Goal: Transaction & Acquisition: Obtain resource

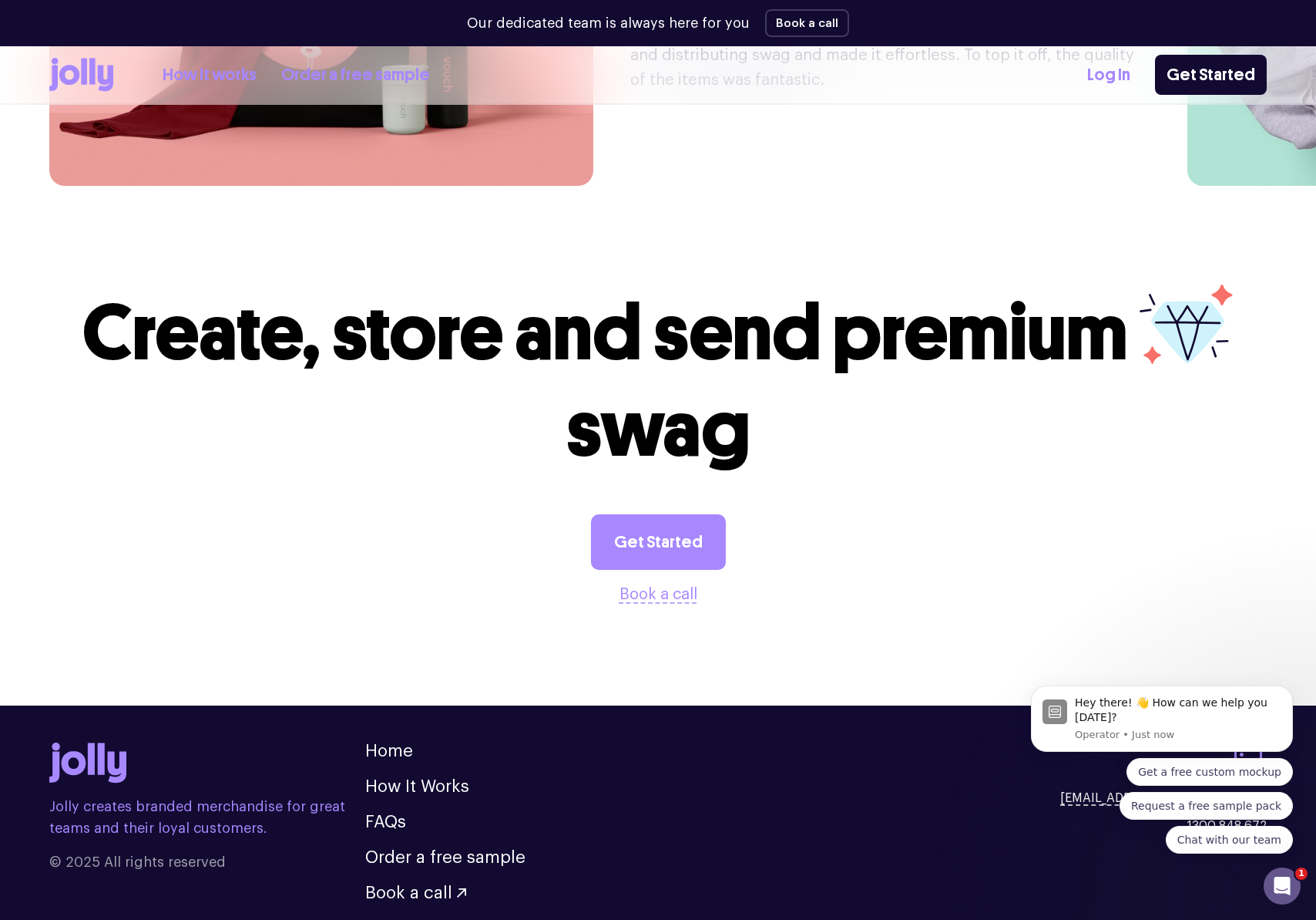
scroll to position [4081, 0]
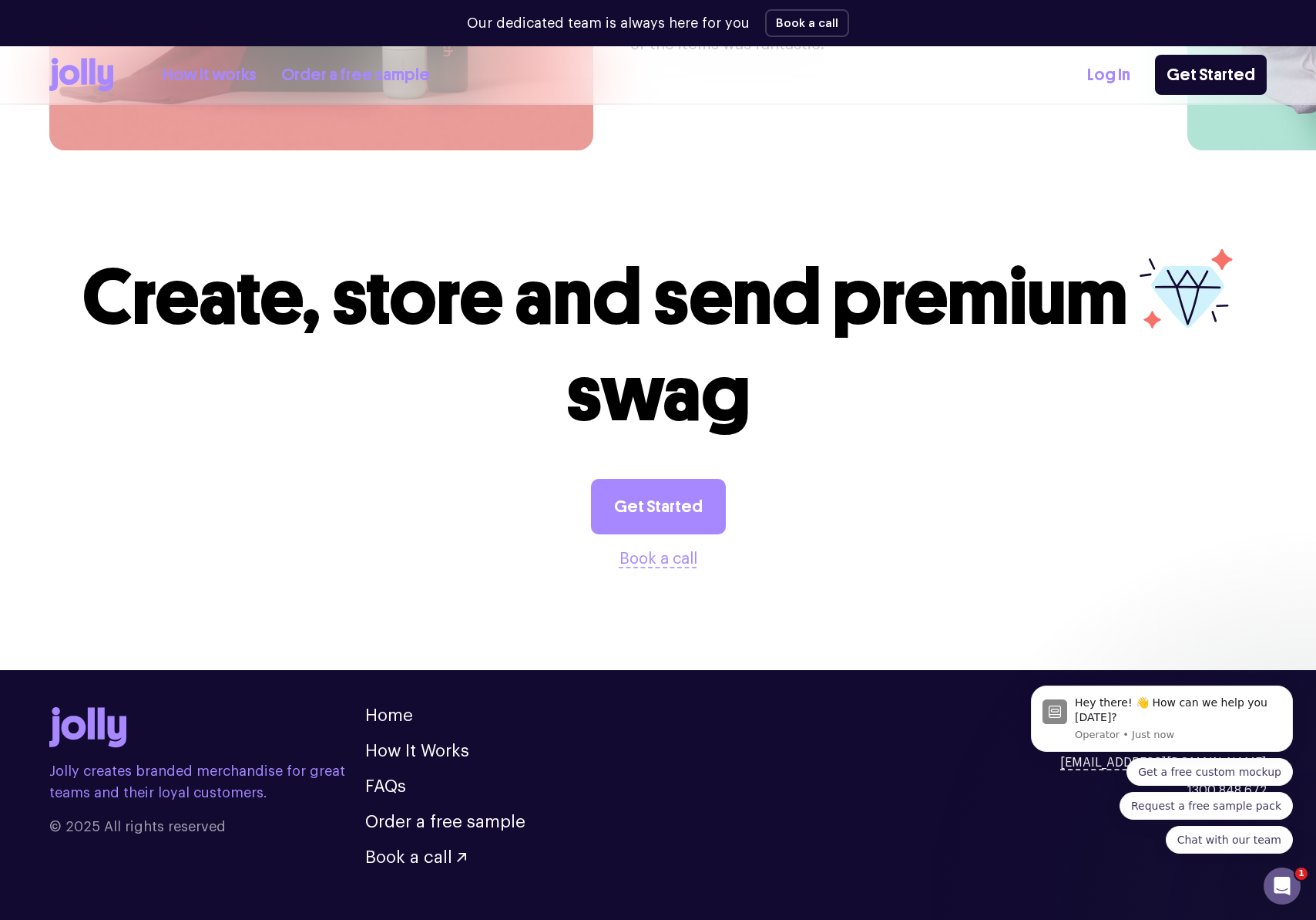
click at [333, 79] on link "Order a free sample" at bounding box center [356, 75] width 149 height 25
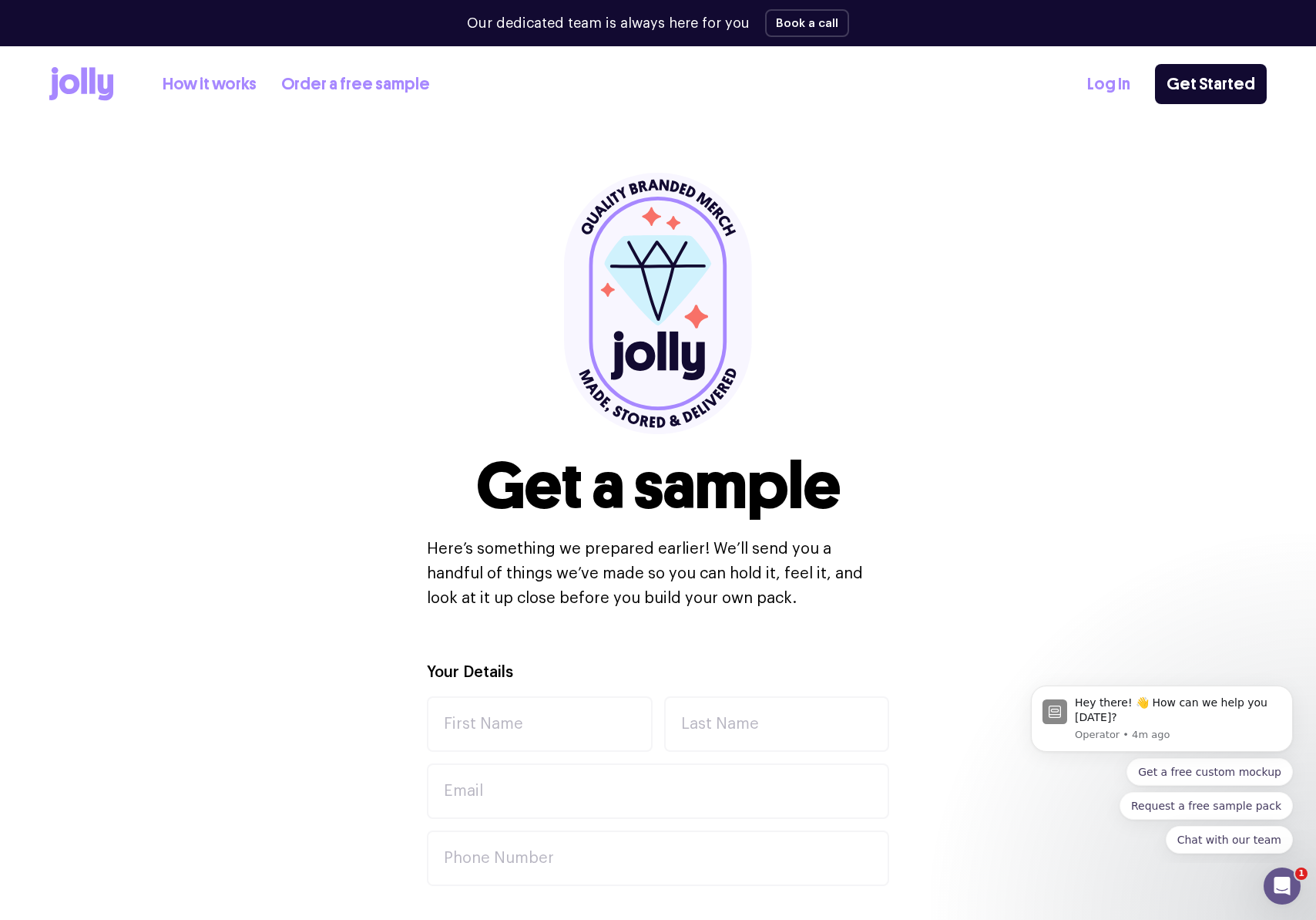
click at [196, 80] on link "How it works" at bounding box center [209, 84] width 94 height 25
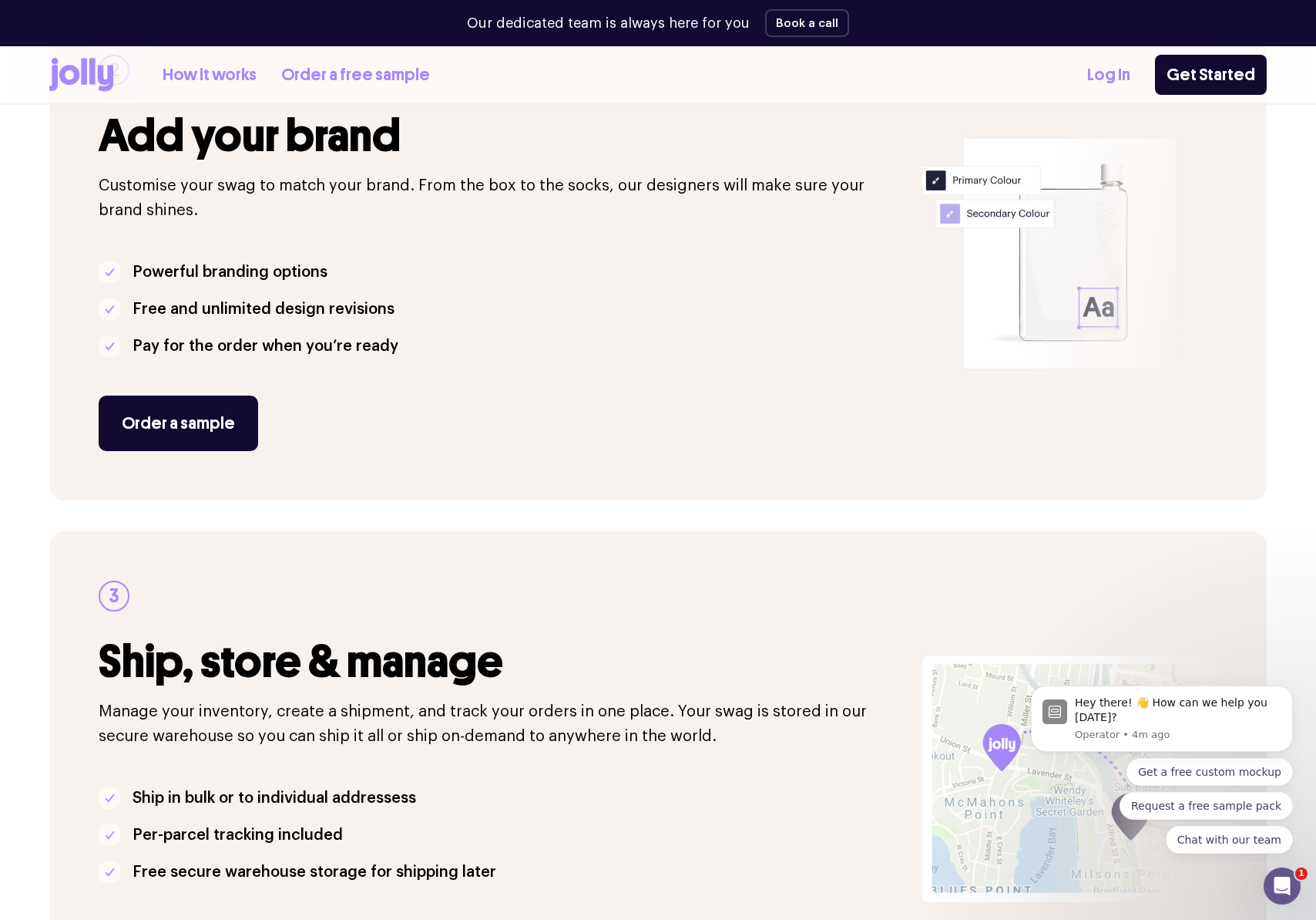
scroll to position [282, 0]
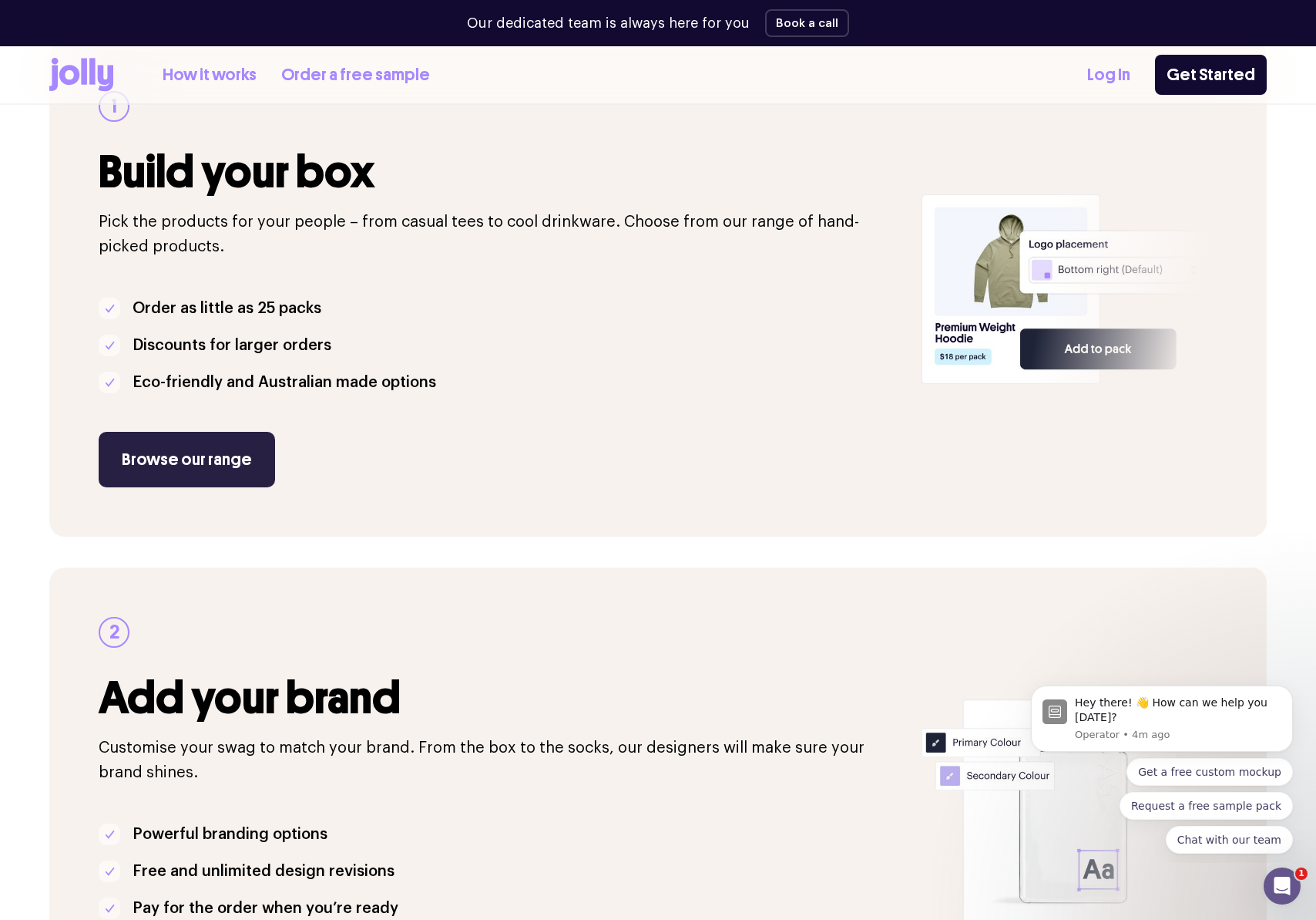
click at [179, 452] on link "Browse our range" at bounding box center [187, 459] width 176 height 56
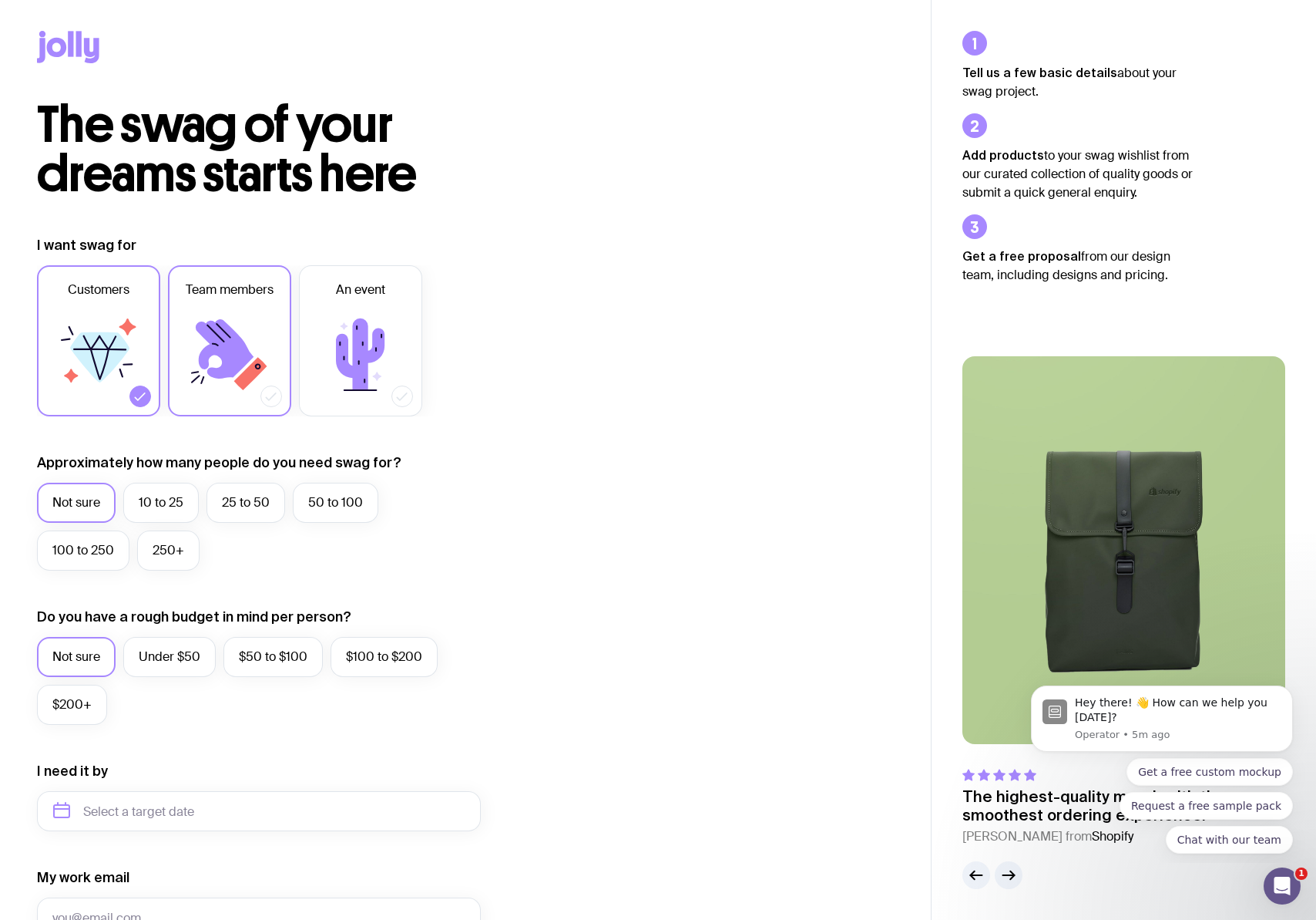
click at [250, 378] on icon at bounding box center [250, 373] width 33 height 33
click at [0, 0] on input "Team members" at bounding box center [0, 0] width 0 height 0
click at [357, 508] on label "50 to 100" at bounding box center [335, 502] width 86 height 40
click at [0, 0] on input "50 to 100" at bounding box center [0, 0] width 0 height 0
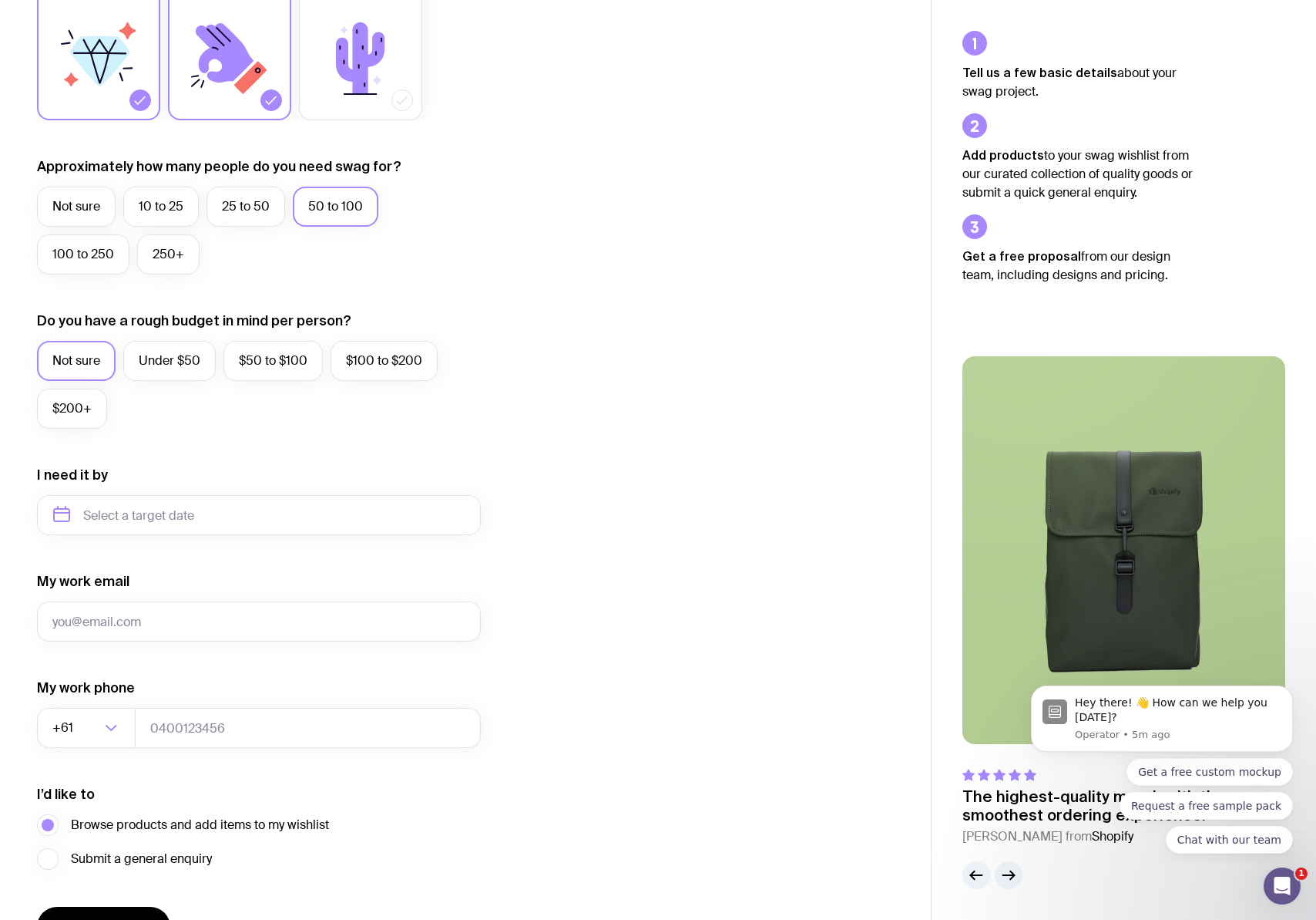
scroll to position [391, 0]
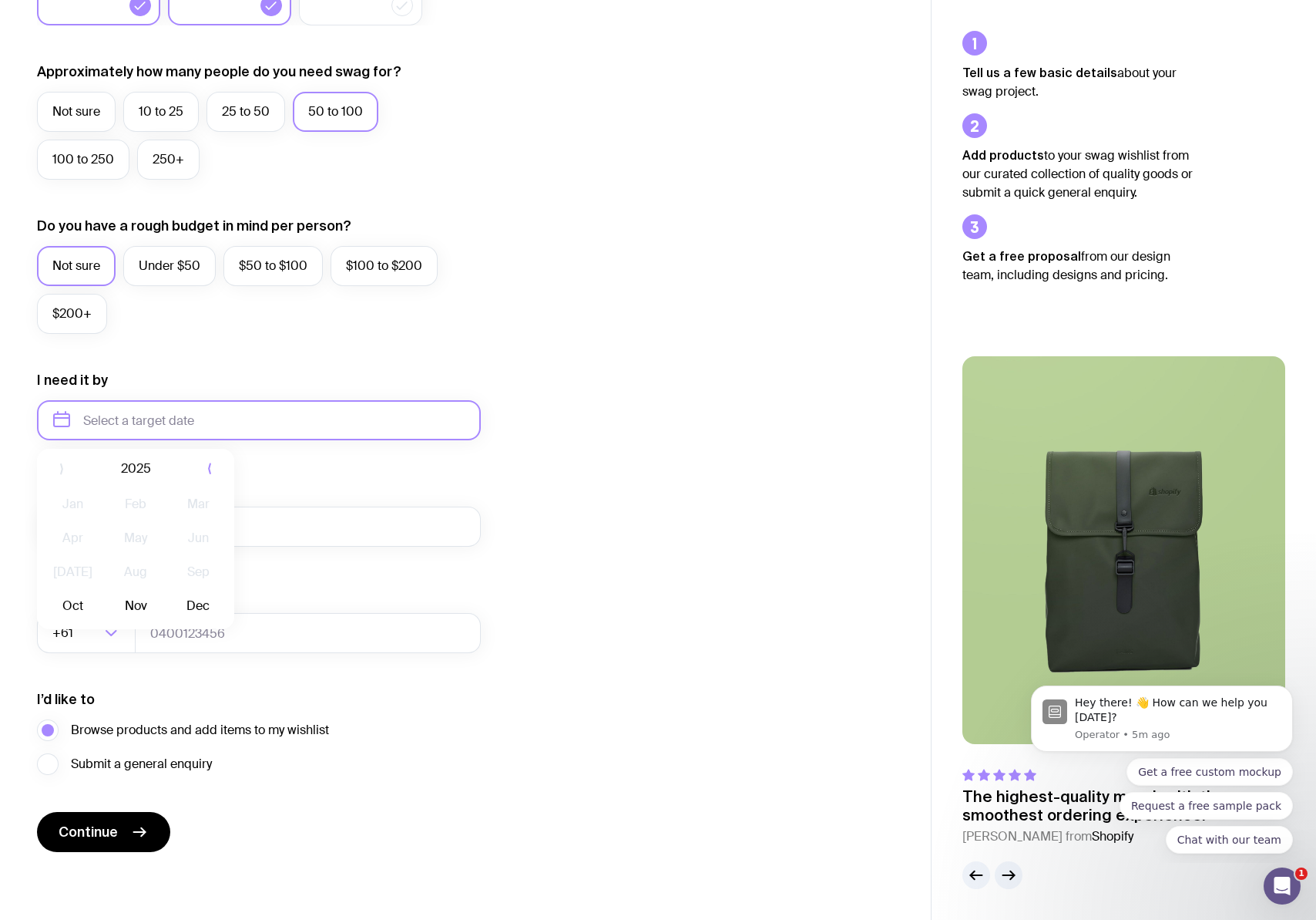
click at [140, 426] on input "text" at bounding box center [258, 420] width 444 height 40
click at [207, 473] on icon "button" at bounding box center [209, 473] width 19 height 19
click at [71, 516] on button "Jan" at bounding box center [73, 508] width 57 height 31
type input "January 2026"
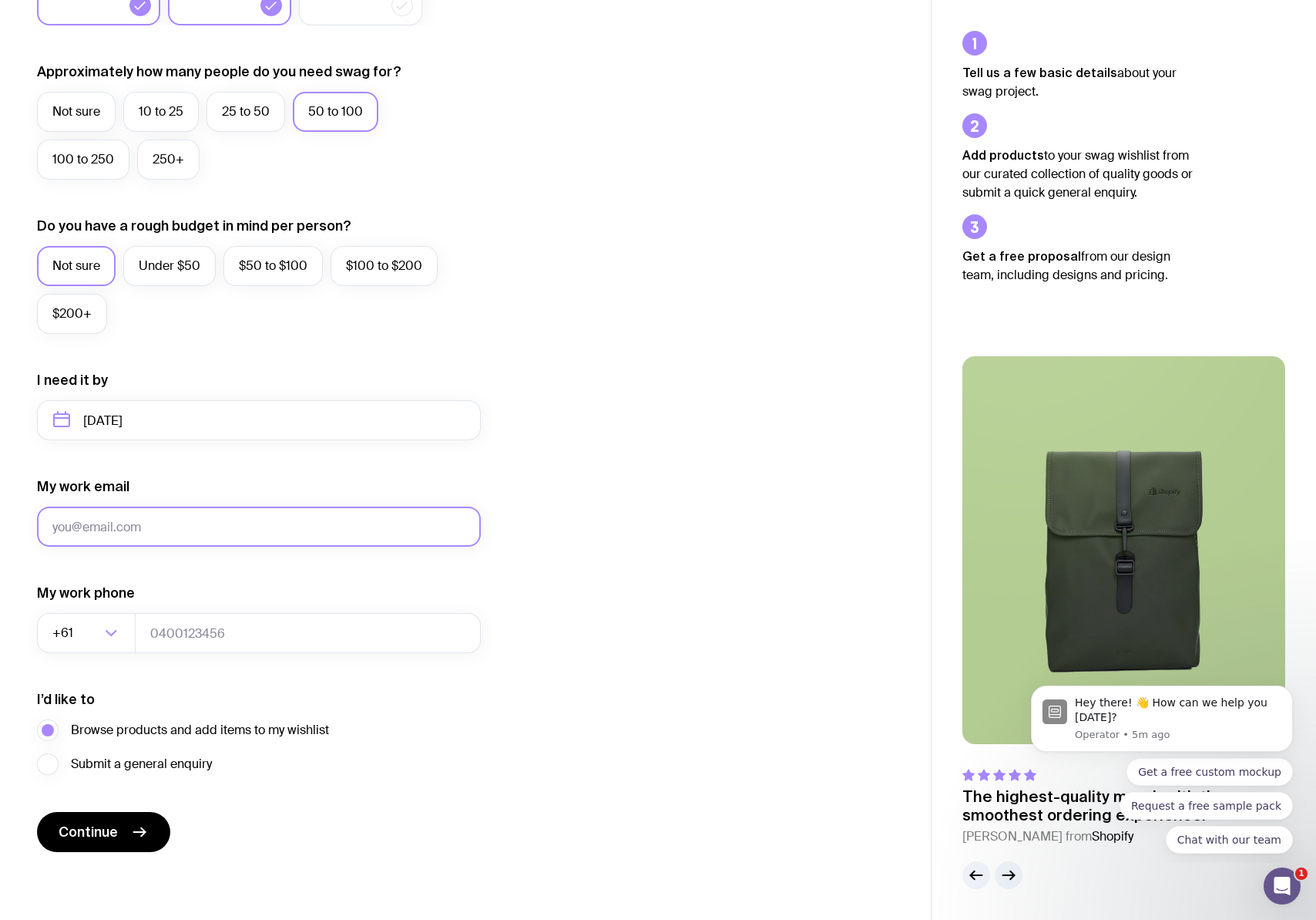
click at [149, 528] on input "My work email" at bounding box center [258, 527] width 444 height 40
type input "samantha.a@upstate.com.au"
type input "0405226063"
click at [111, 843] on button "Continue" at bounding box center [103, 831] width 133 height 40
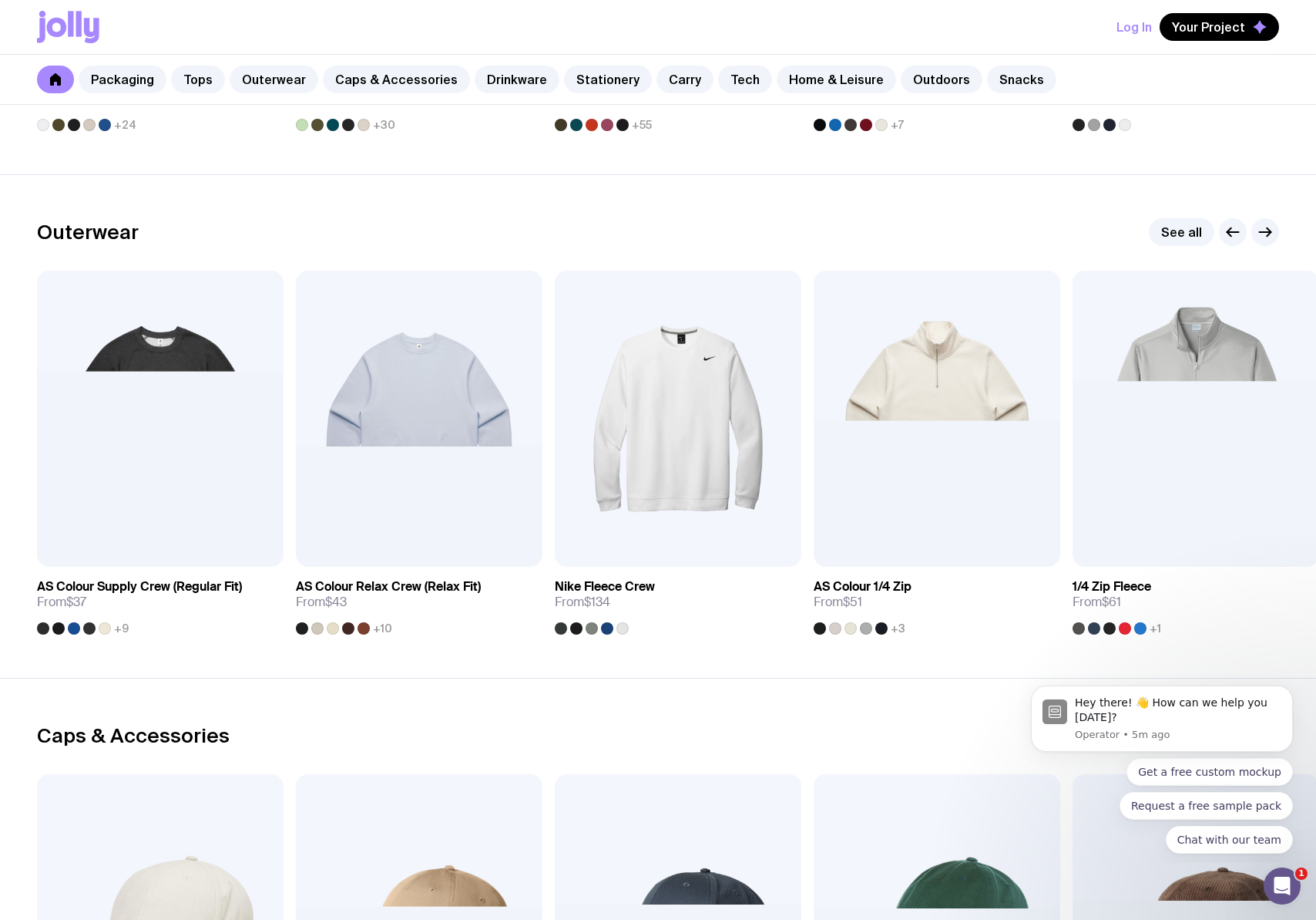
scroll to position [1151, 0]
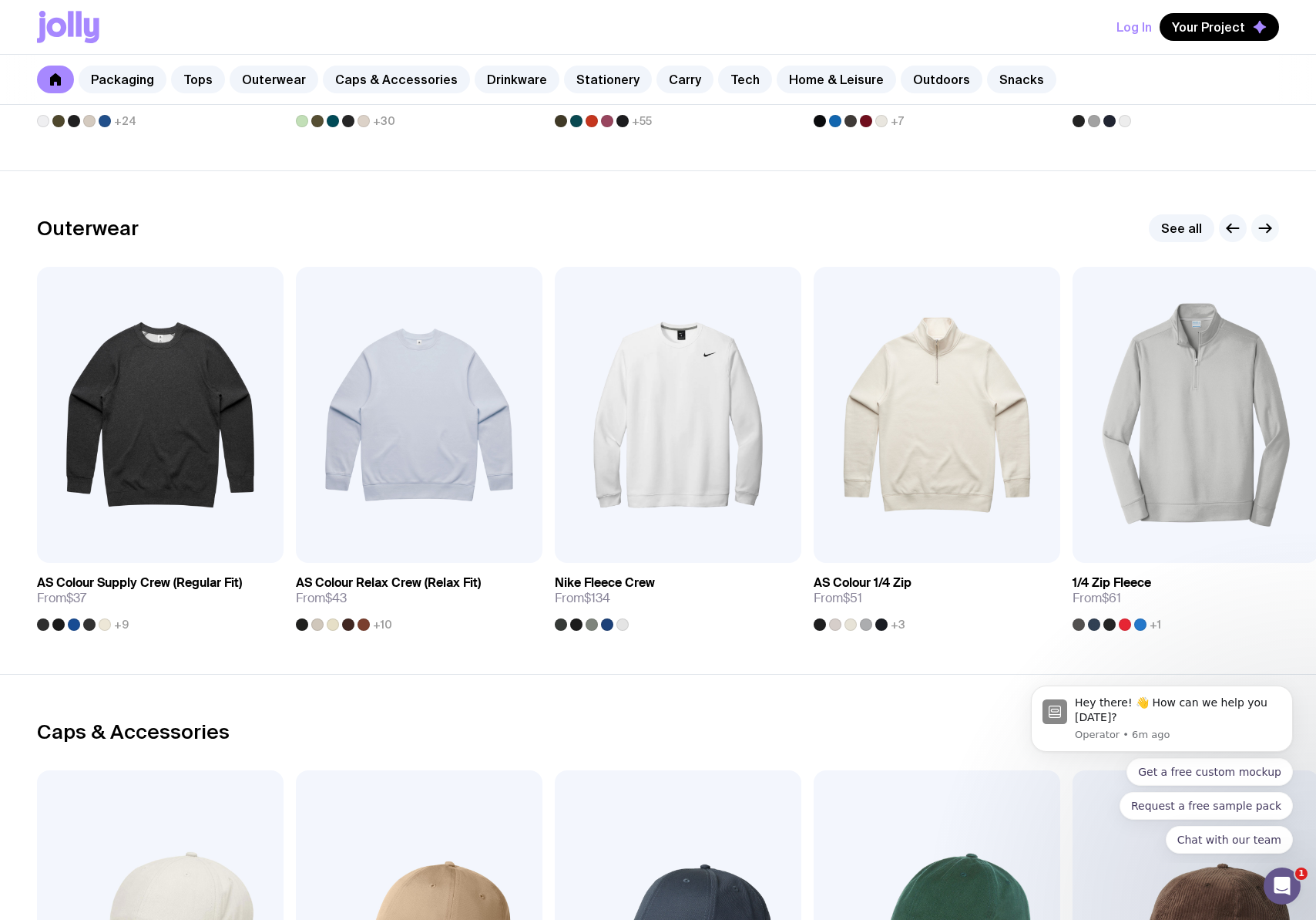
click at [1277, 232] on button "button" at bounding box center [1265, 227] width 27 height 27
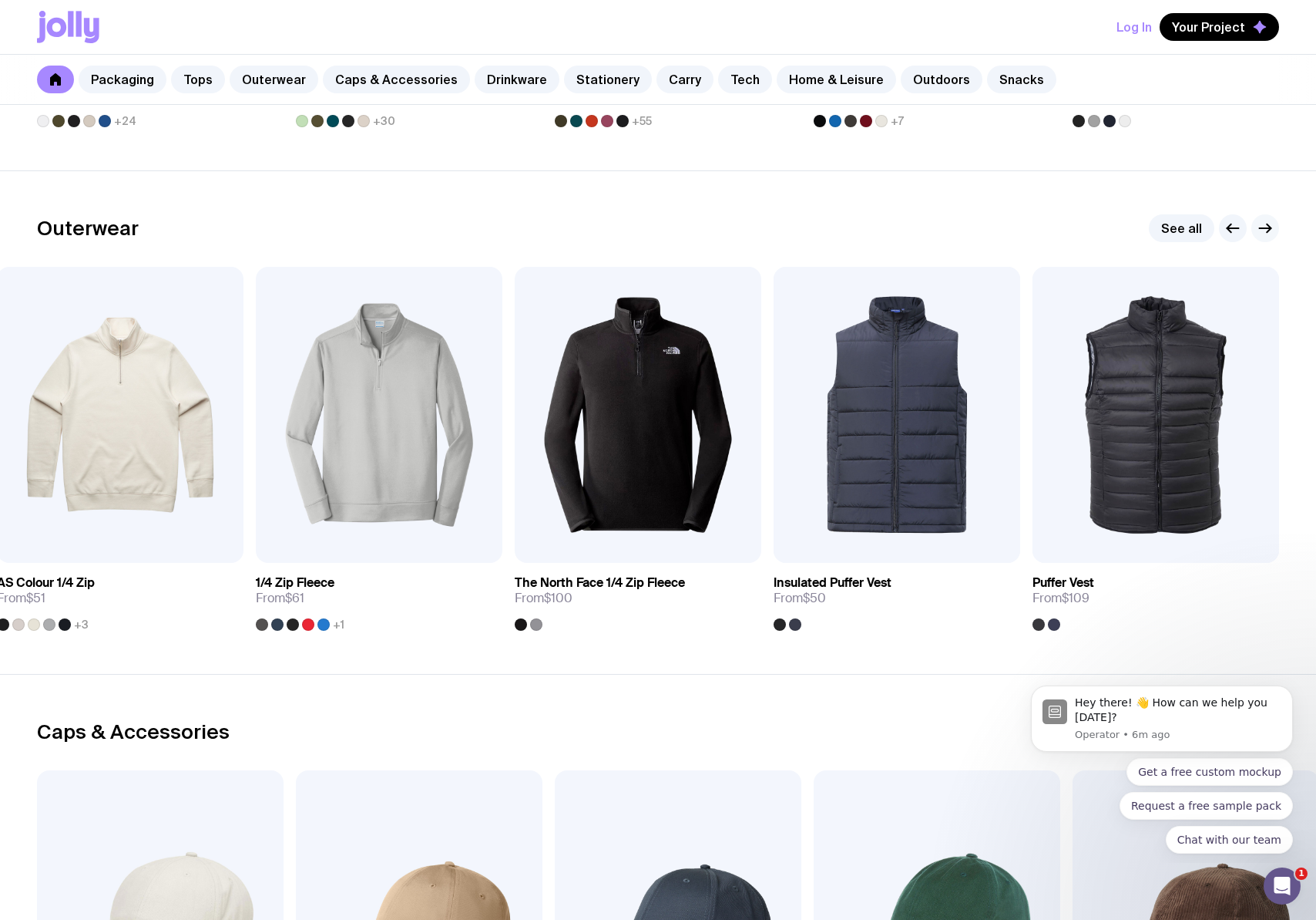
click at [1277, 232] on button "button" at bounding box center [1265, 227] width 27 height 27
click at [1266, 231] on icon "button" at bounding box center [1266, 228] width 19 height 19
click at [1184, 226] on link "See all" at bounding box center [1181, 227] width 65 height 27
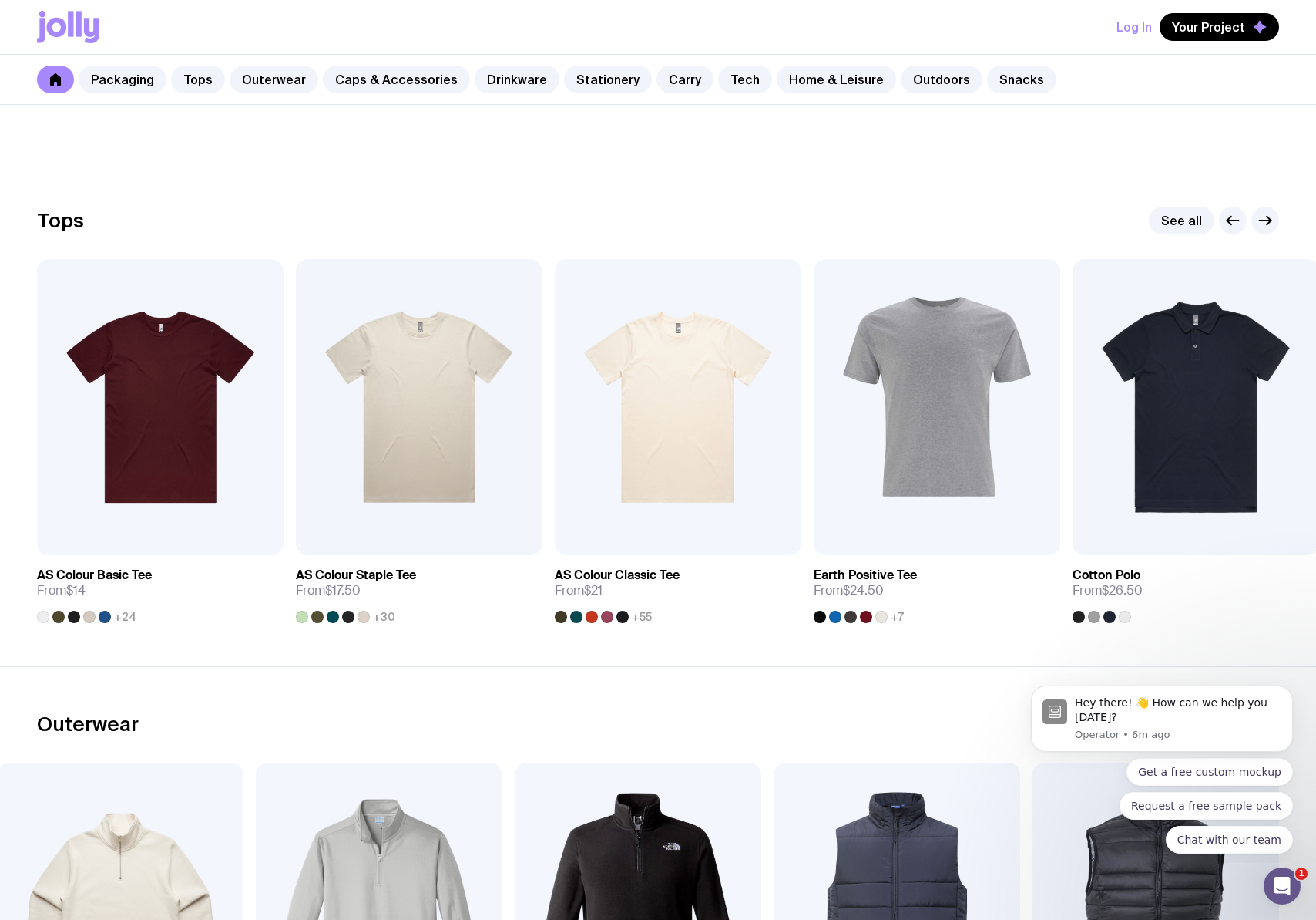
scroll to position [518, 0]
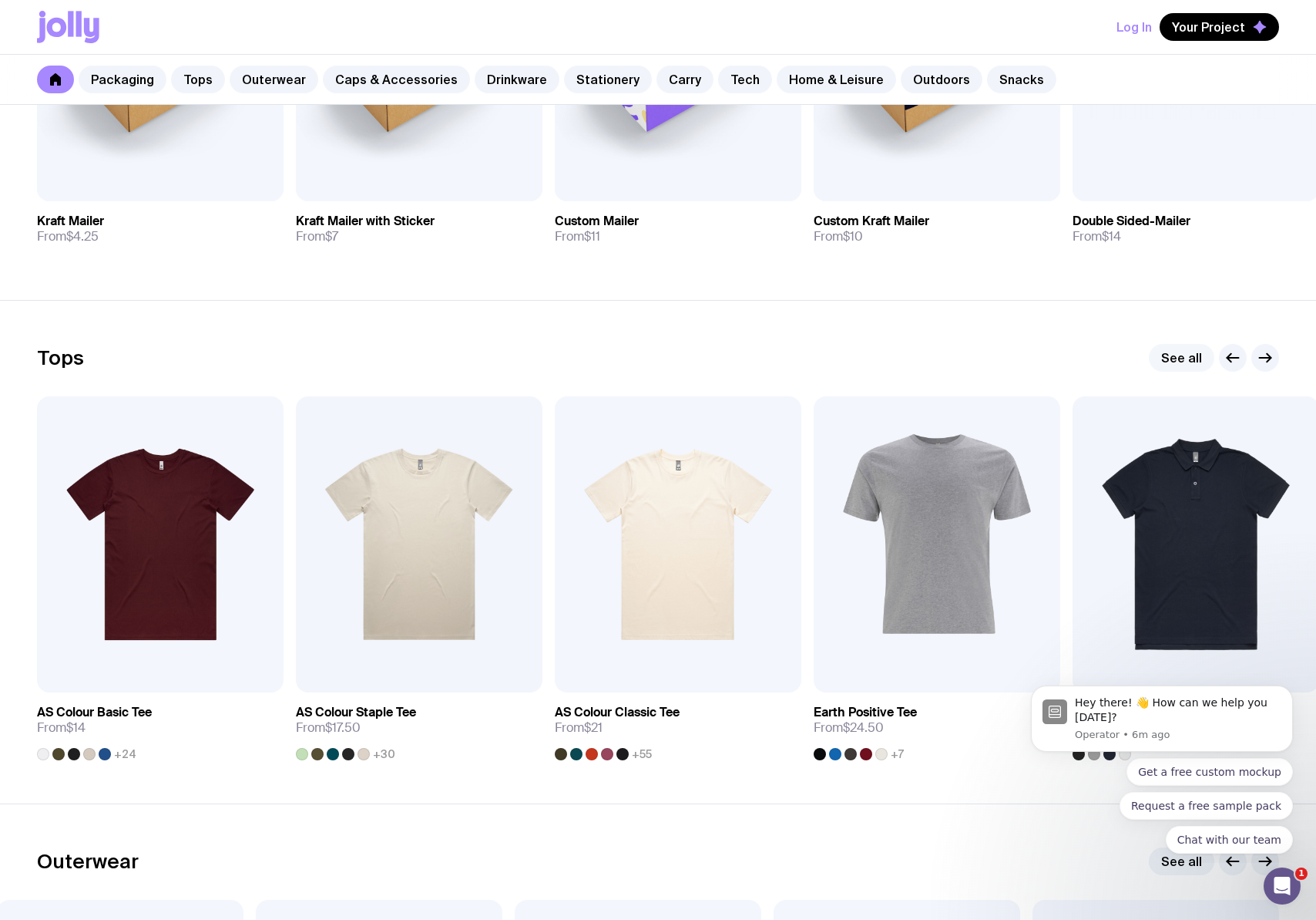
click at [1181, 356] on link "See all" at bounding box center [1181, 357] width 65 height 27
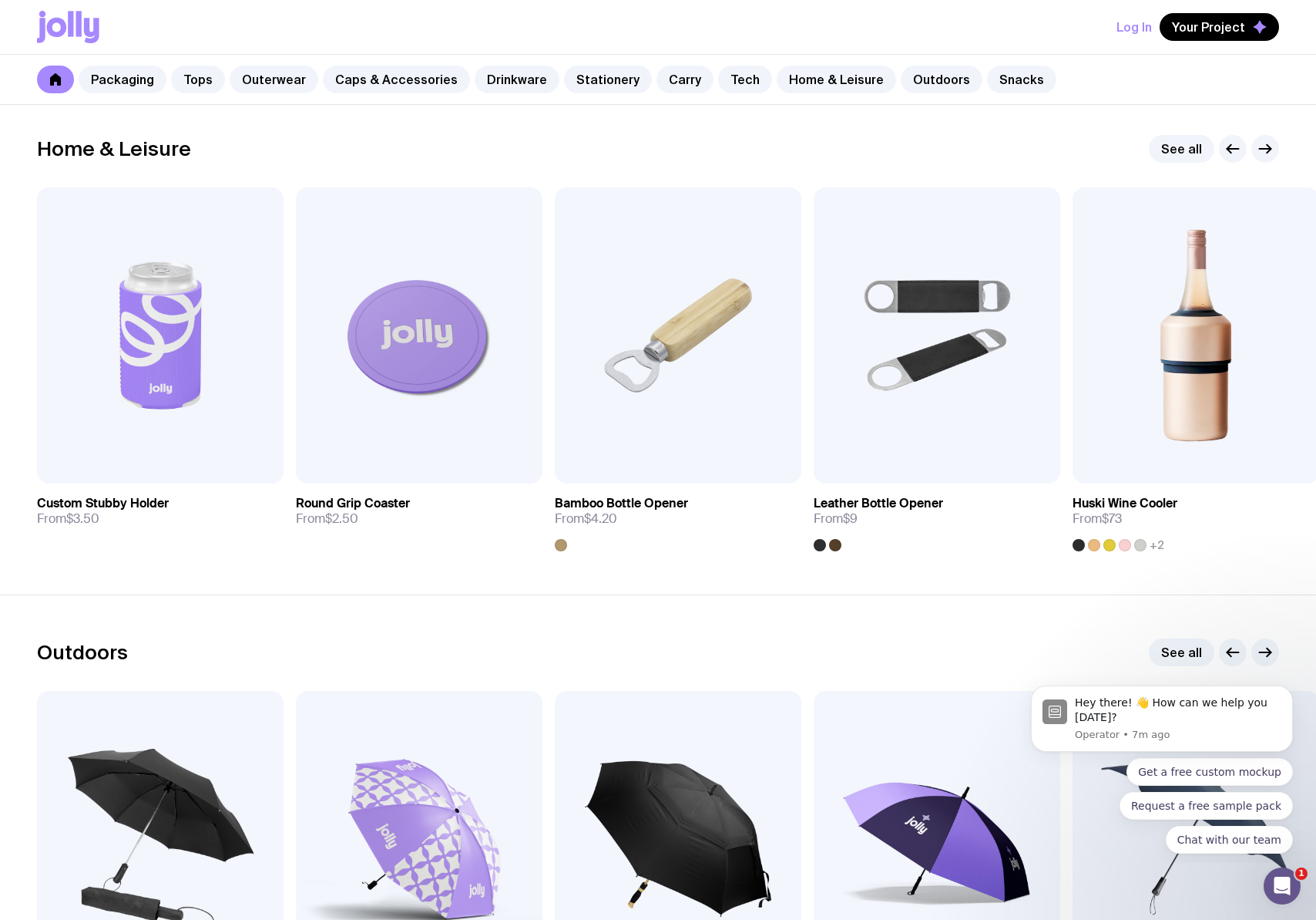
scroll to position [4255, 0]
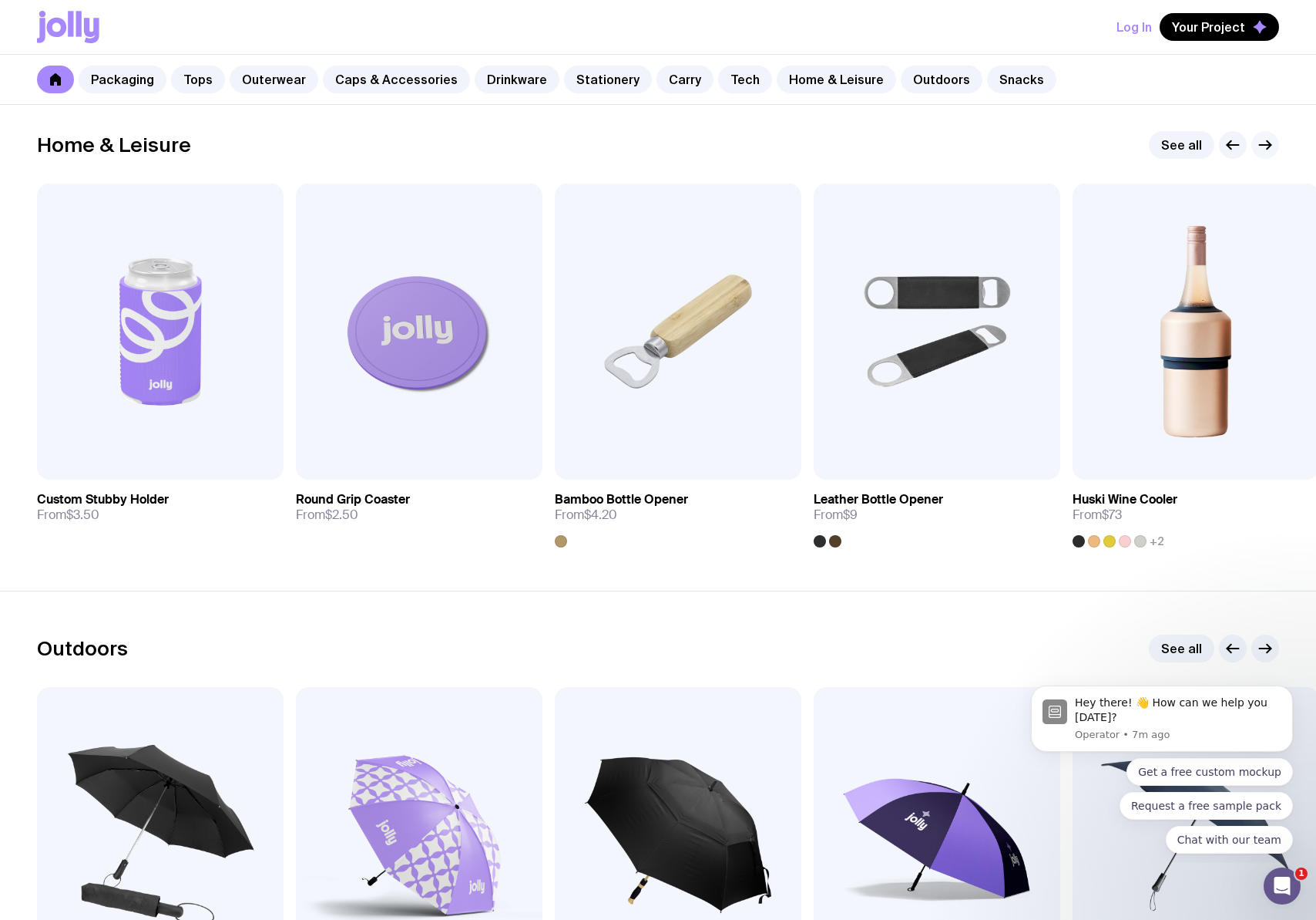
click at [1267, 145] on icon "button" at bounding box center [1266, 145] width 11 height 0
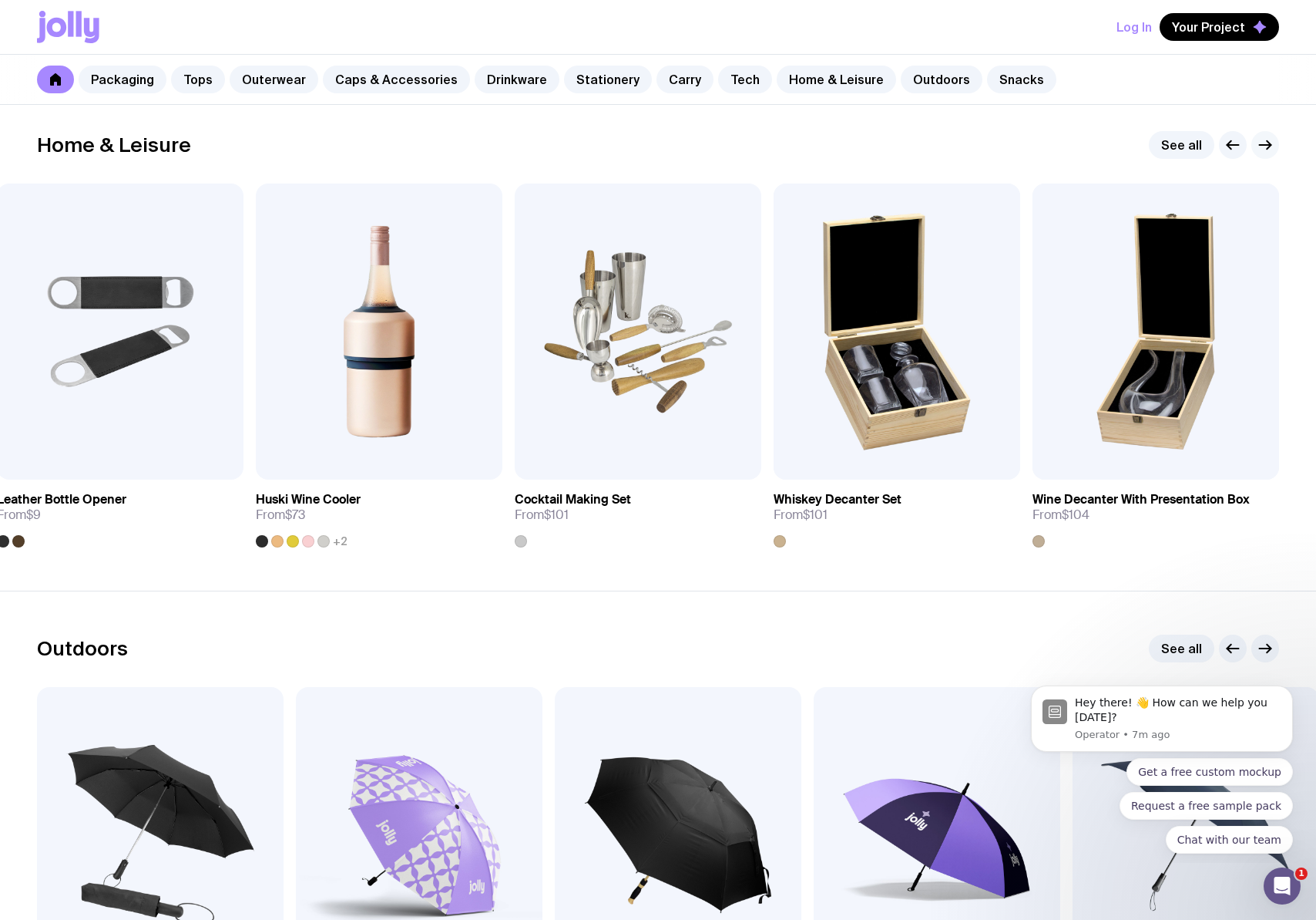
click at [1262, 147] on icon "button" at bounding box center [1266, 145] width 19 height 19
click at [1166, 149] on link "See all" at bounding box center [1181, 144] width 65 height 27
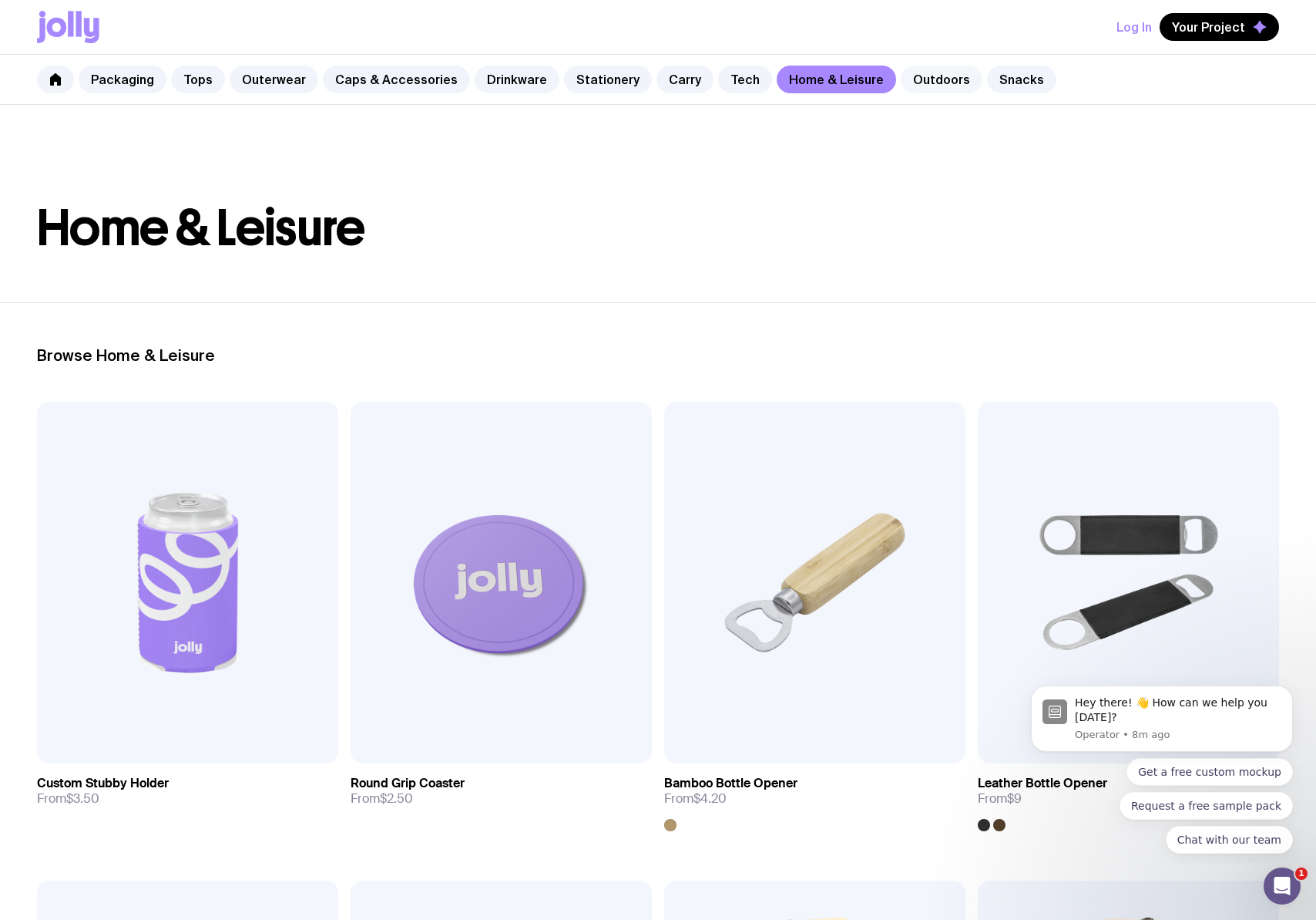
click at [921, 79] on link "Outdoors" at bounding box center [941, 78] width 82 height 27
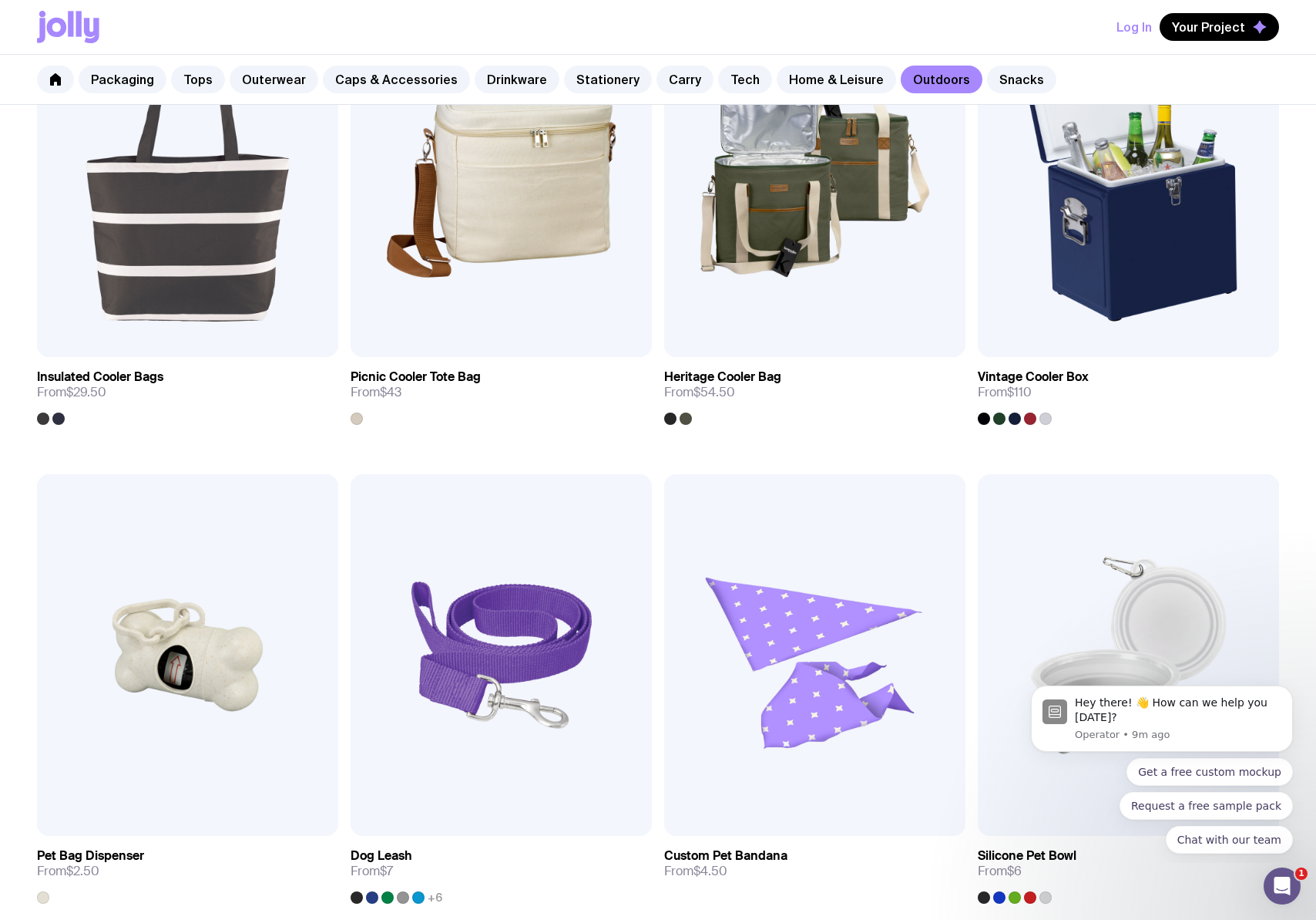
scroll to position [1713, 0]
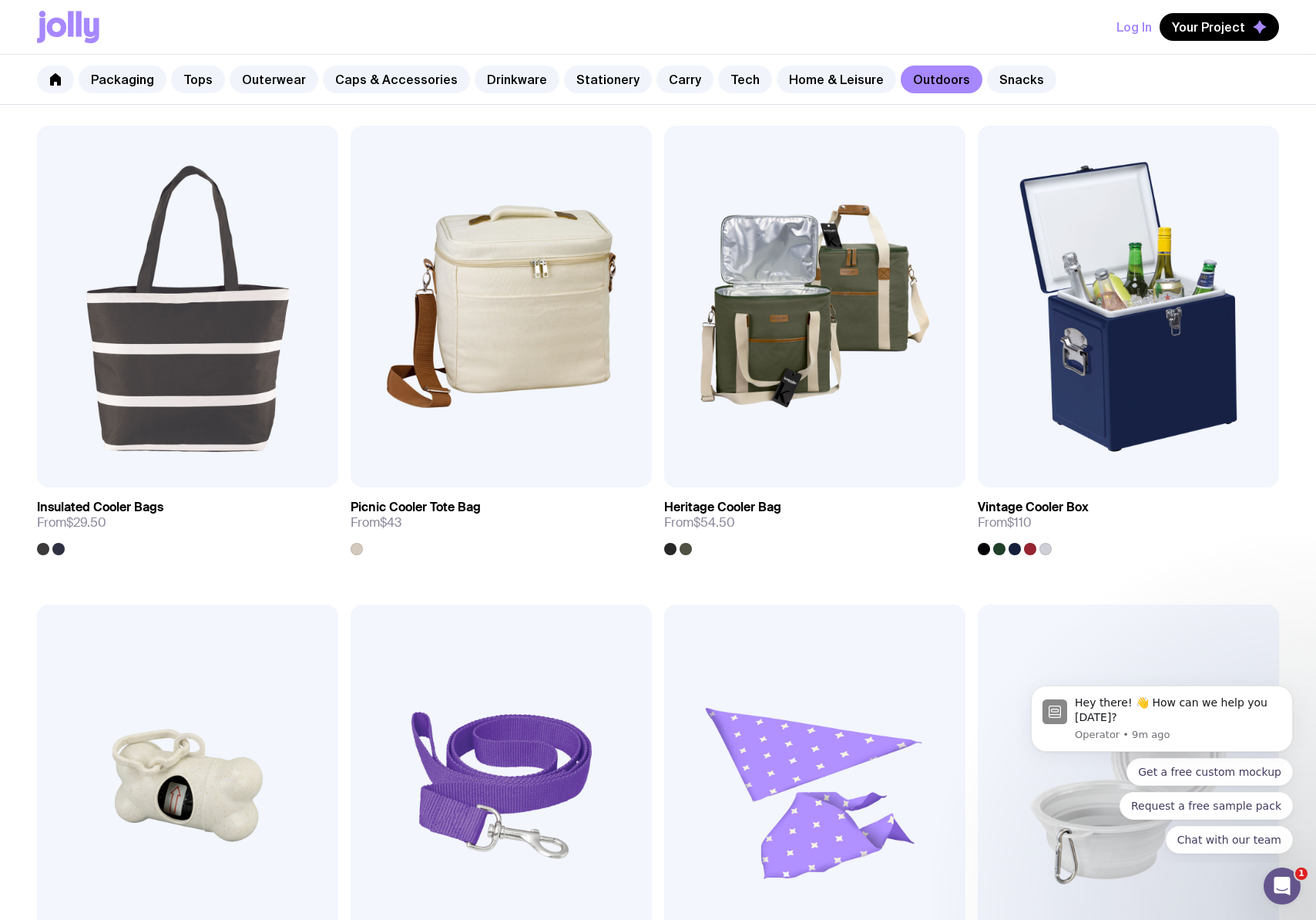
click at [1024, 83] on div "Packaging Tops Outerwear Caps & Accessories Drinkware Stationery Carry Tech Hom…" at bounding box center [658, 79] width 1316 height 50
click at [991, 81] on link "Snacks" at bounding box center [1022, 78] width 70 height 27
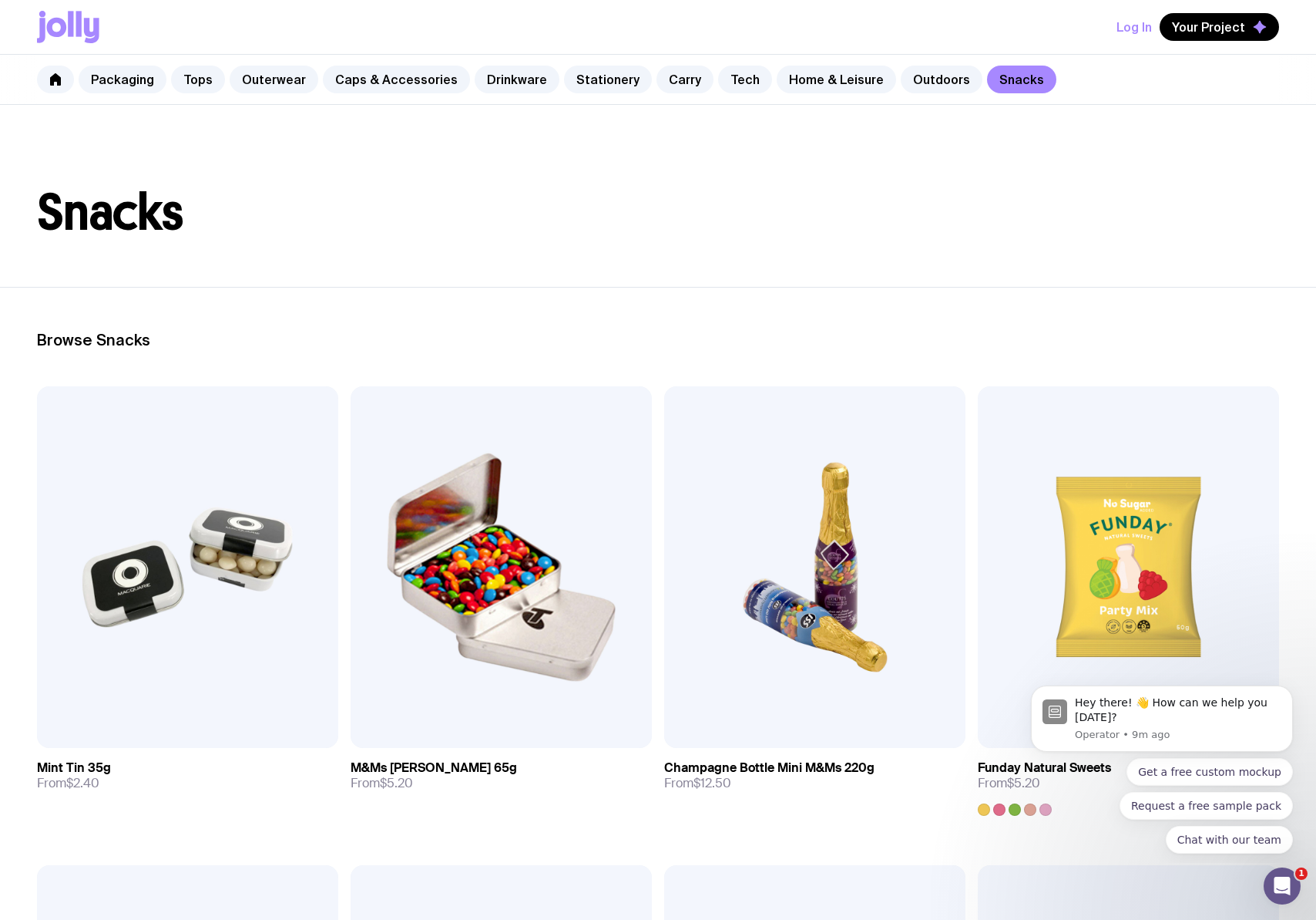
scroll to position [15, 0]
click at [725, 78] on link "Tech" at bounding box center [744, 78] width 54 height 27
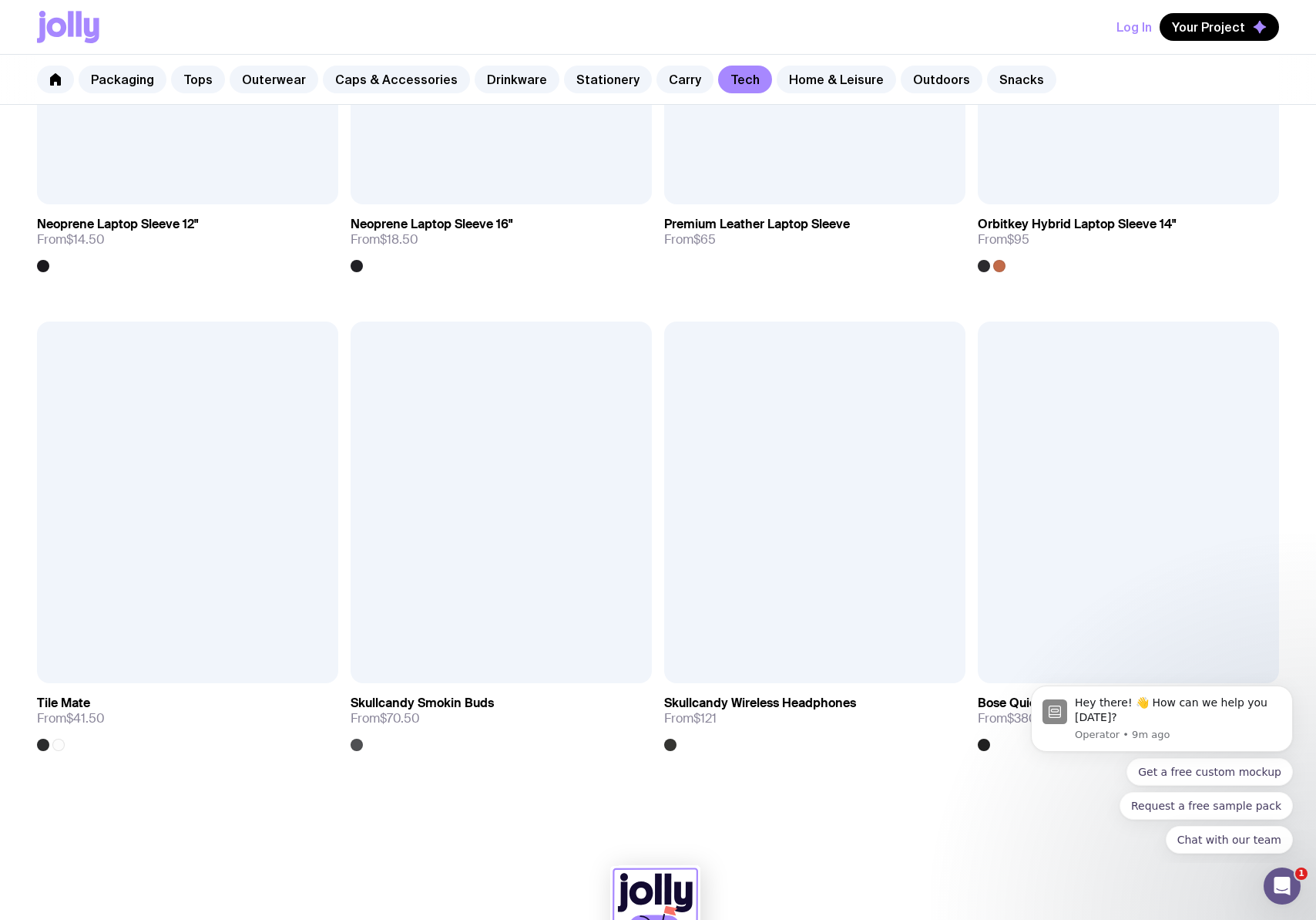
scroll to position [3047, 0]
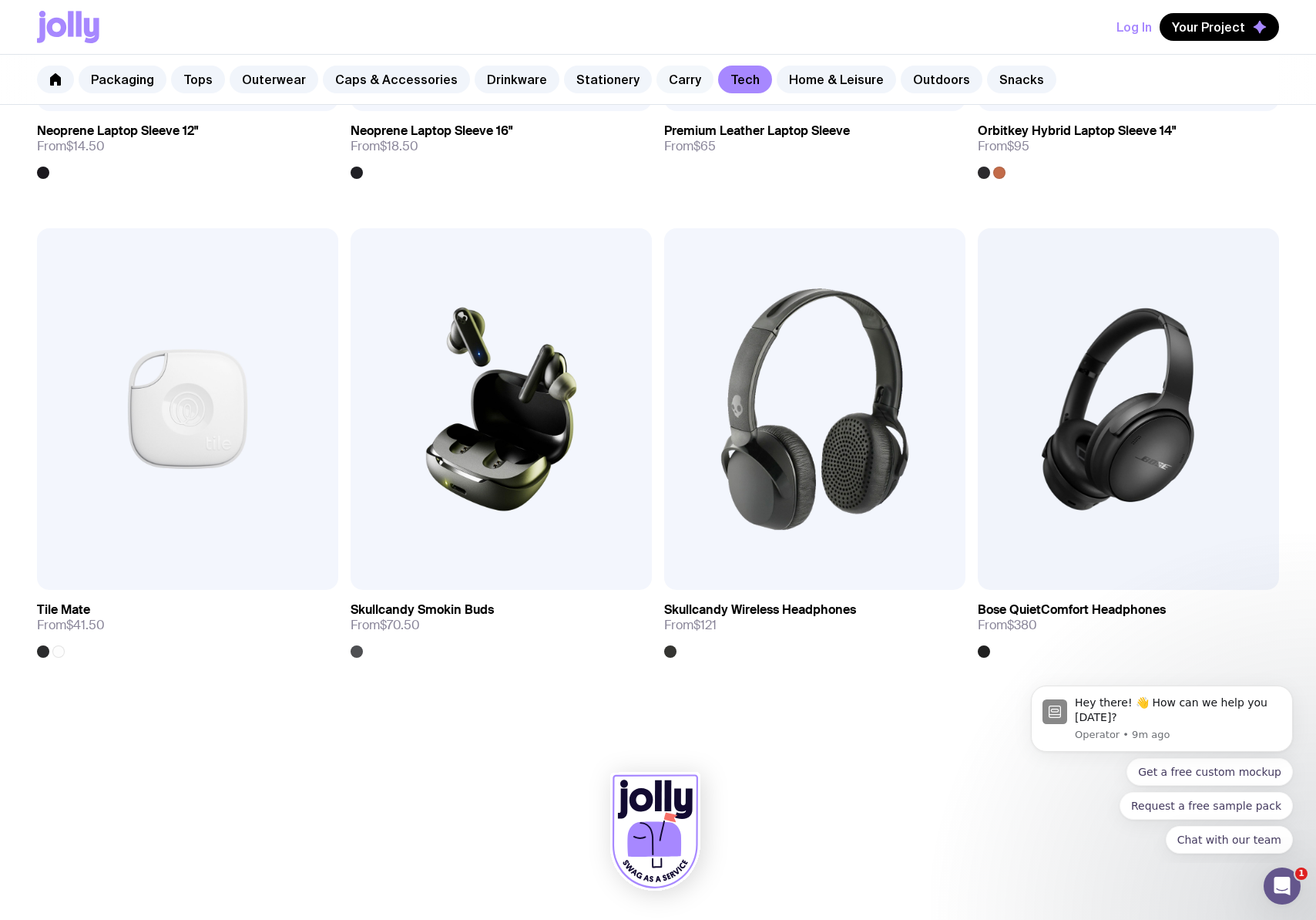
click at [671, 83] on link "Carry" at bounding box center [685, 78] width 57 height 27
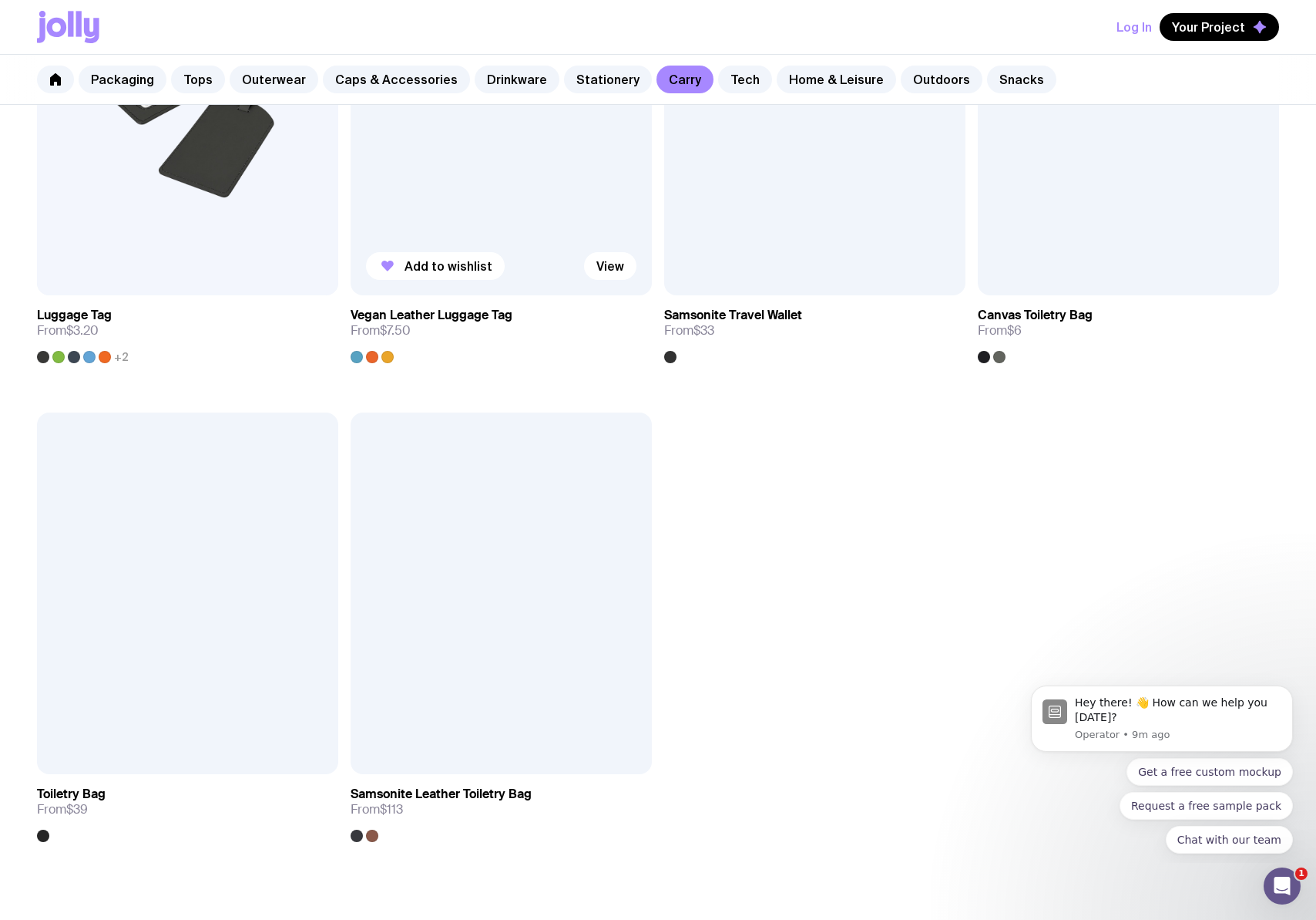
scroll to position [3822, 0]
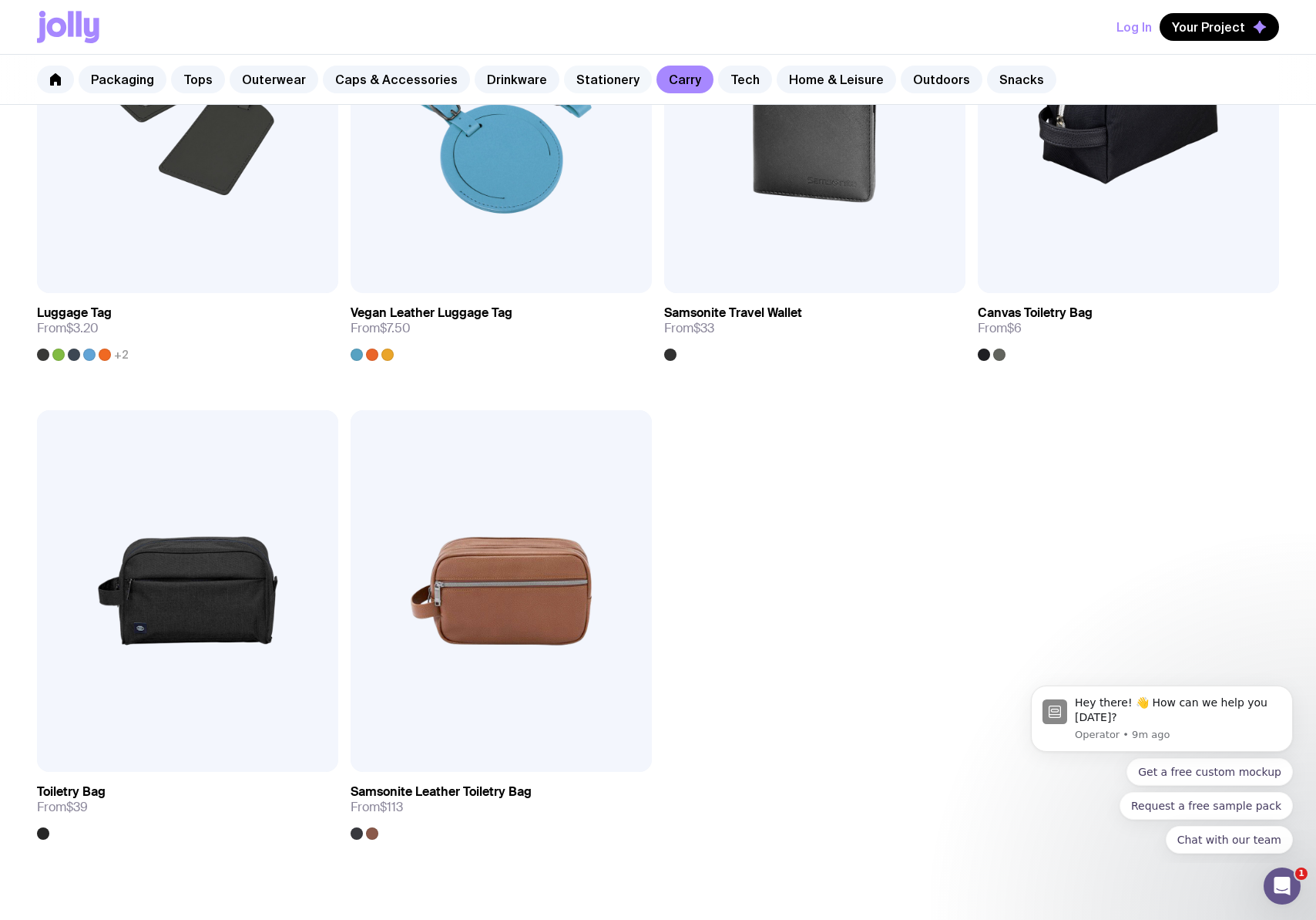
click at [580, 75] on link "Stationery" at bounding box center [608, 78] width 88 height 27
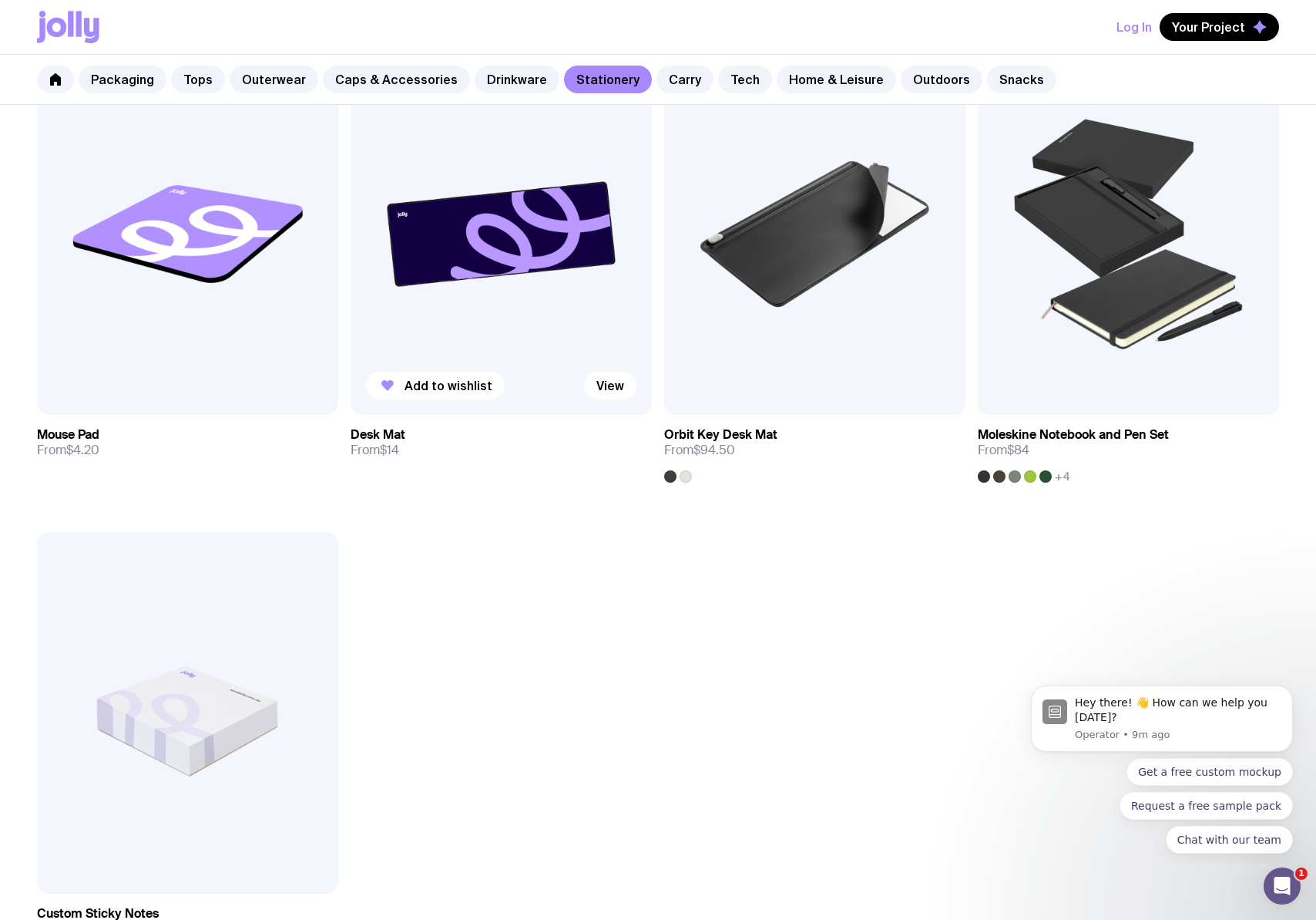
scroll to position [2743, 0]
click at [496, 66] on link "Drinkware" at bounding box center [517, 78] width 85 height 27
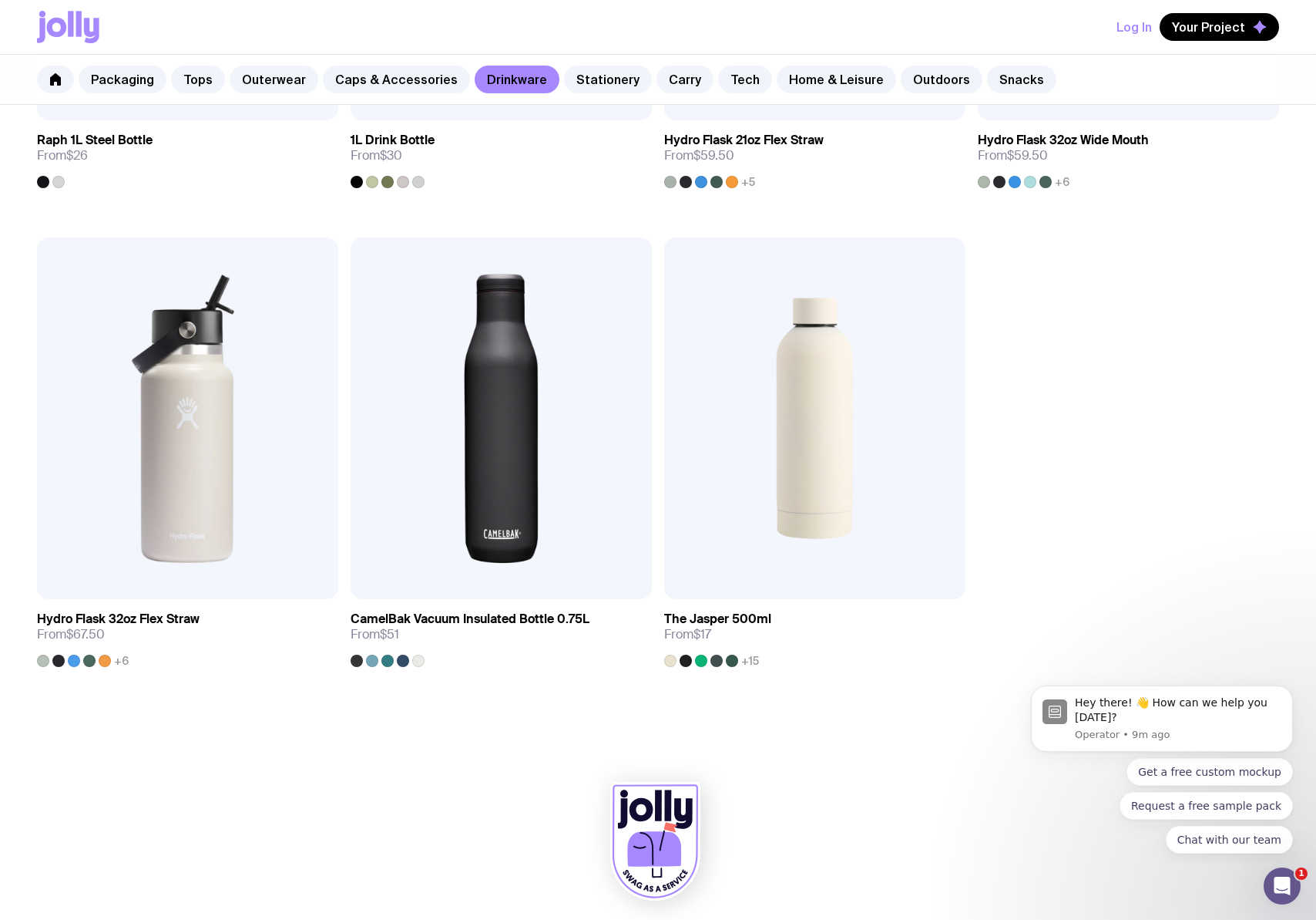
scroll to position [2568, 0]
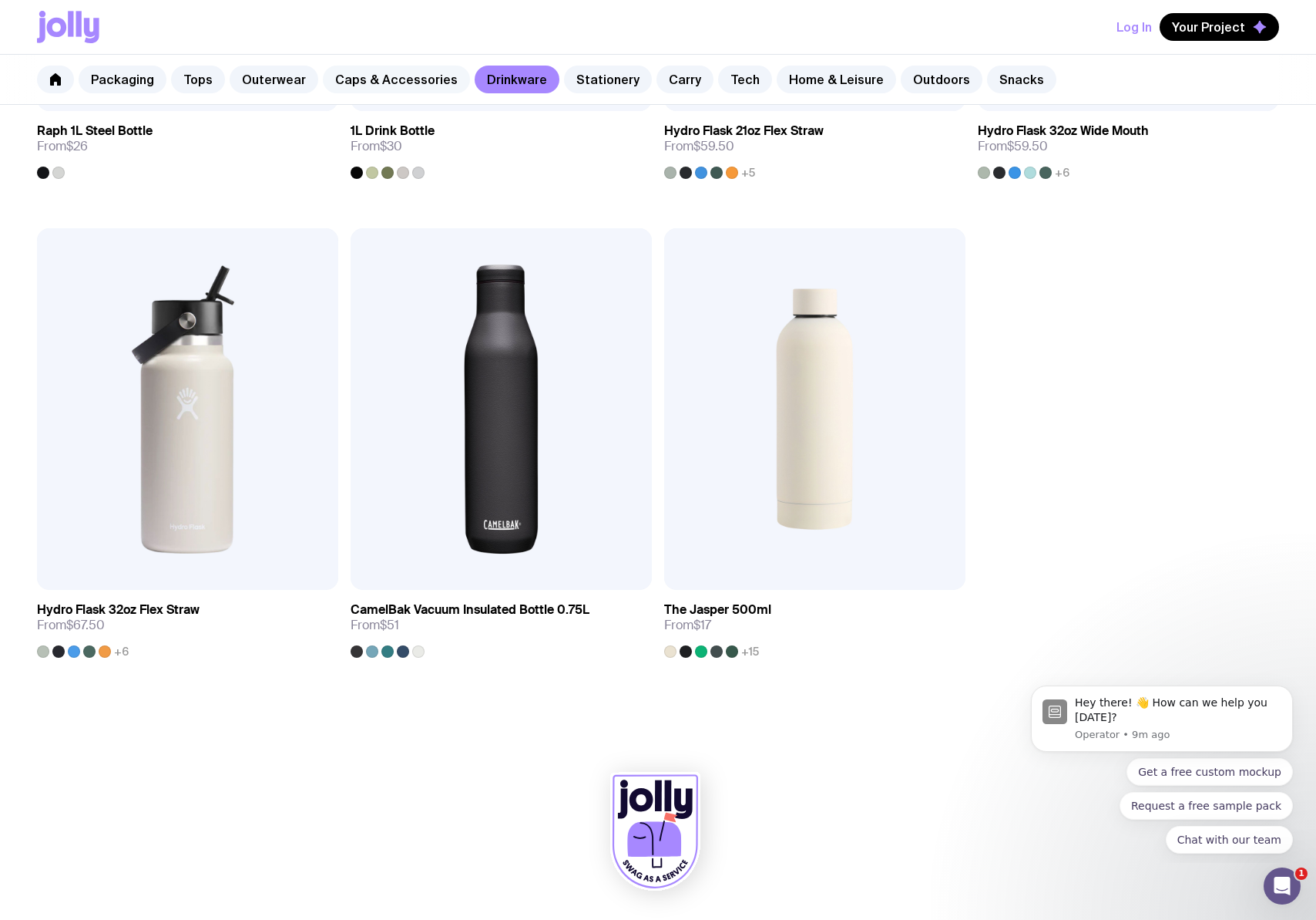
click at [418, 80] on link "Caps & Accessories" at bounding box center [396, 78] width 147 height 27
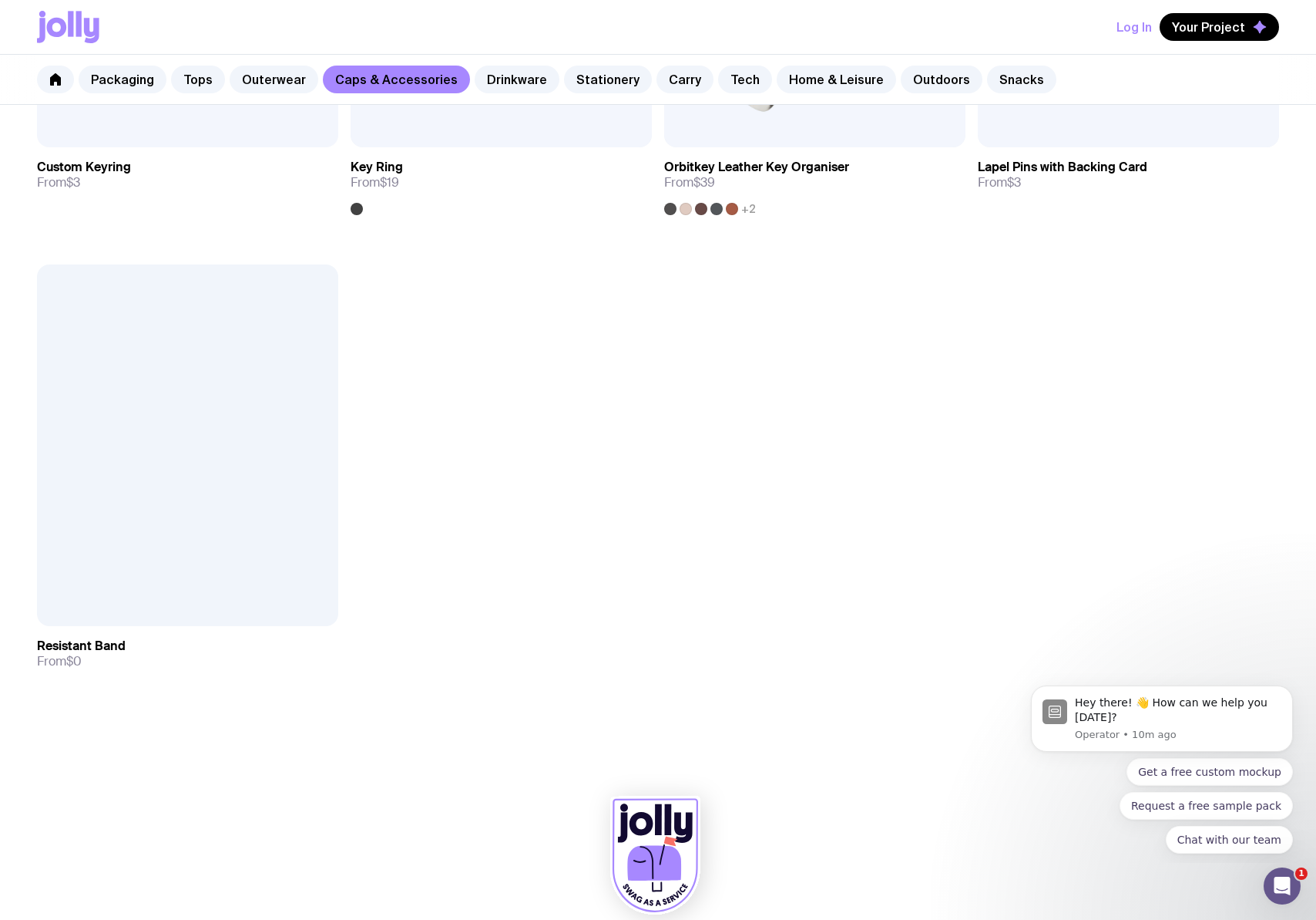
scroll to position [3034, 0]
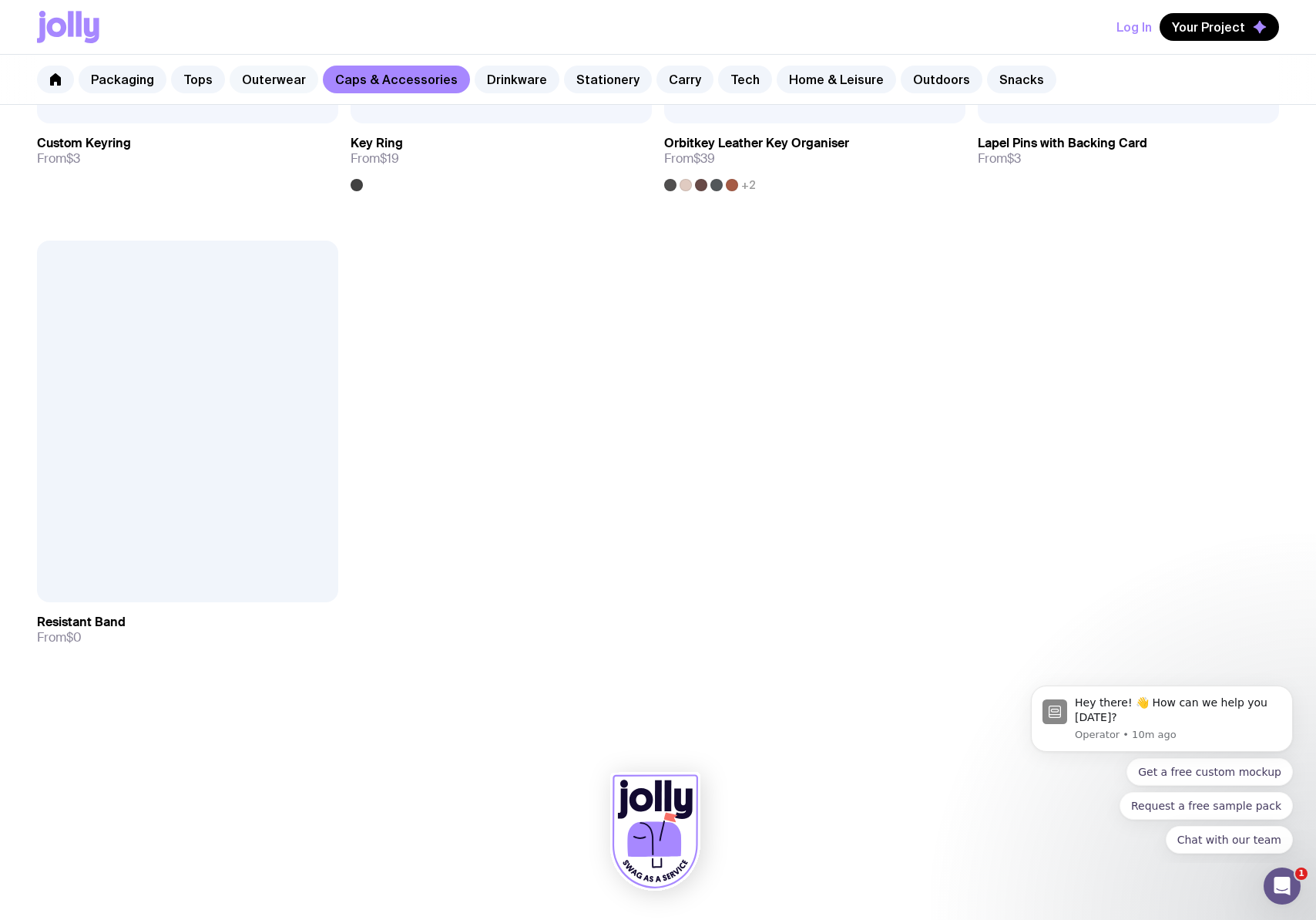
click at [284, 79] on link "Outerwear" at bounding box center [274, 78] width 89 height 27
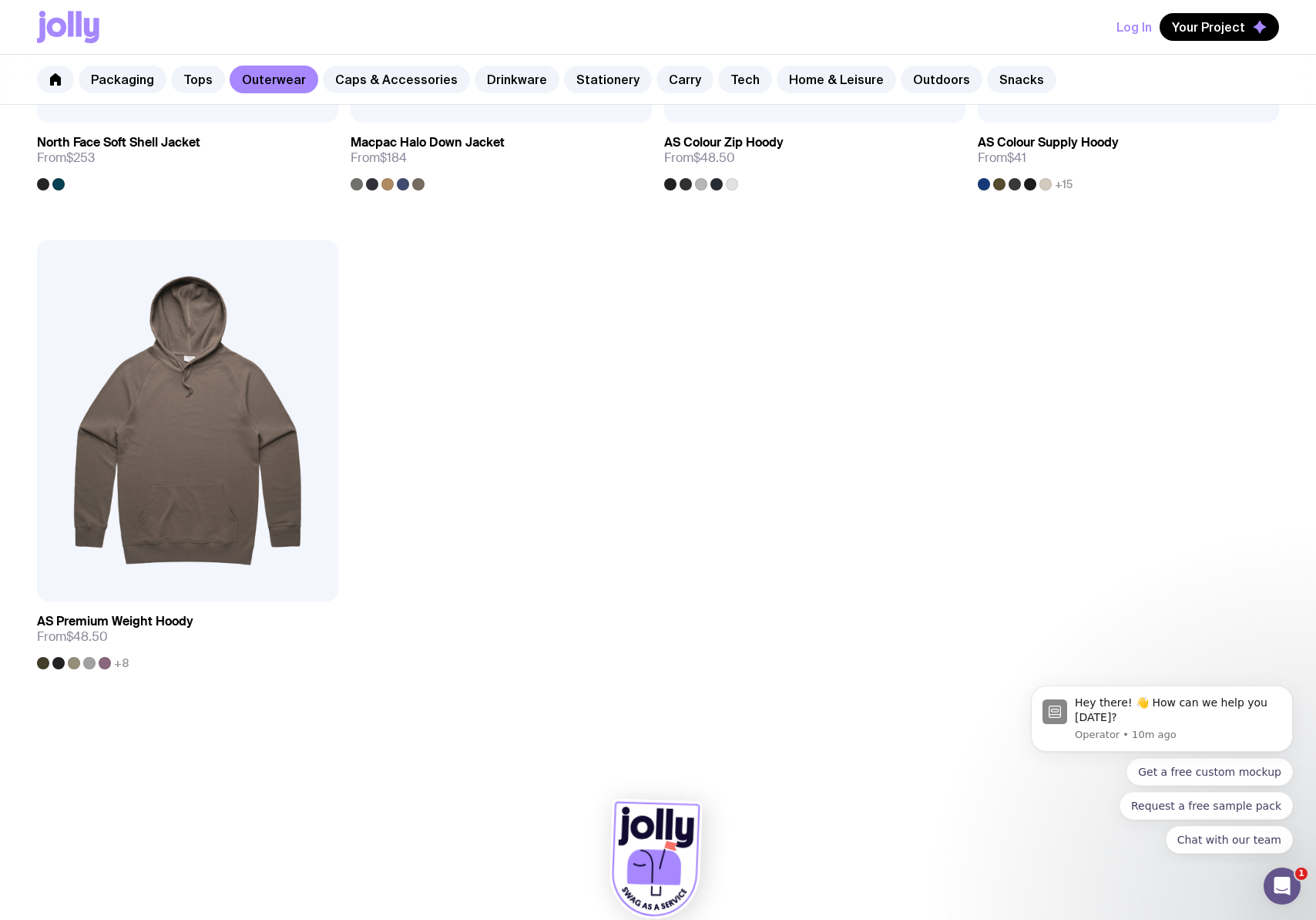
scroll to position [2568, 0]
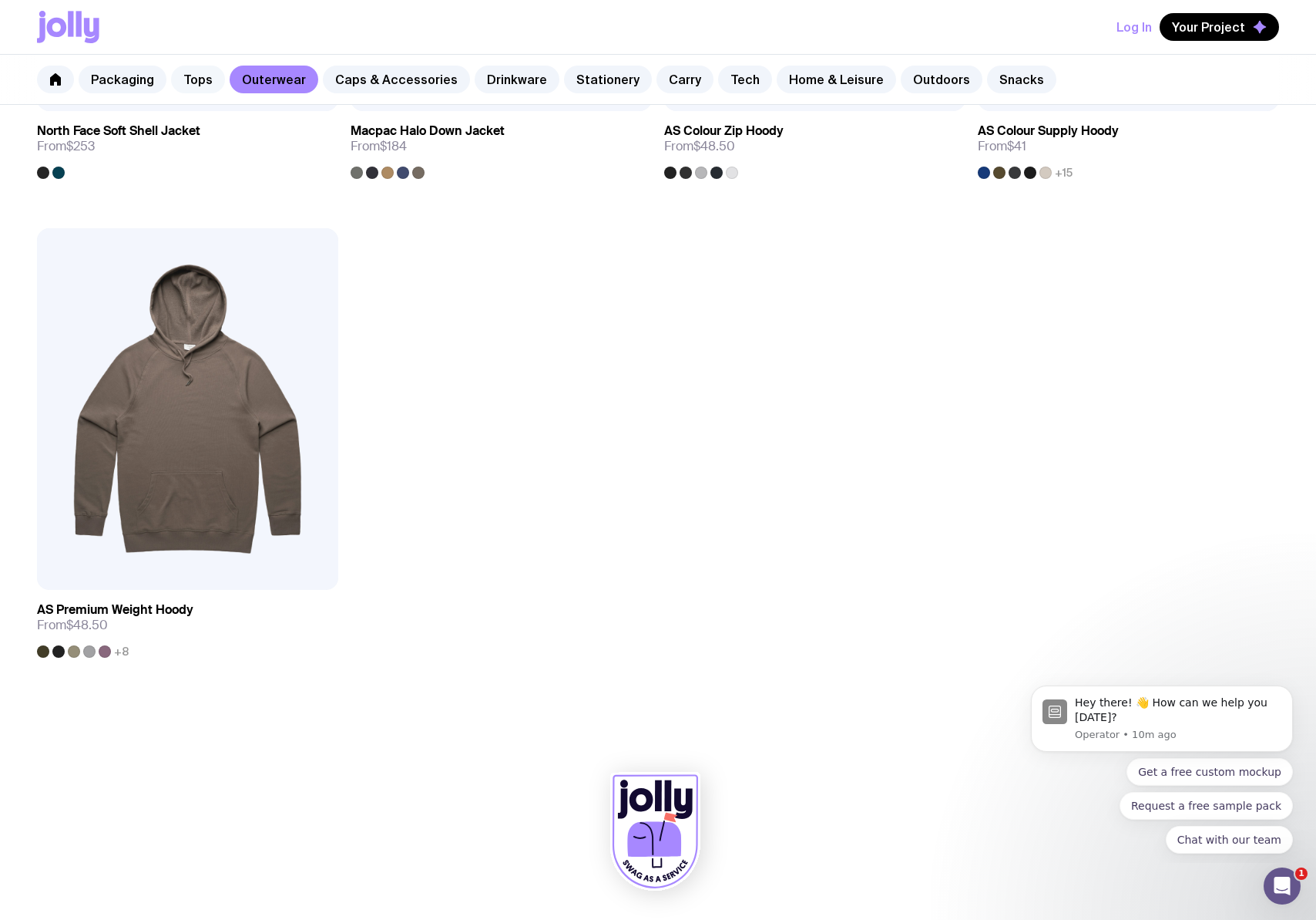
click at [191, 77] on link "Tops" at bounding box center [197, 78] width 54 height 27
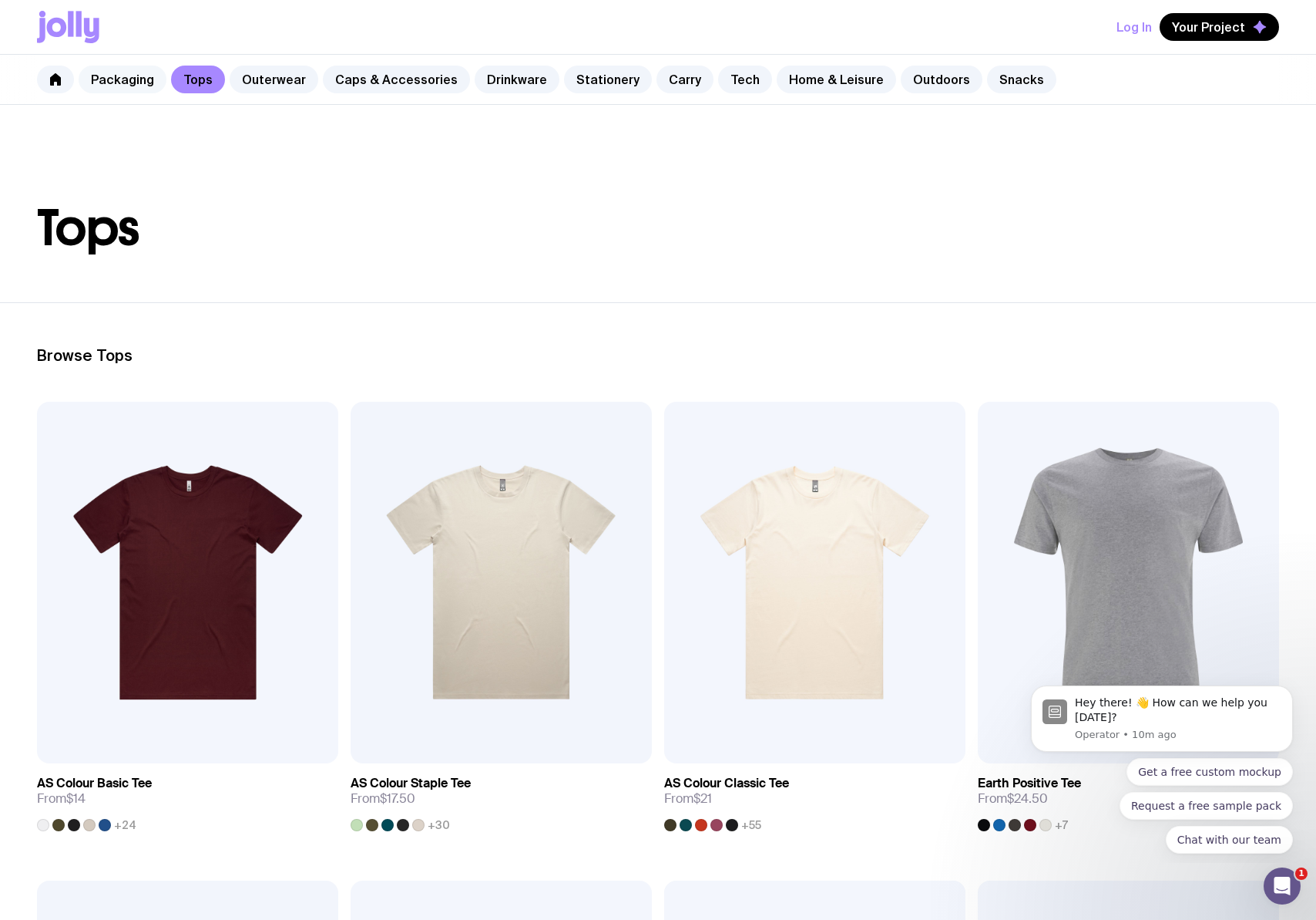
click at [105, 80] on link "Packaging" at bounding box center [122, 78] width 88 height 27
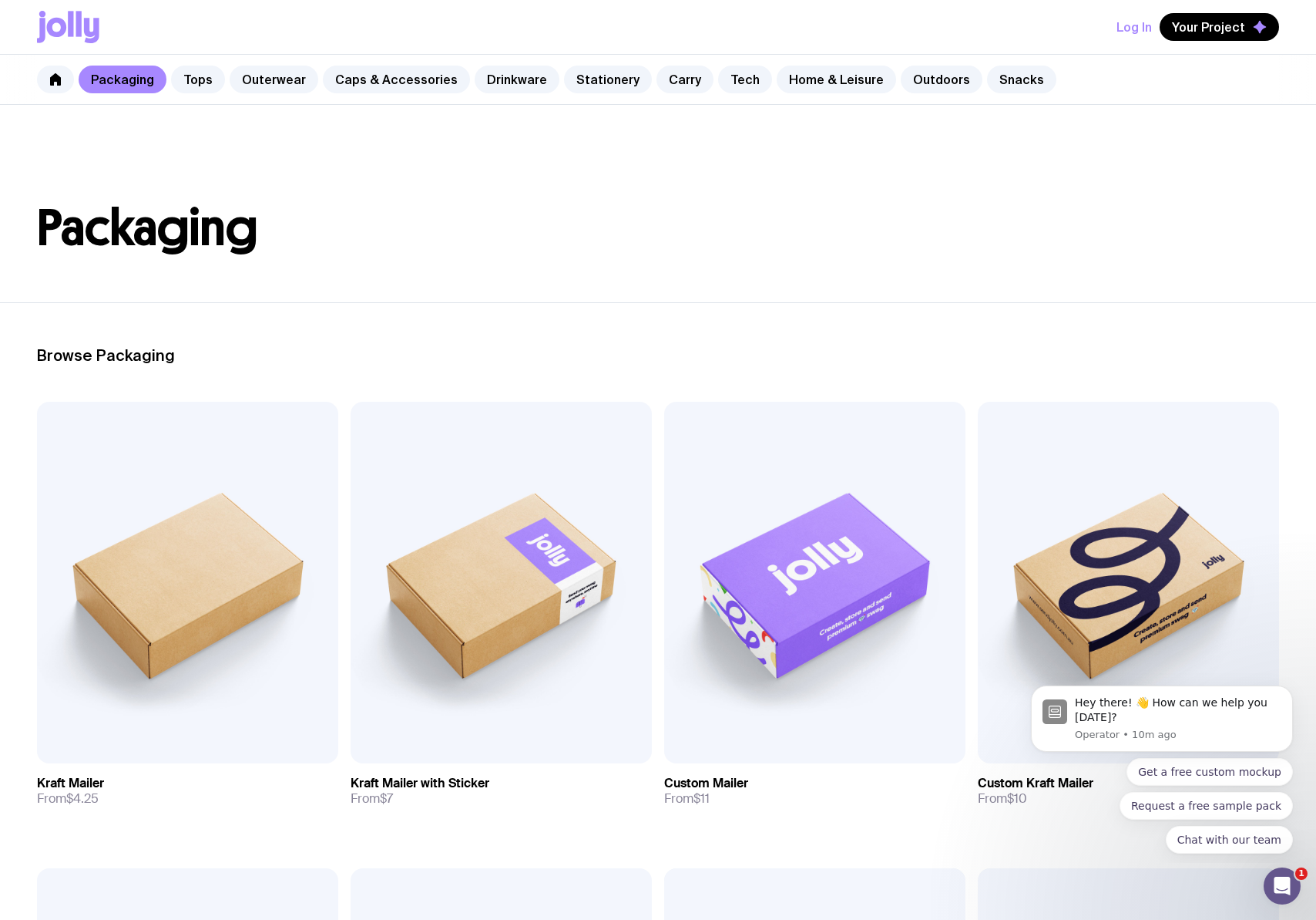
scroll to position [1, 0]
click at [41, 77] on link at bounding box center [55, 78] width 37 height 27
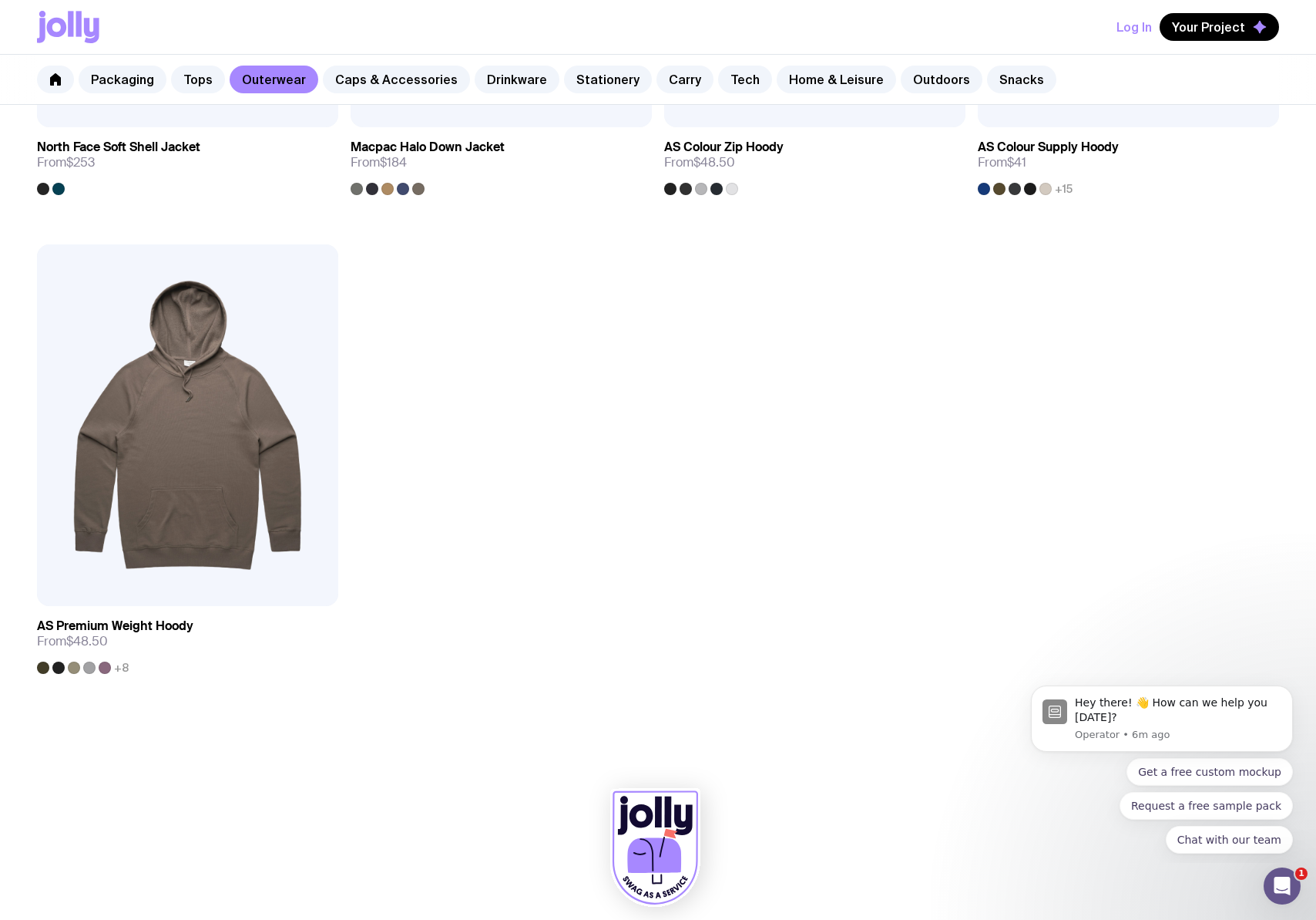
scroll to position [2554, 0]
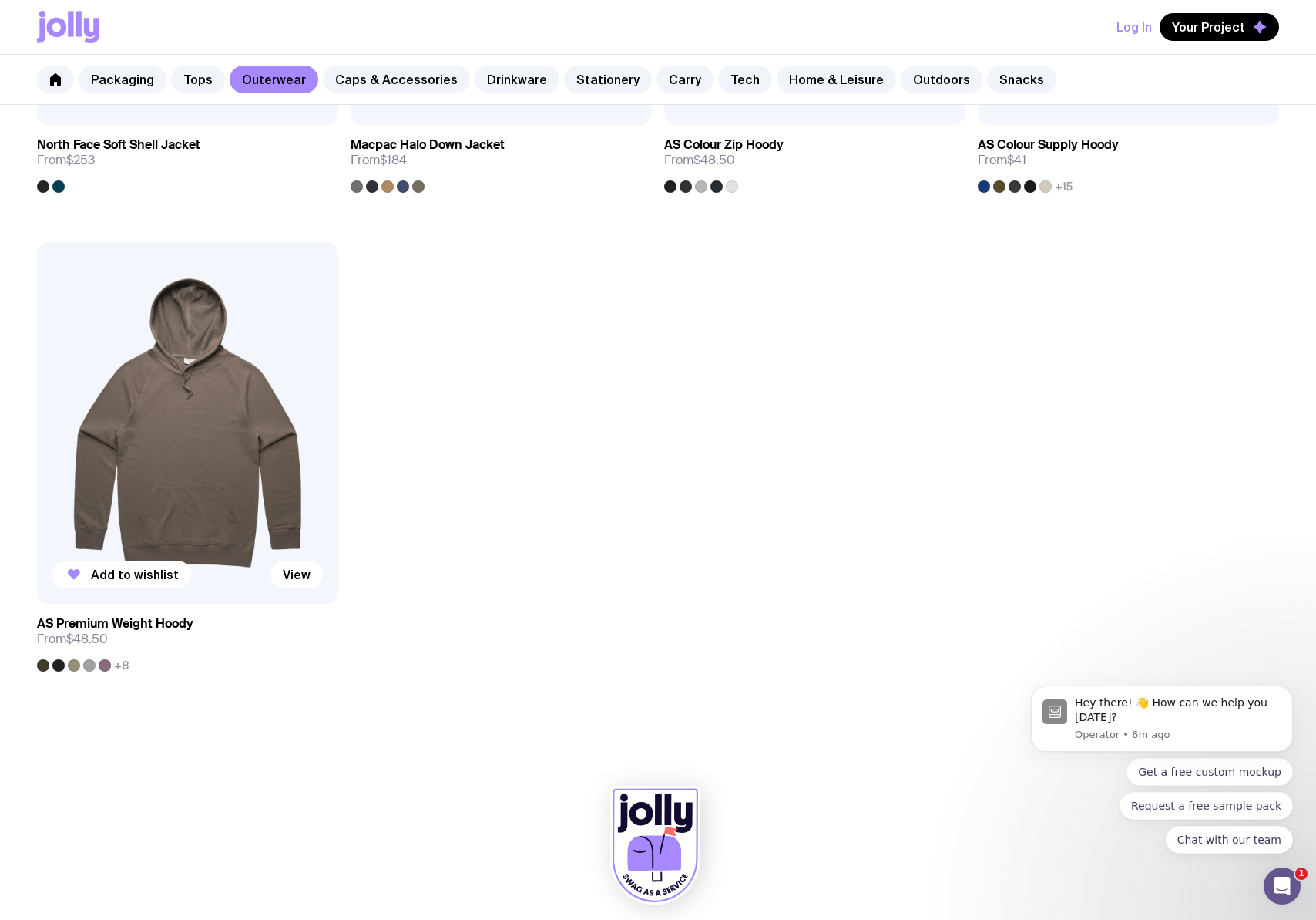
click at [58, 665] on div at bounding box center [58, 664] width 12 height 12
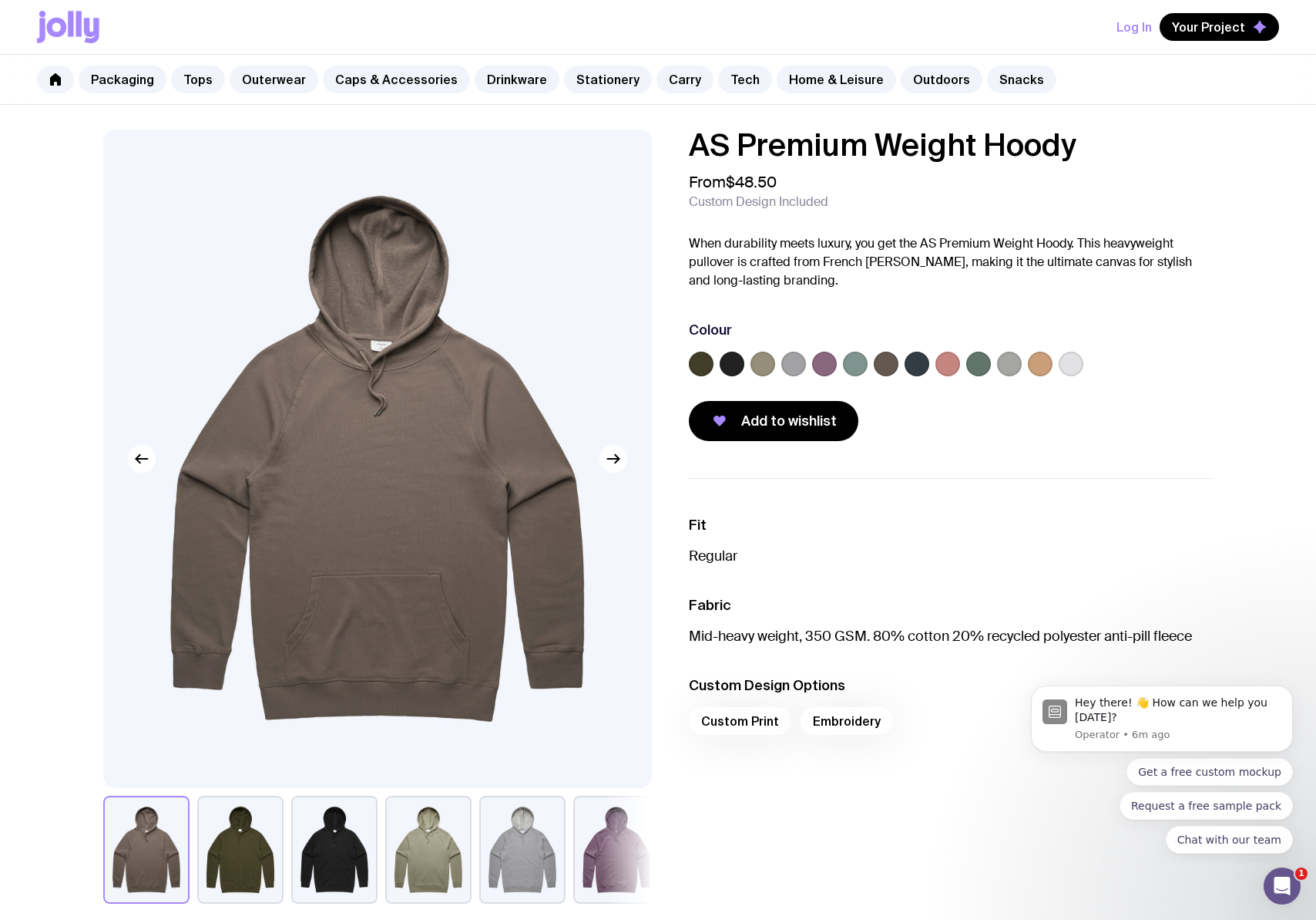
click at [734, 363] on label at bounding box center [732, 364] width 25 height 25
click at [0, 0] on input "radio" at bounding box center [0, 0] width 0 height 0
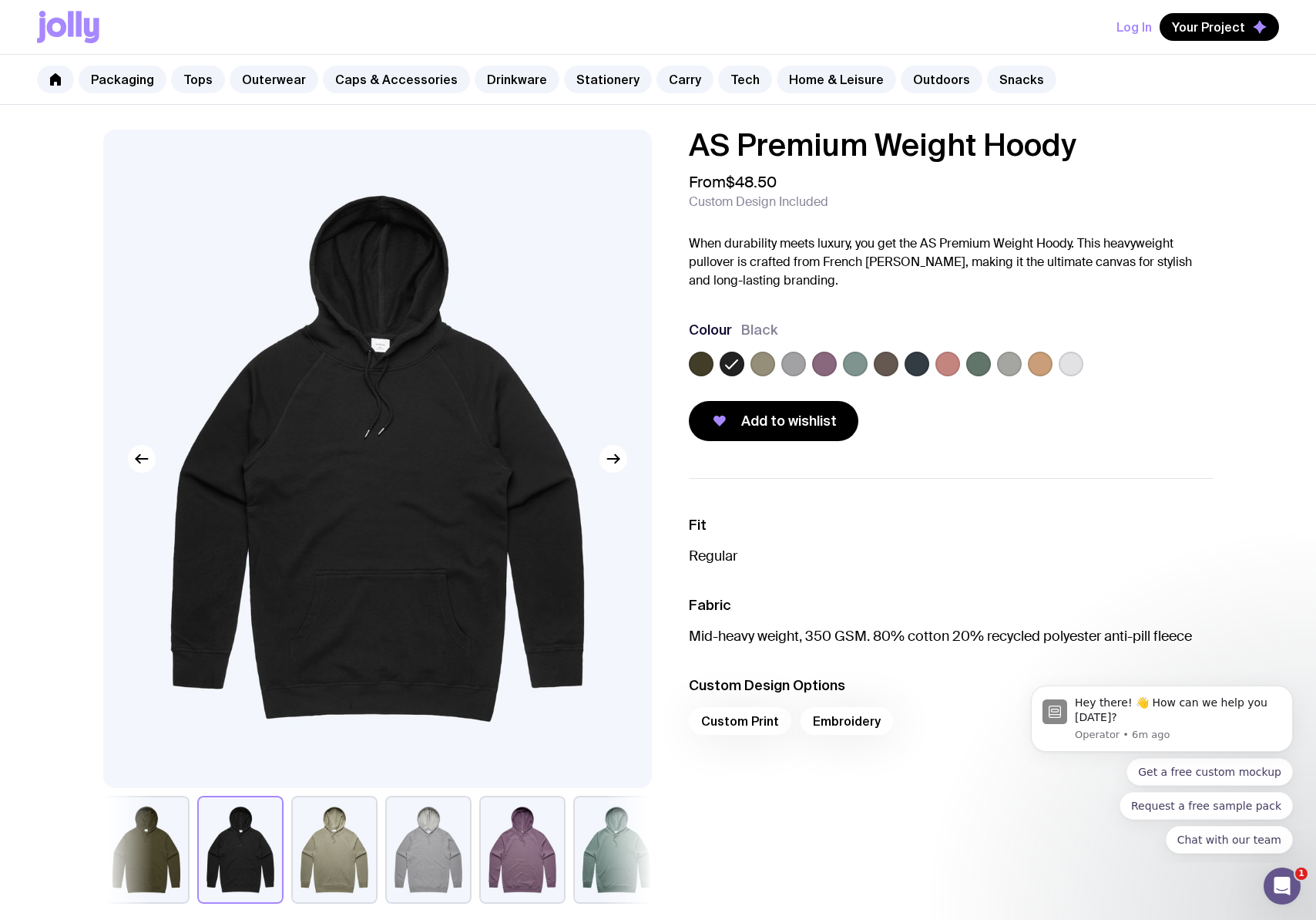
click at [767, 363] on label at bounding box center [763, 364] width 25 height 25
click at [0, 0] on input "radio" at bounding box center [0, 0] width 0 height 0
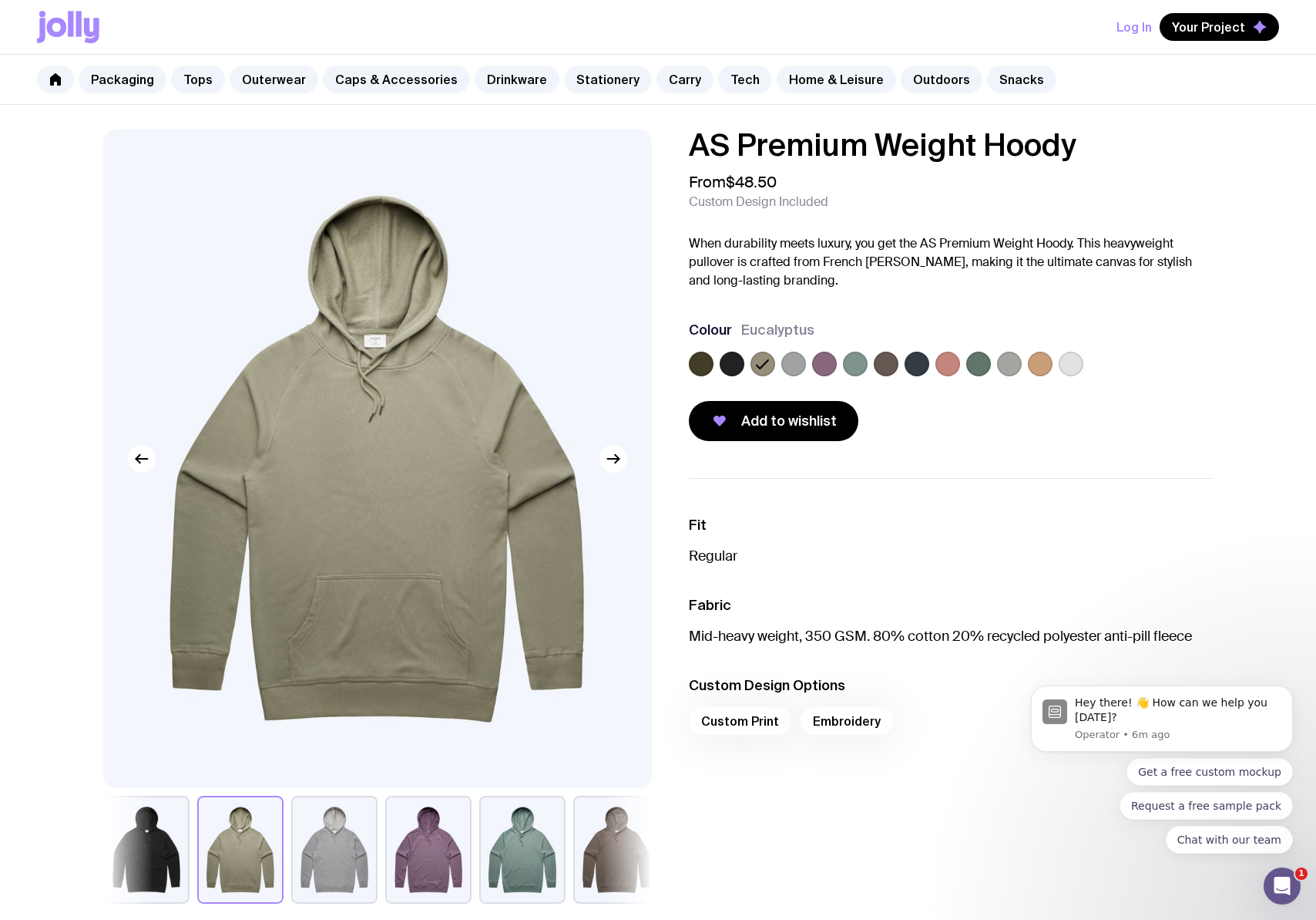
click at [701, 364] on label at bounding box center [701, 364] width 25 height 25
click at [0, 0] on input "radio" at bounding box center [0, 0] width 0 height 0
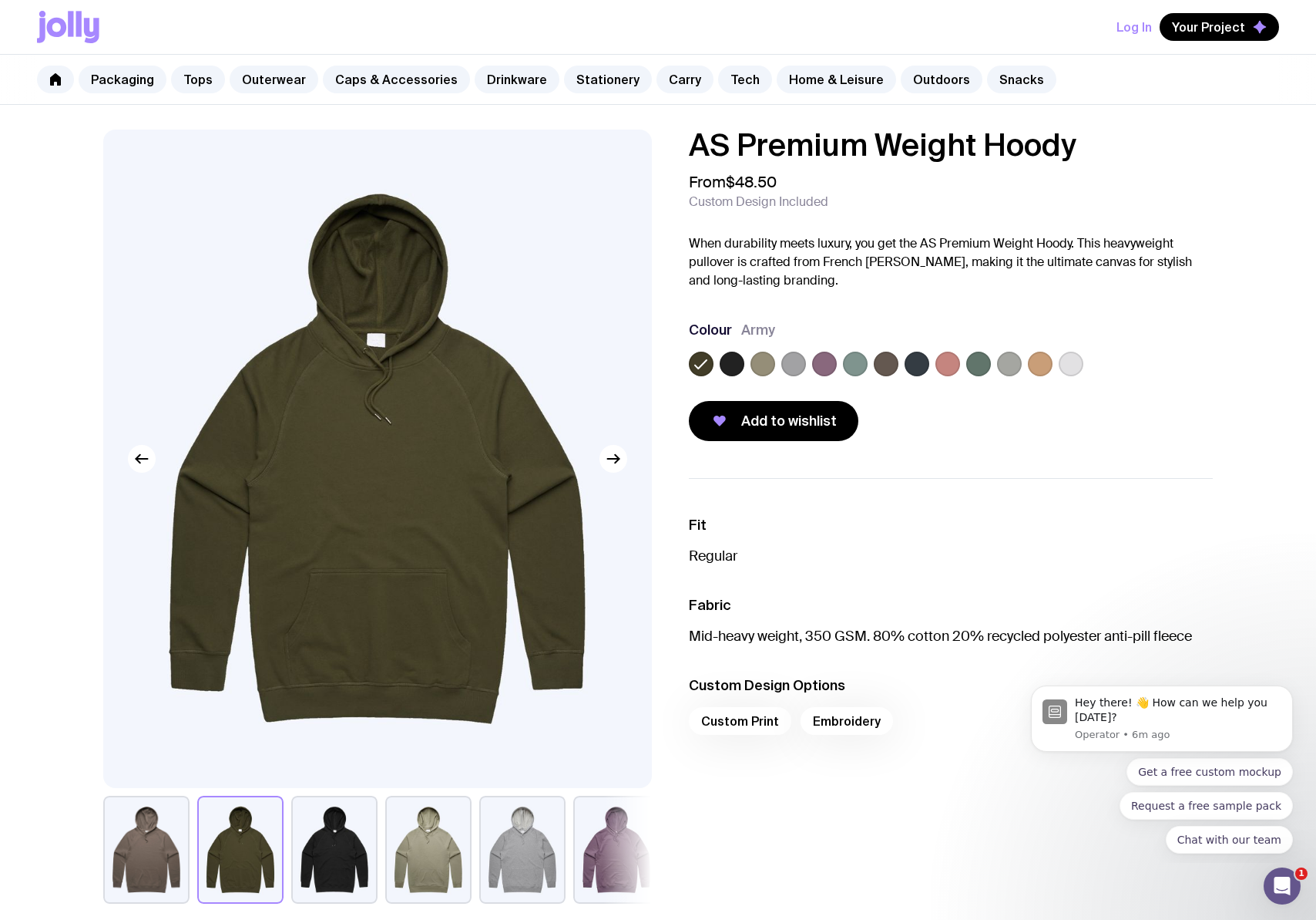
click at [794, 364] on label at bounding box center [793, 364] width 25 height 25
click at [0, 0] on input "radio" at bounding box center [0, 0] width 0 height 0
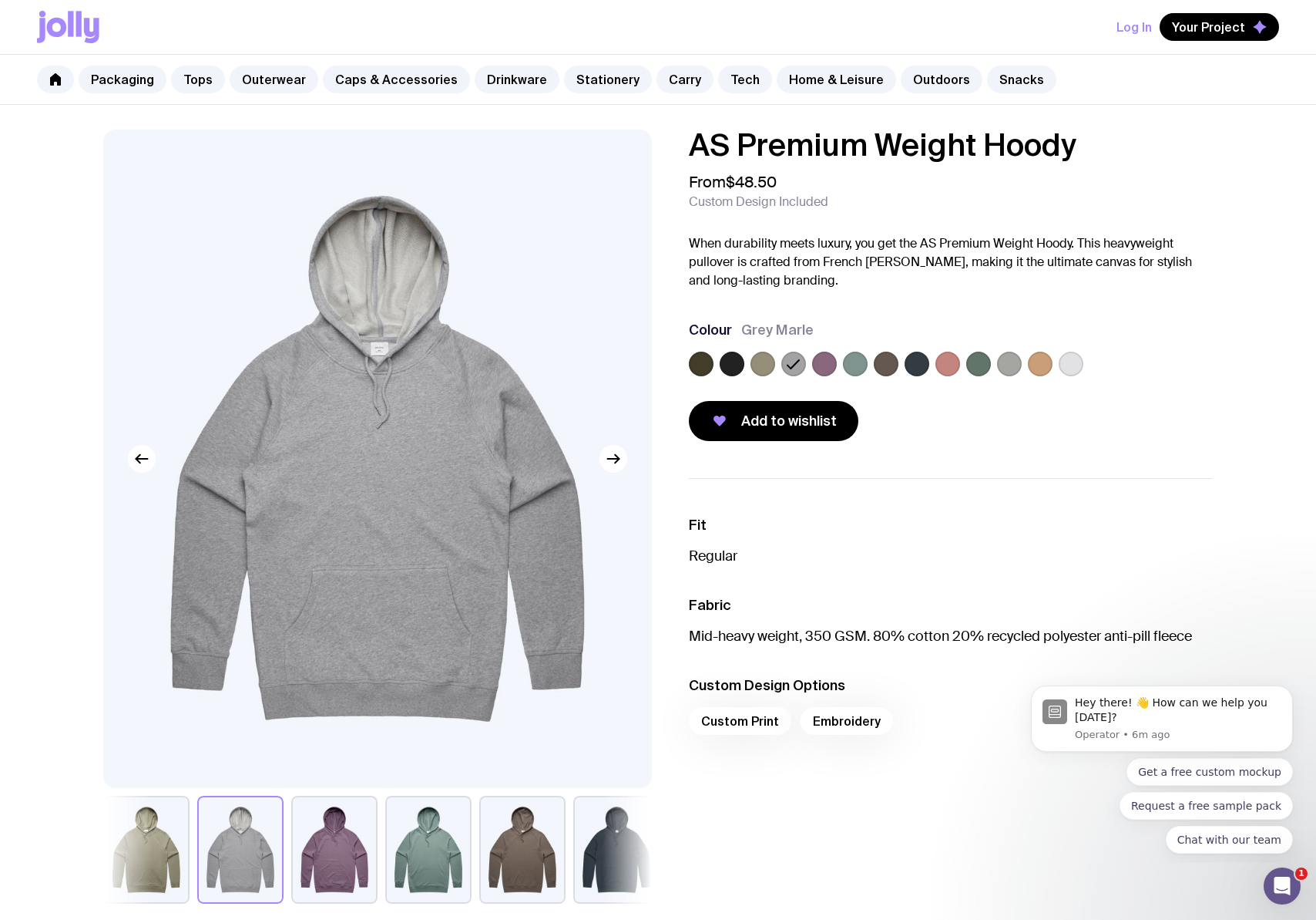
click at [829, 366] on label at bounding box center [825, 364] width 25 height 25
click at [0, 0] on input "radio" at bounding box center [0, 0] width 0 height 0
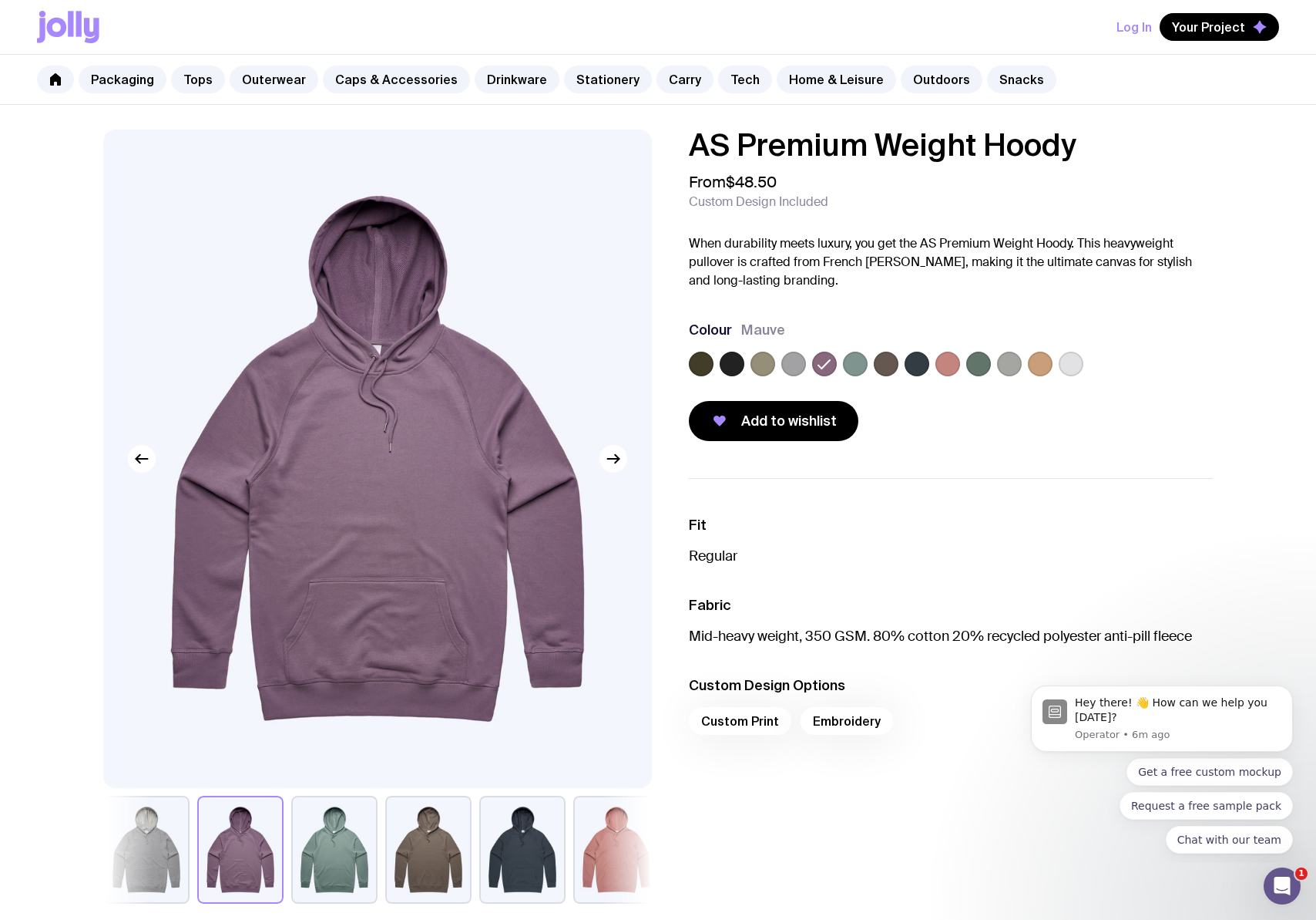
click at [857, 364] on label at bounding box center [856, 364] width 25 height 25
click at [0, 0] on input "radio" at bounding box center [0, 0] width 0 height 0
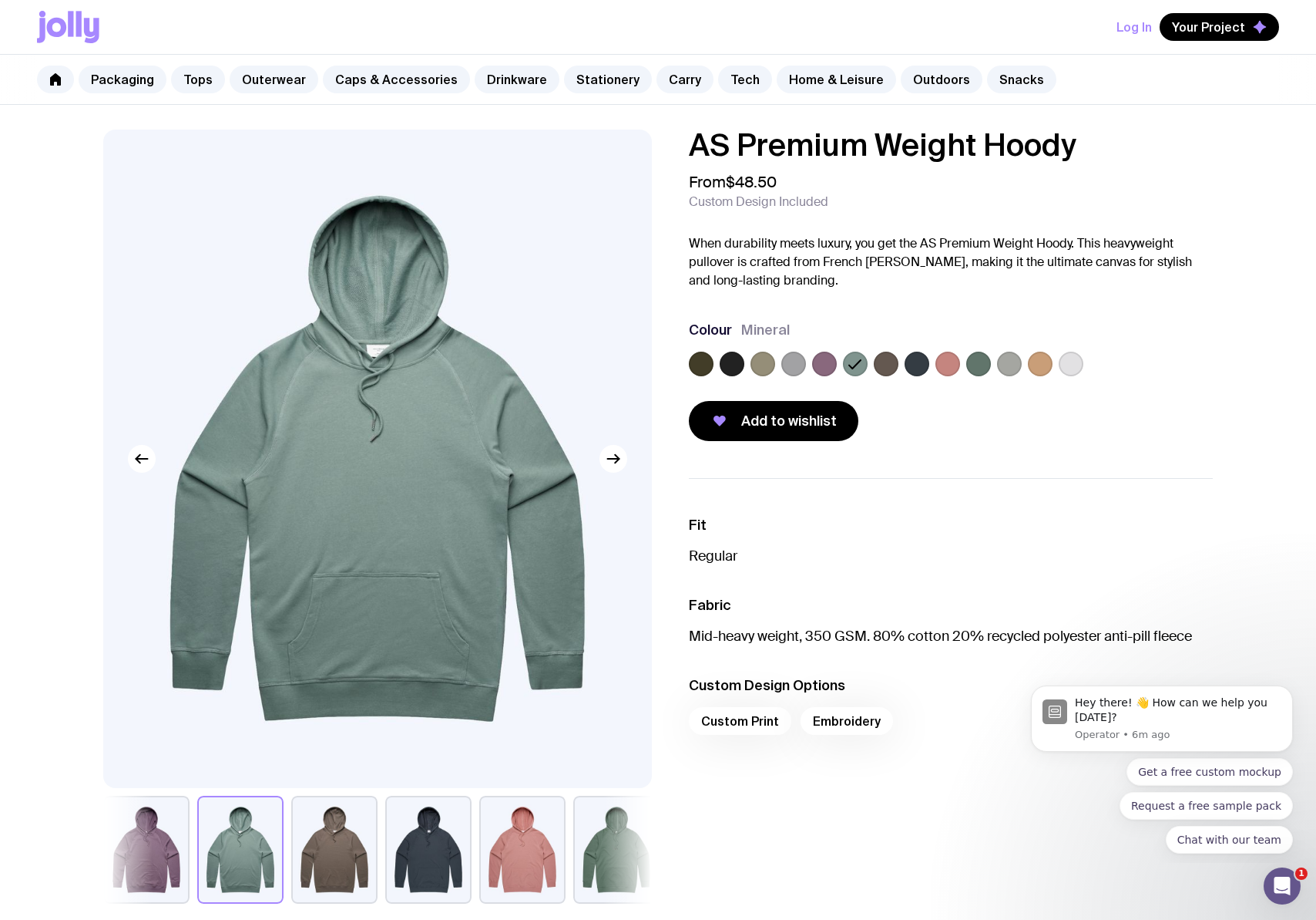
click at [892, 364] on label at bounding box center [886, 364] width 25 height 25
click at [0, 0] on input "radio" at bounding box center [0, 0] width 0 height 0
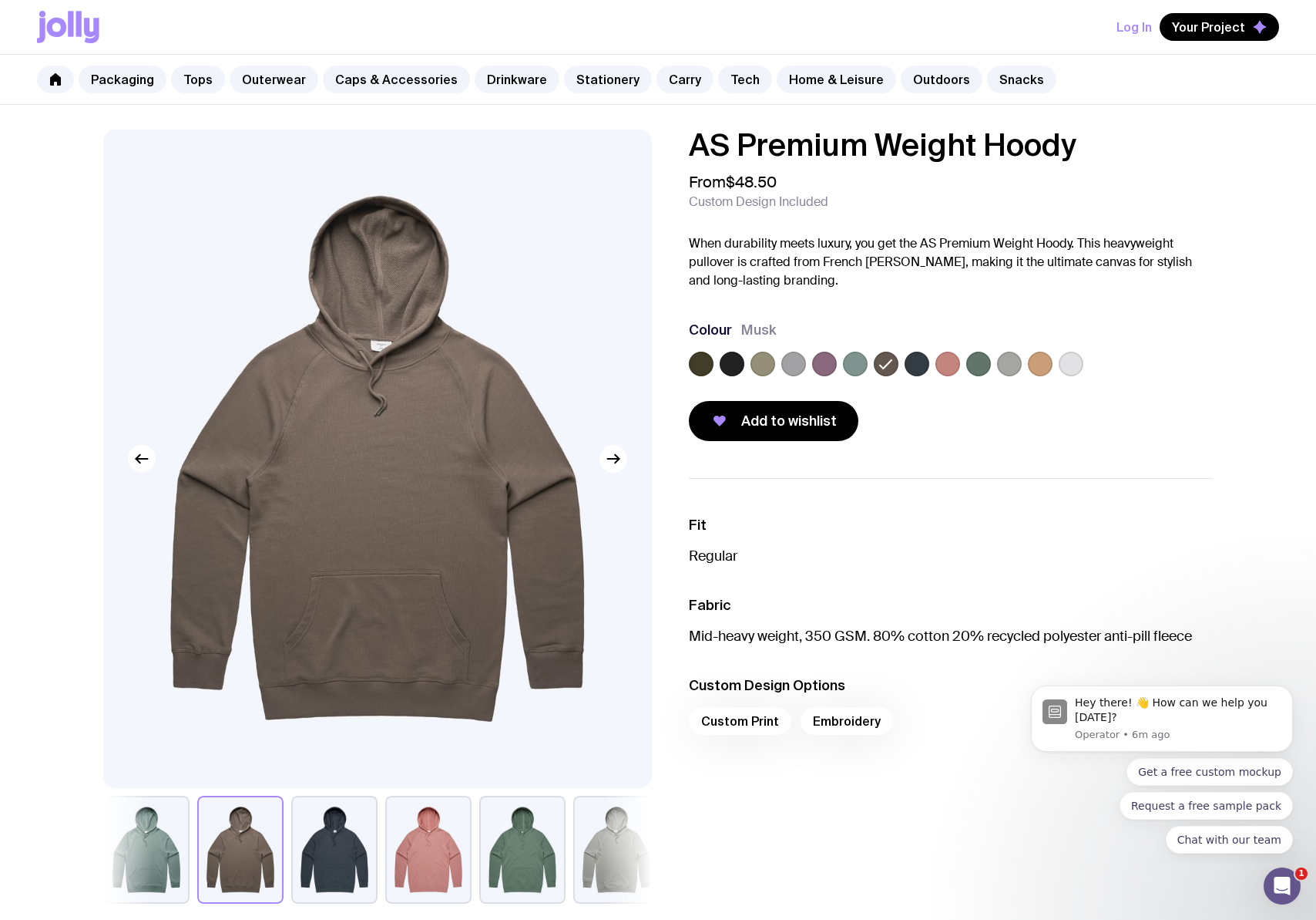
click at [919, 364] on label at bounding box center [917, 364] width 25 height 25
click at [0, 0] on input "radio" at bounding box center [0, 0] width 0 height 0
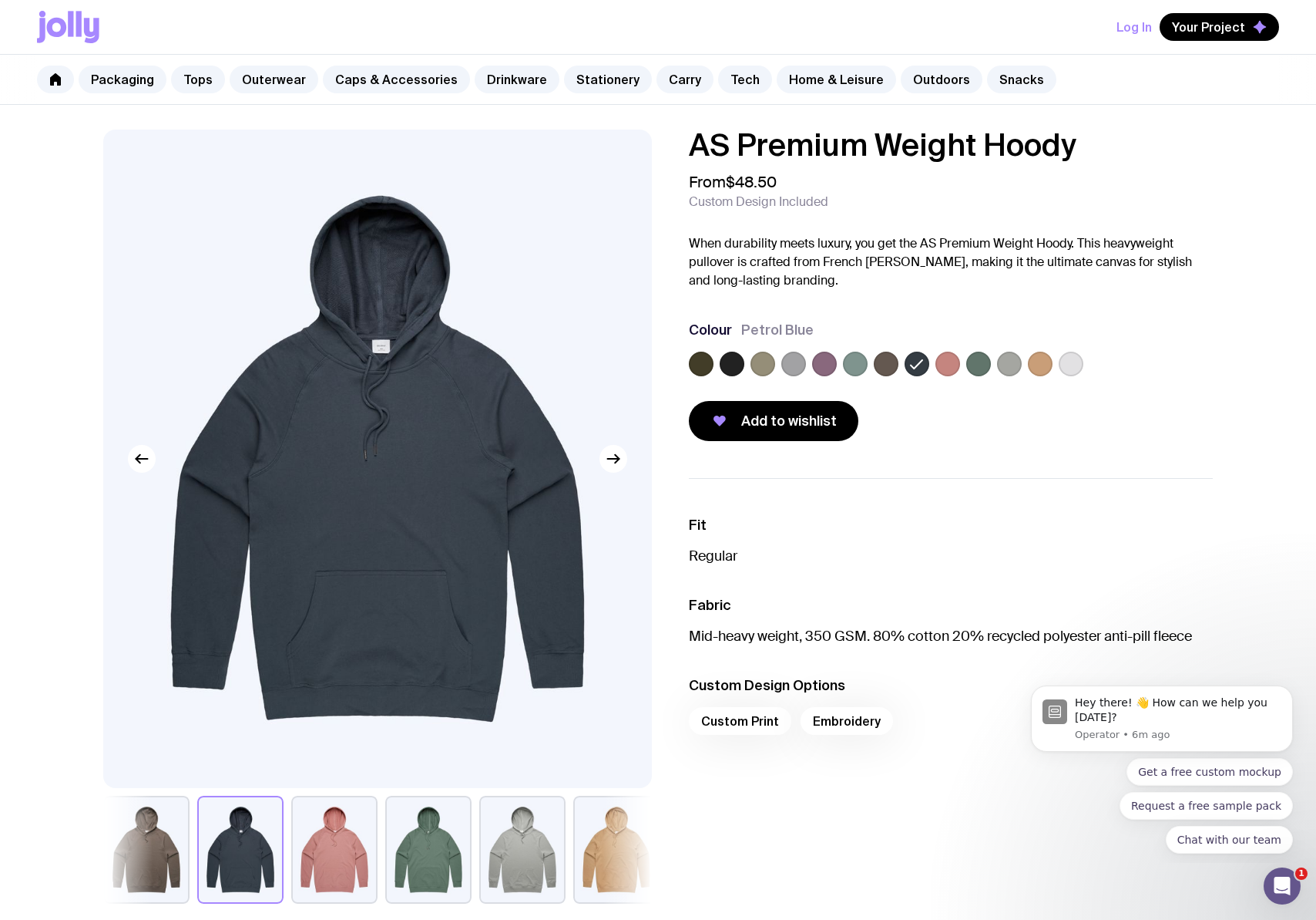
drag, startPoint x: 954, startPoint y: 366, endPoint x: 972, endPoint y: 368, distance: 18.1
click at [954, 366] on label at bounding box center [948, 364] width 25 height 25
click at [0, 0] on input "radio" at bounding box center [0, 0] width 0 height 0
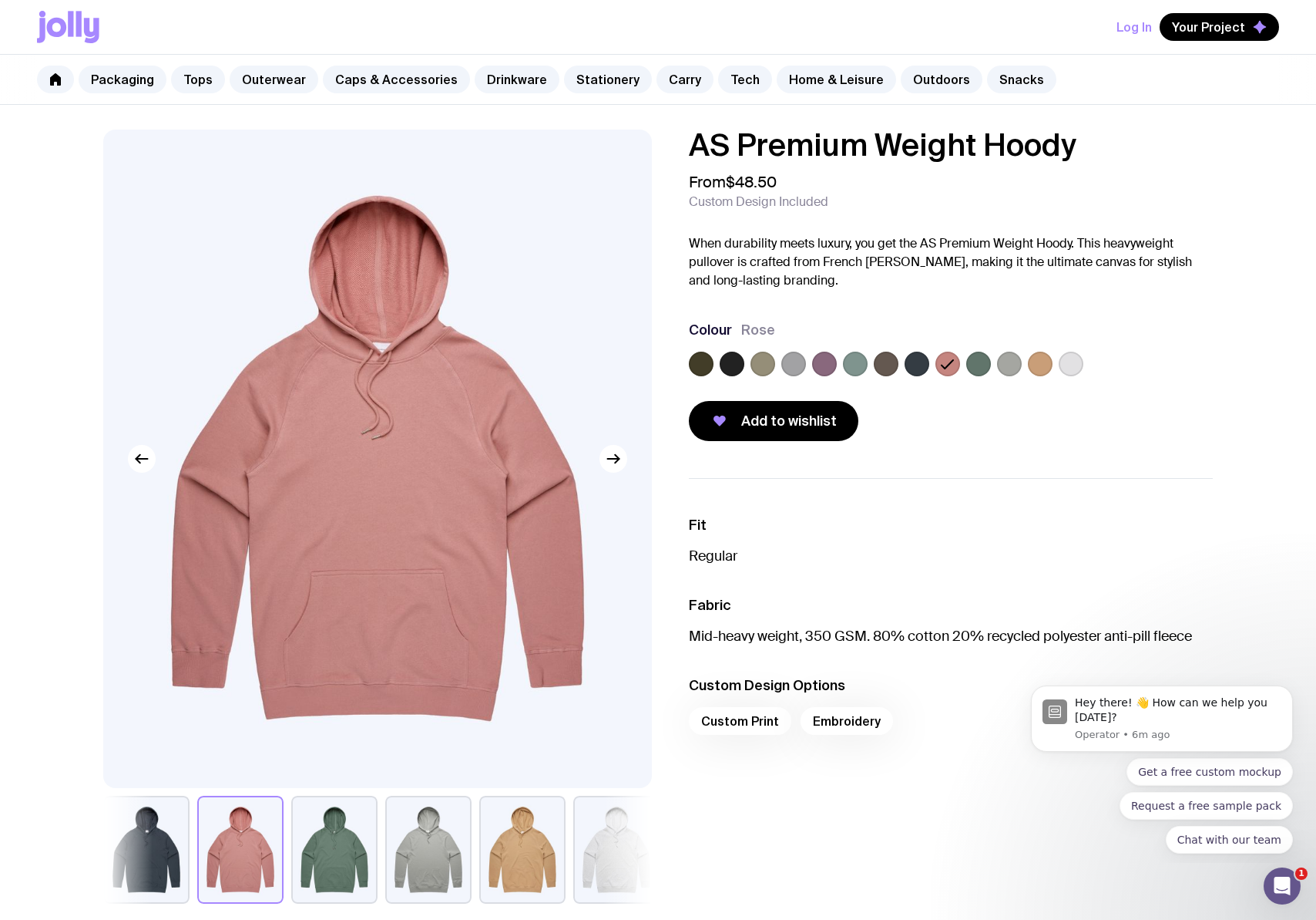
click at [973, 368] on label at bounding box center [978, 364] width 25 height 25
click at [0, 0] on input "radio" at bounding box center [0, 0] width 0 height 0
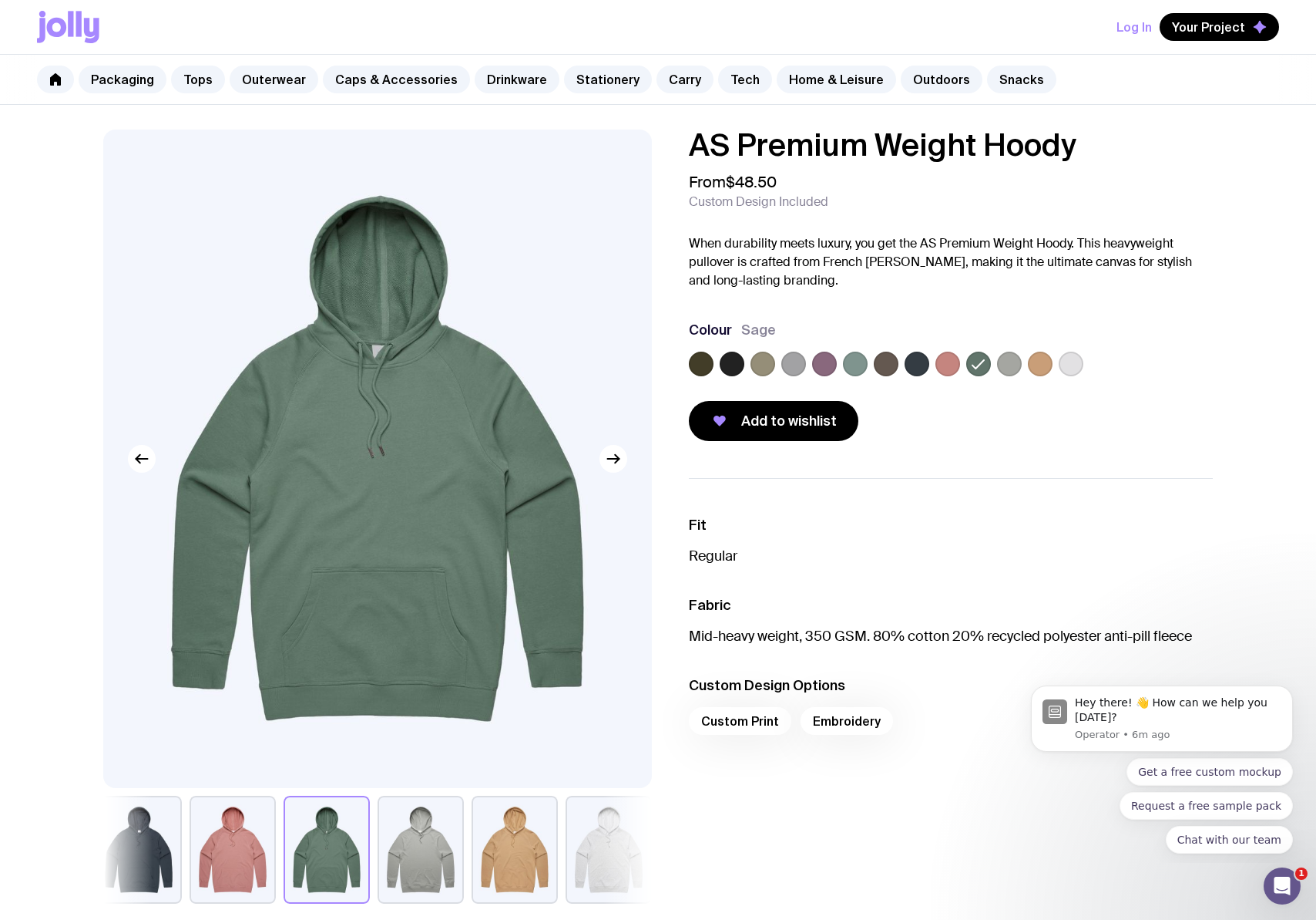
click at [1017, 370] on label at bounding box center [1009, 364] width 25 height 25
click at [0, 0] on input "radio" at bounding box center [0, 0] width 0 height 0
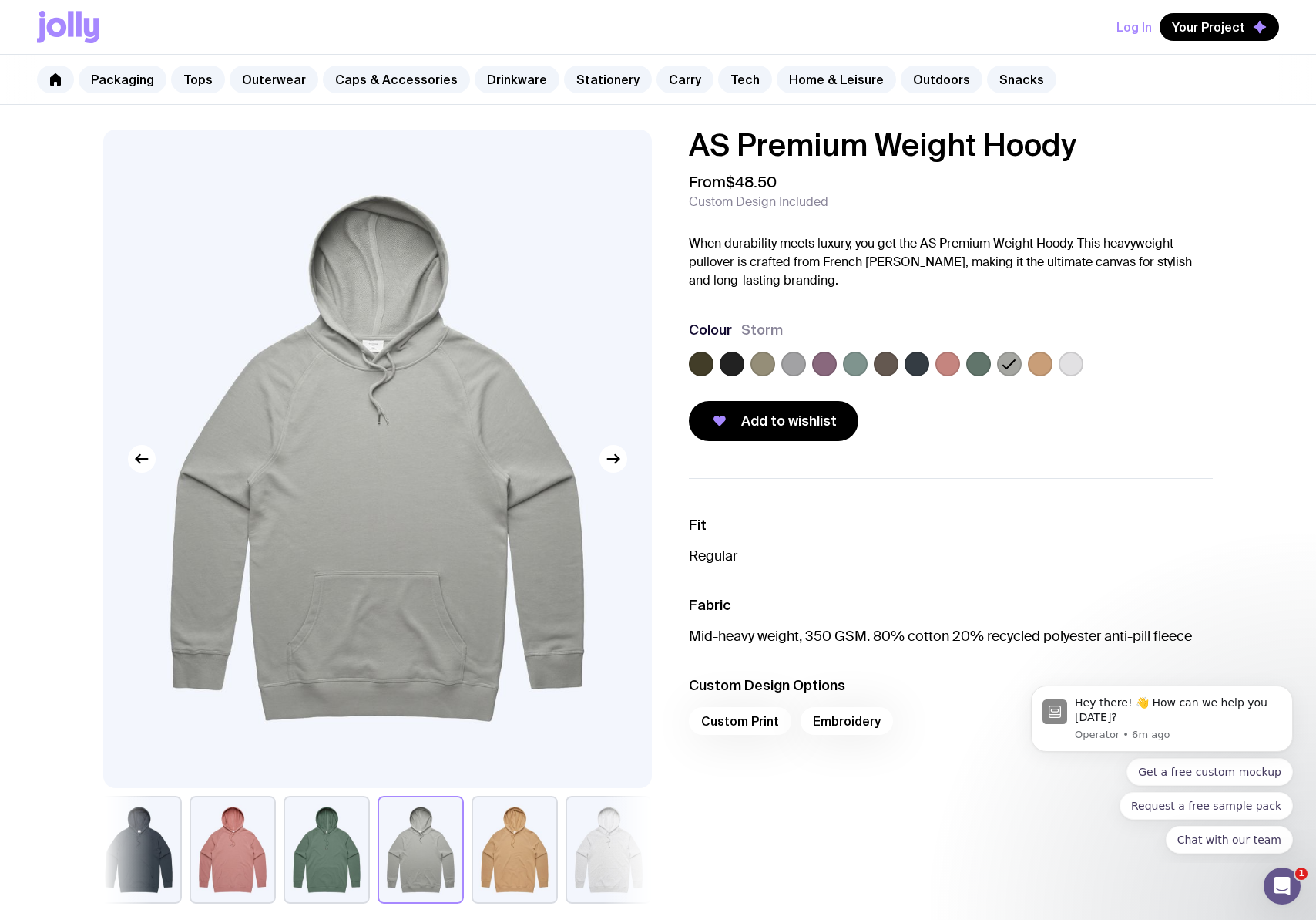
click at [1038, 367] on label at bounding box center [1041, 364] width 25 height 25
click at [0, 0] on input "radio" at bounding box center [0, 0] width 0 height 0
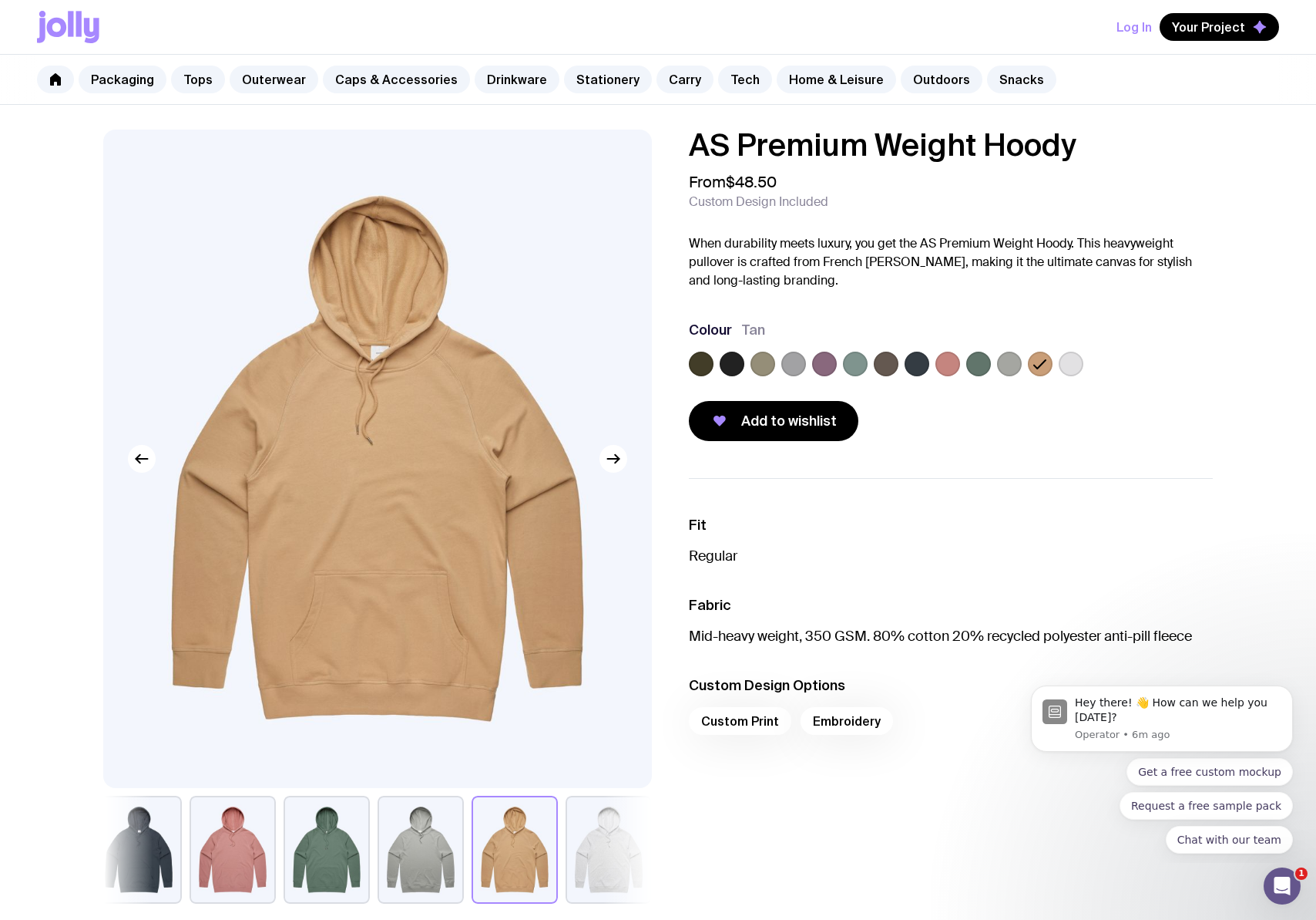
click at [1075, 367] on label at bounding box center [1071, 364] width 25 height 25
click at [0, 0] on input "radio" at bounding box center [0, 0] width 0 height 0
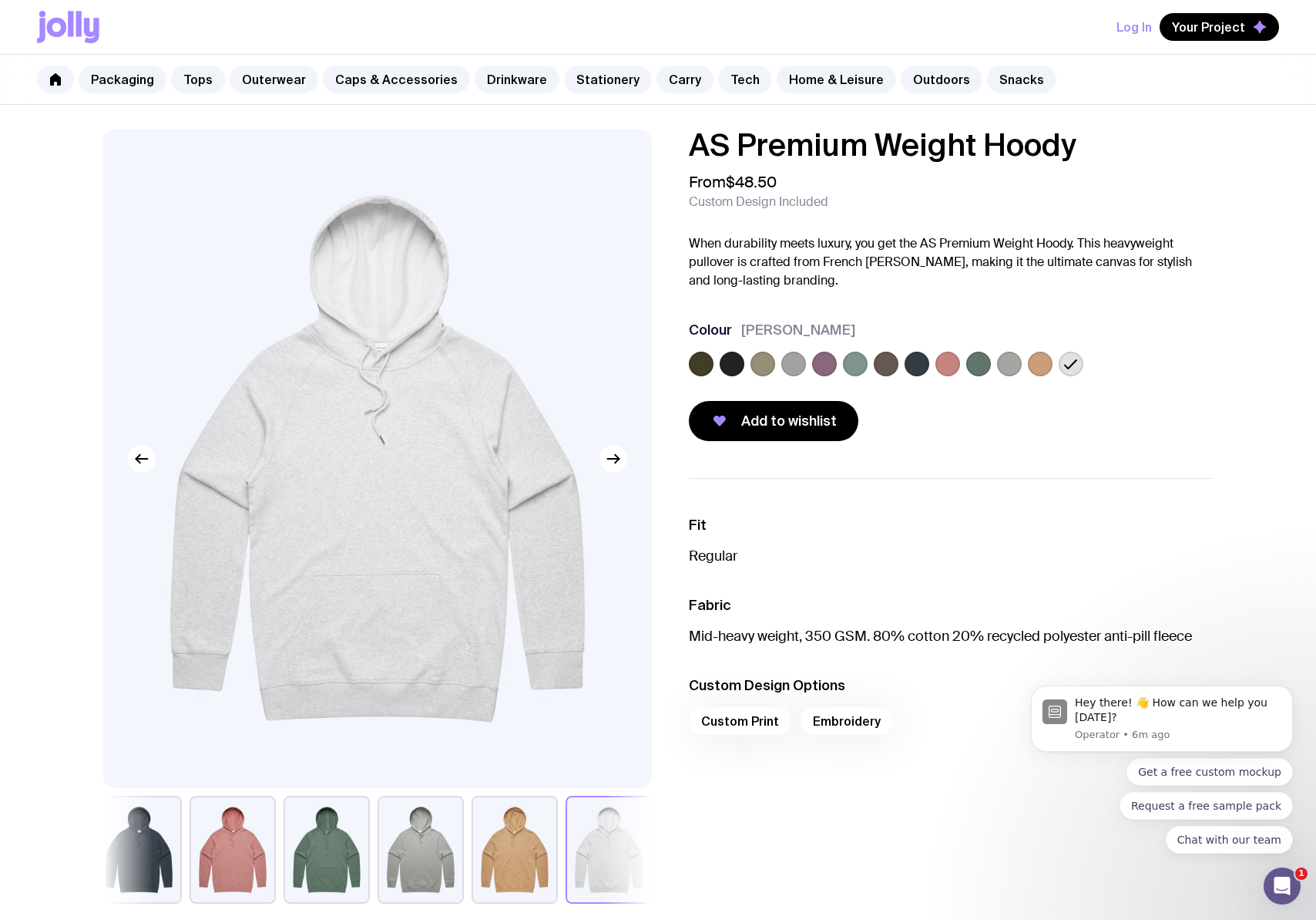
click at [721, 368] on label at bounding box center [732, 364] width 25 height 25
click at [0, 0] on input "radio" at bounding box center [0, 0] width 0 height 0
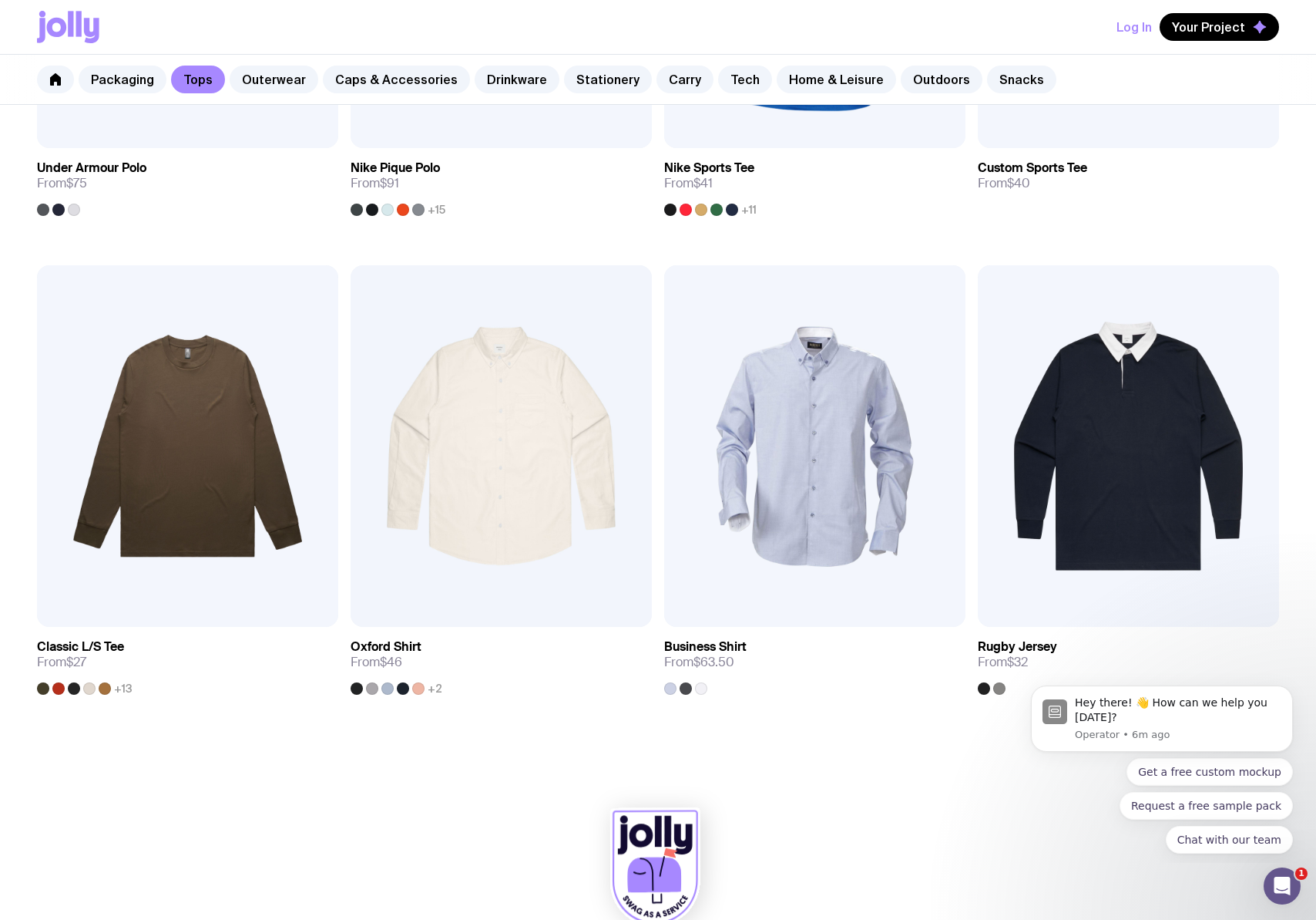
scroll to position [1611, 0]
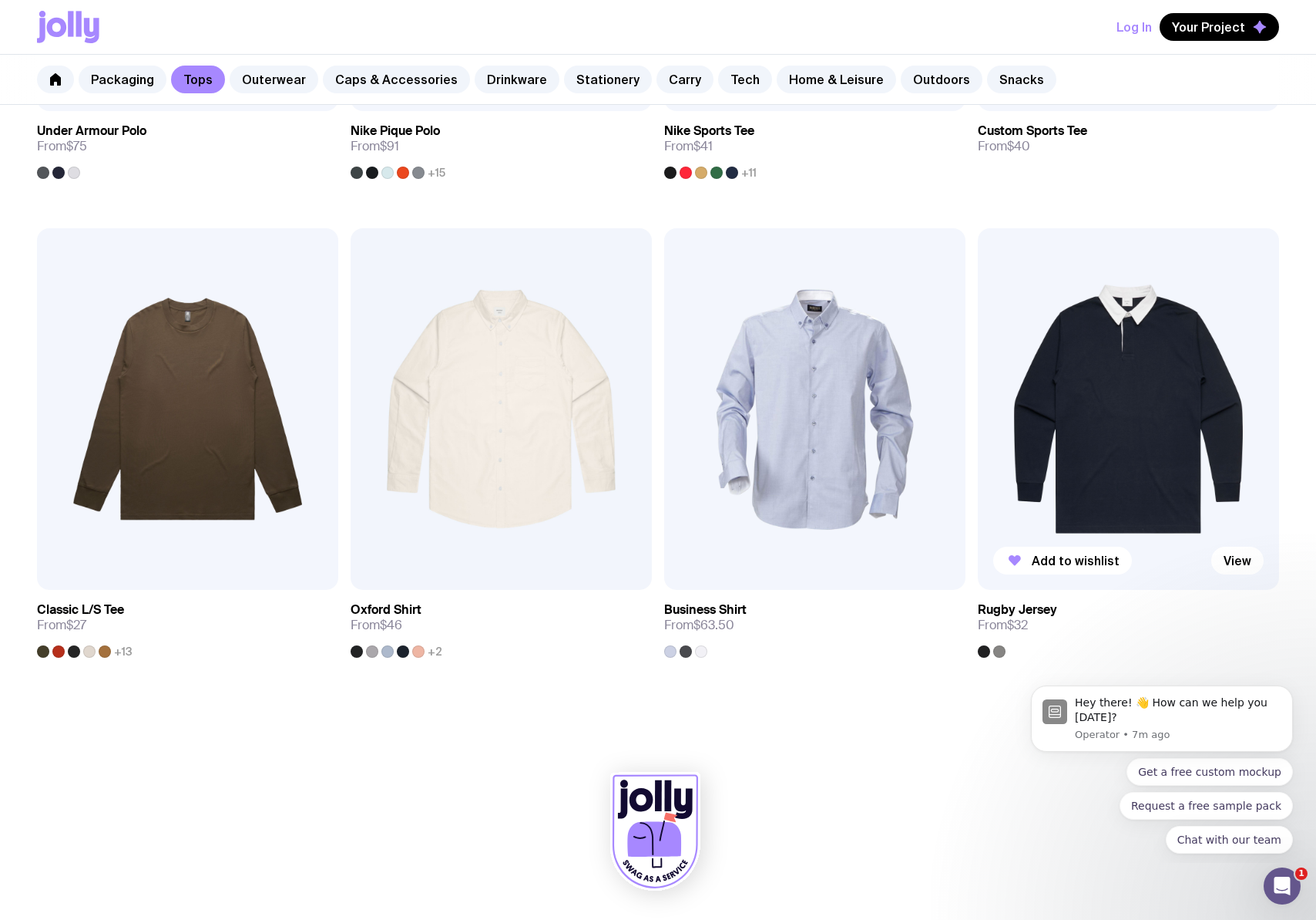
click at [983, 653] on div at bounding box center [984, 651] width 12 height 12
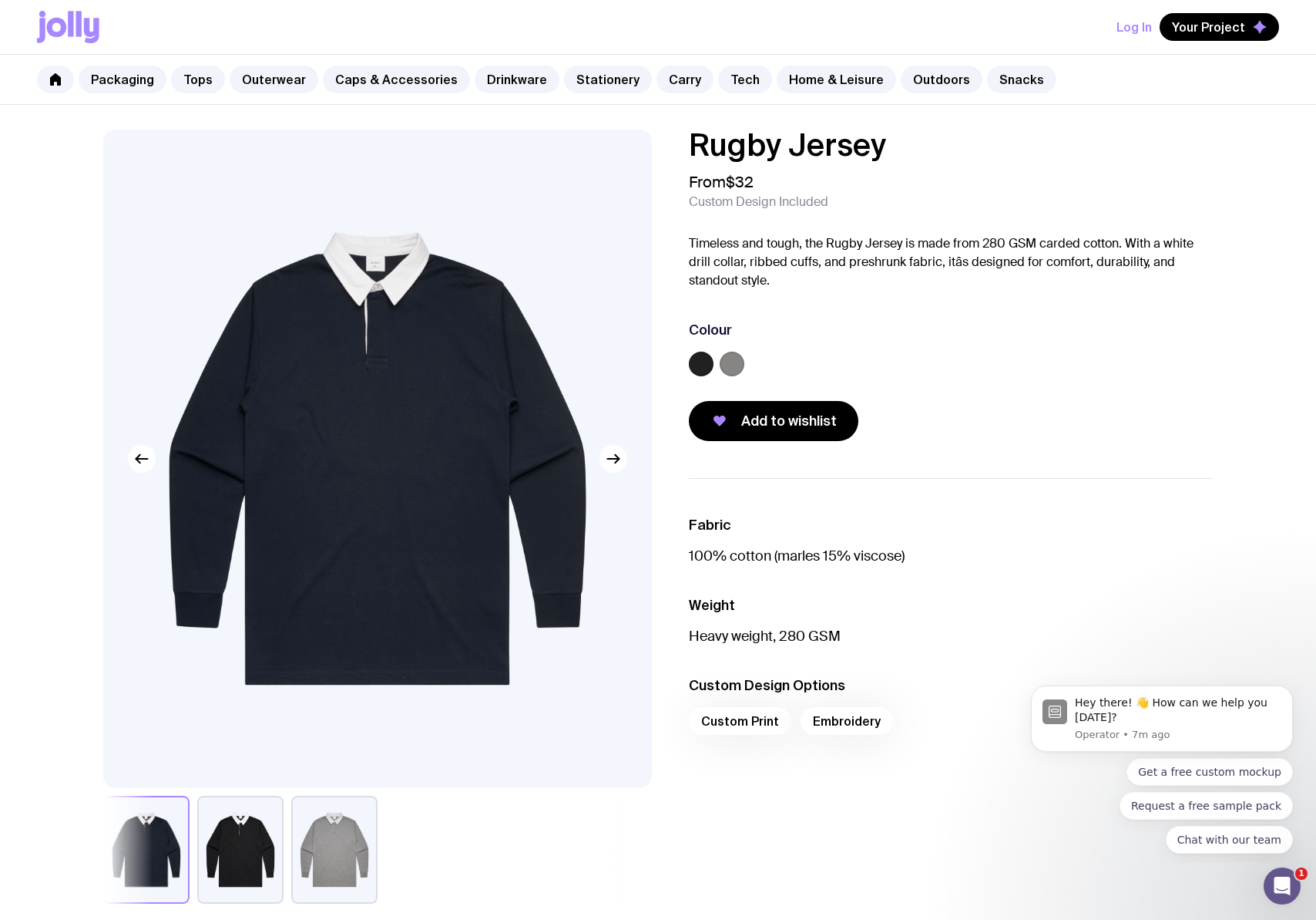
click at [246, 829] on button "button" at bounding box center [240, 849] width 86 height 108
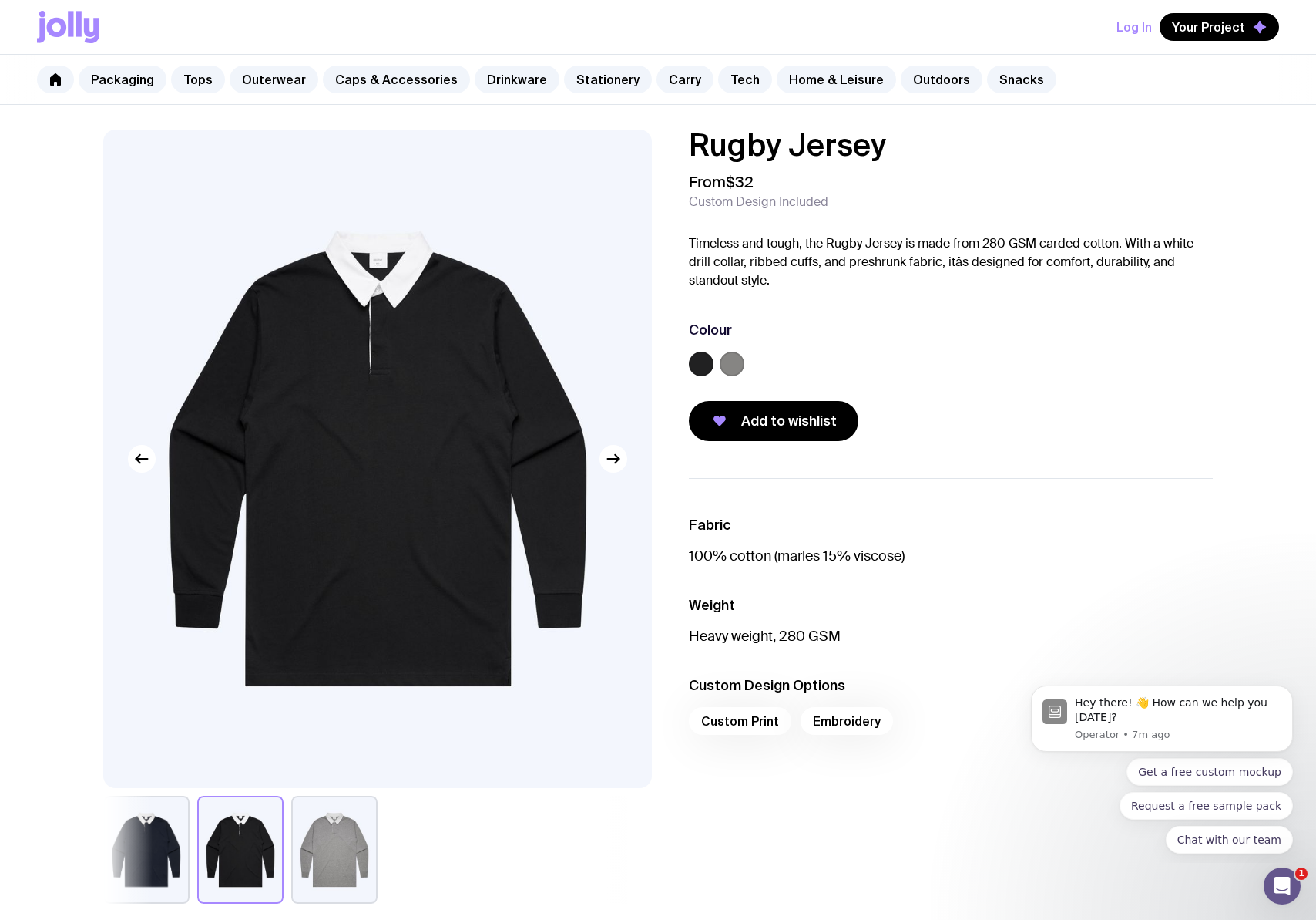
click at [333, 840] on button "button" at bounding box center [334, 849] width 86 height 108
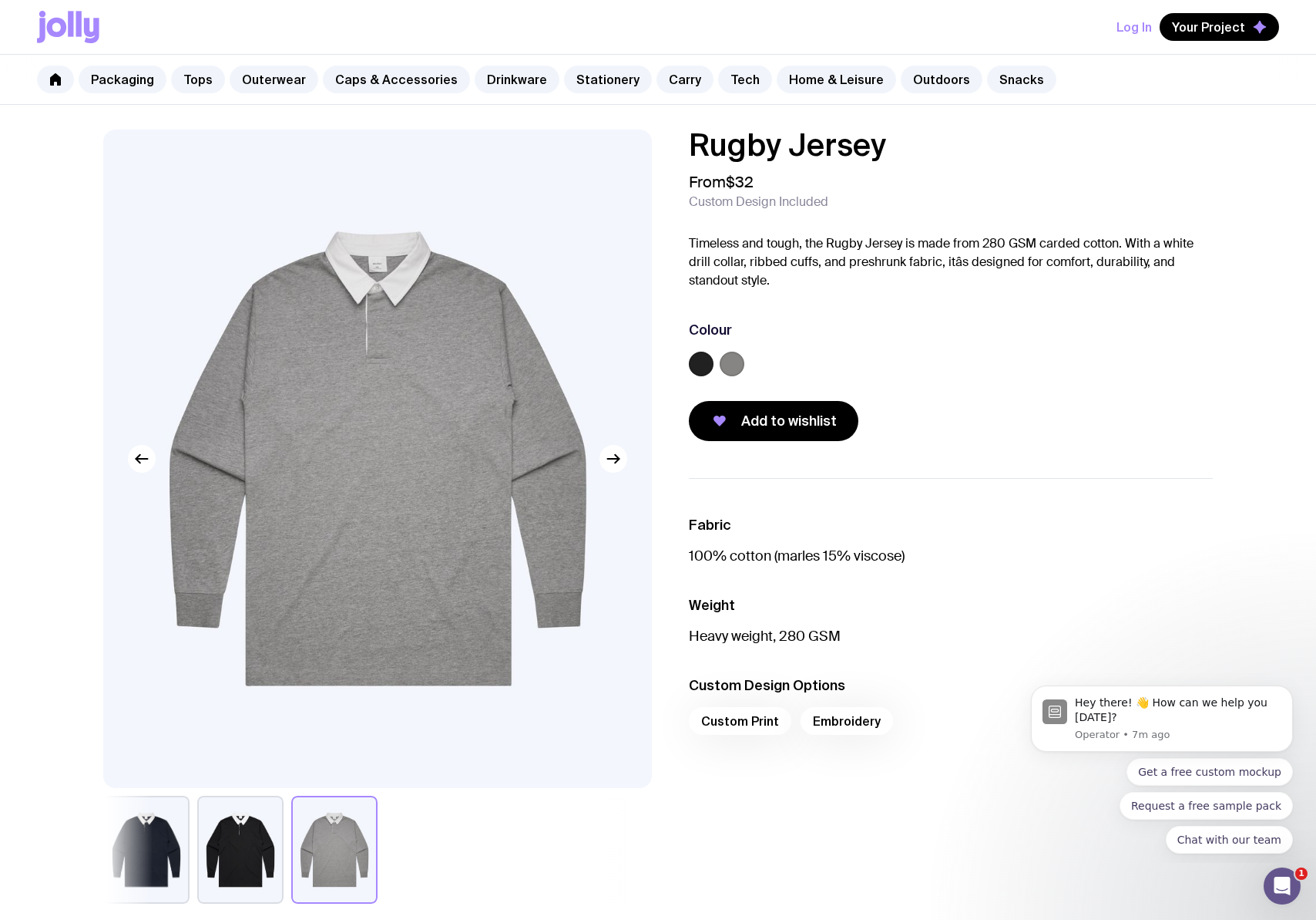
click at [162, 833] on button "button" at bounding box center [145, 849] width 86 height 108
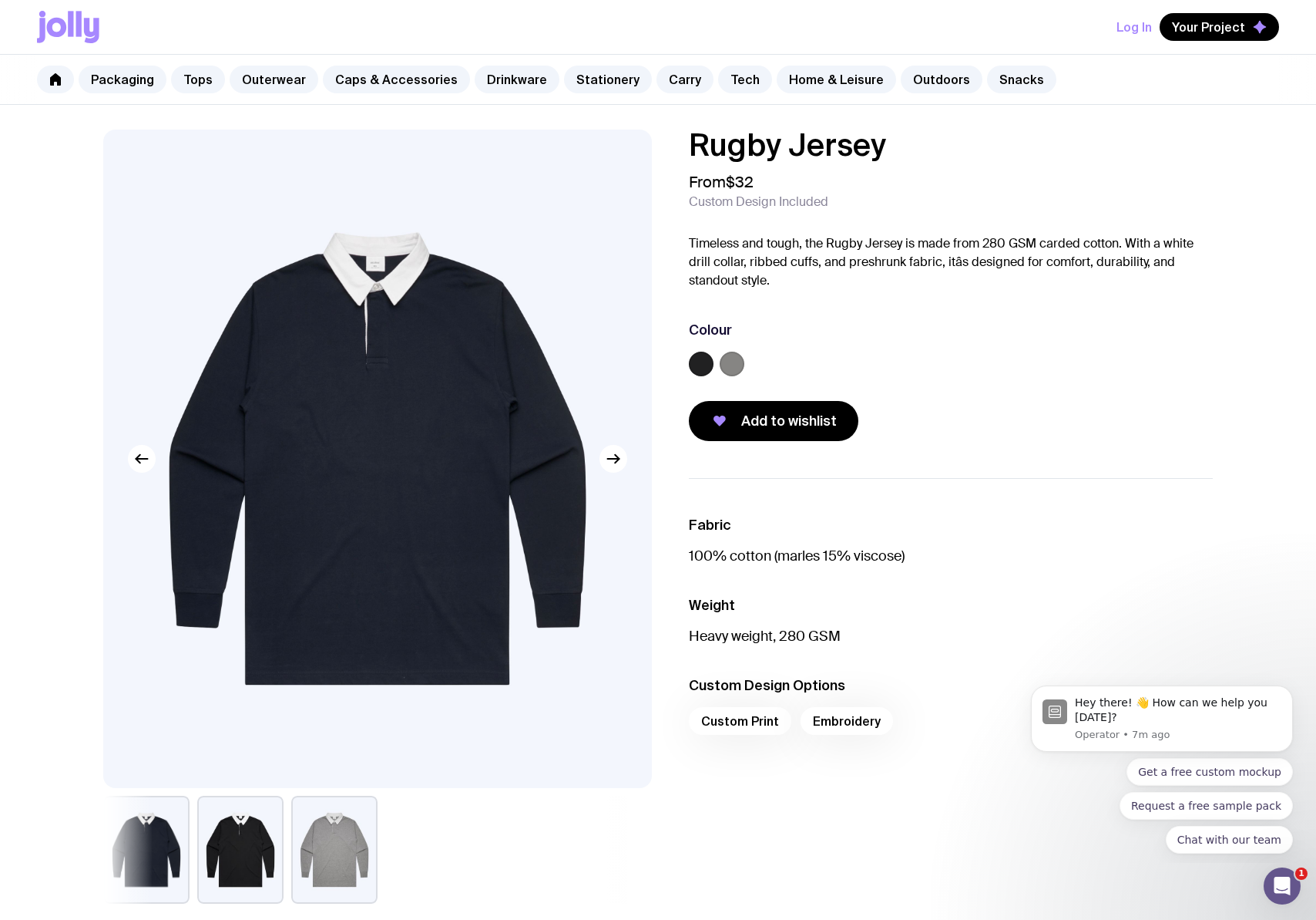
click at [237, 842] on button "button" at bounding box center [240, 849] width 86 height 108
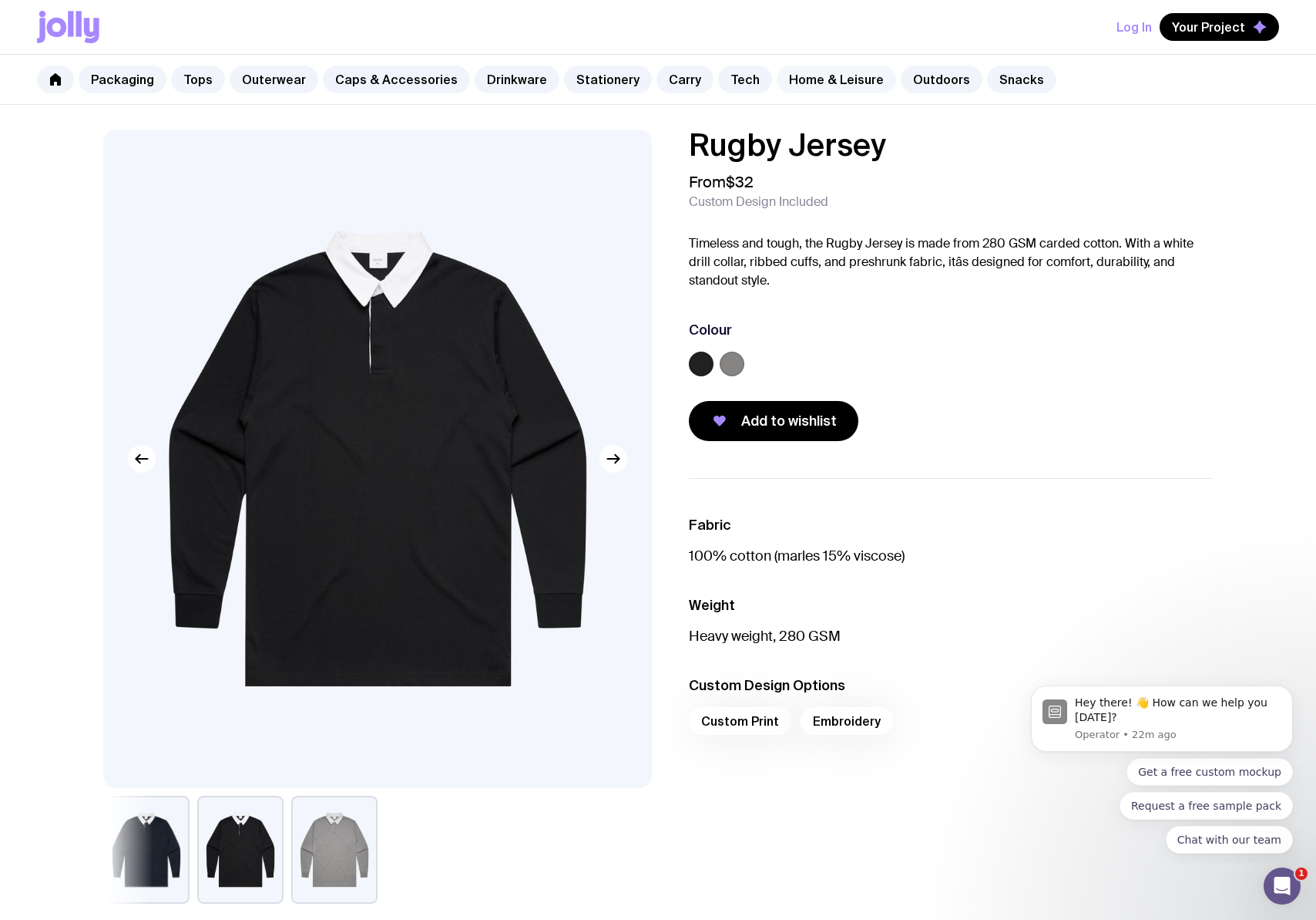
click at [820, 86] on link "Home & Leisure" at bounding box center [836, 78] width 120 height 27
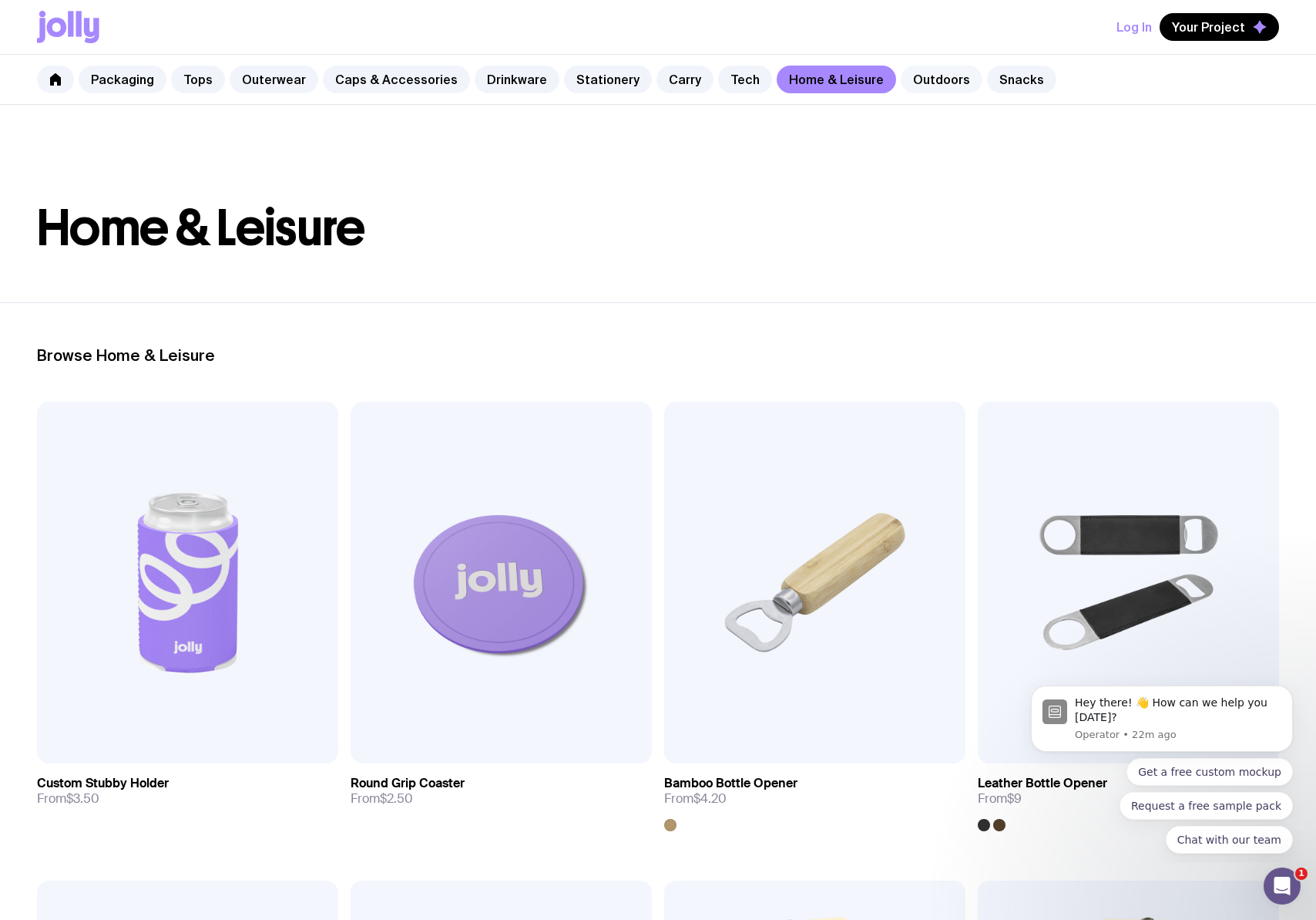
drag, startPoint x: 912, startPoint y: 84, endPoint x: 761, endPoint y: 362, distance: 316.4
click at [912, 84] on link "Outdoors" at bounding box center [941, 78] width 82 height 27
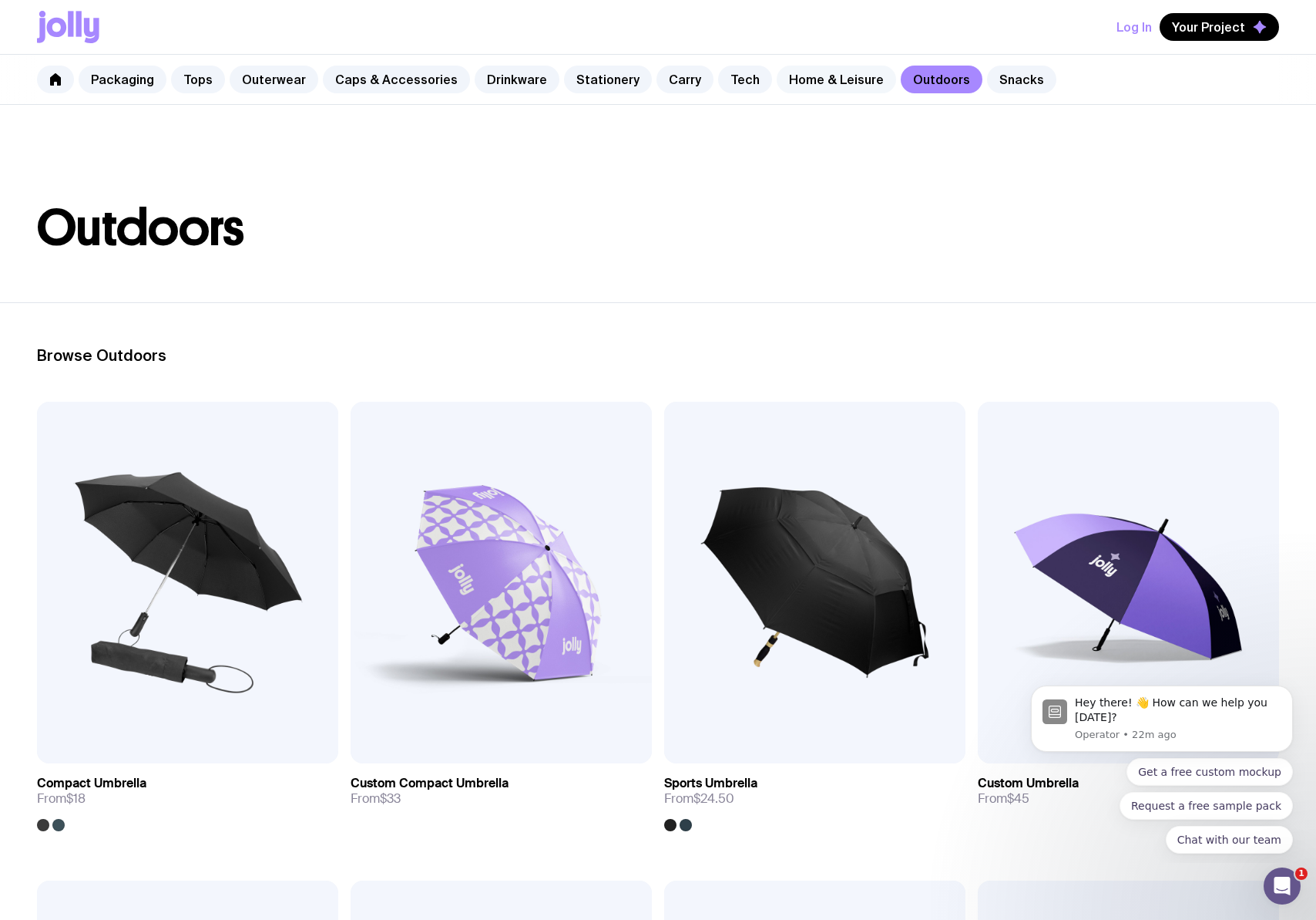
click at [827, 73] on link "Home & Leisure" at bounding box center [836, 78] width 120 height 27
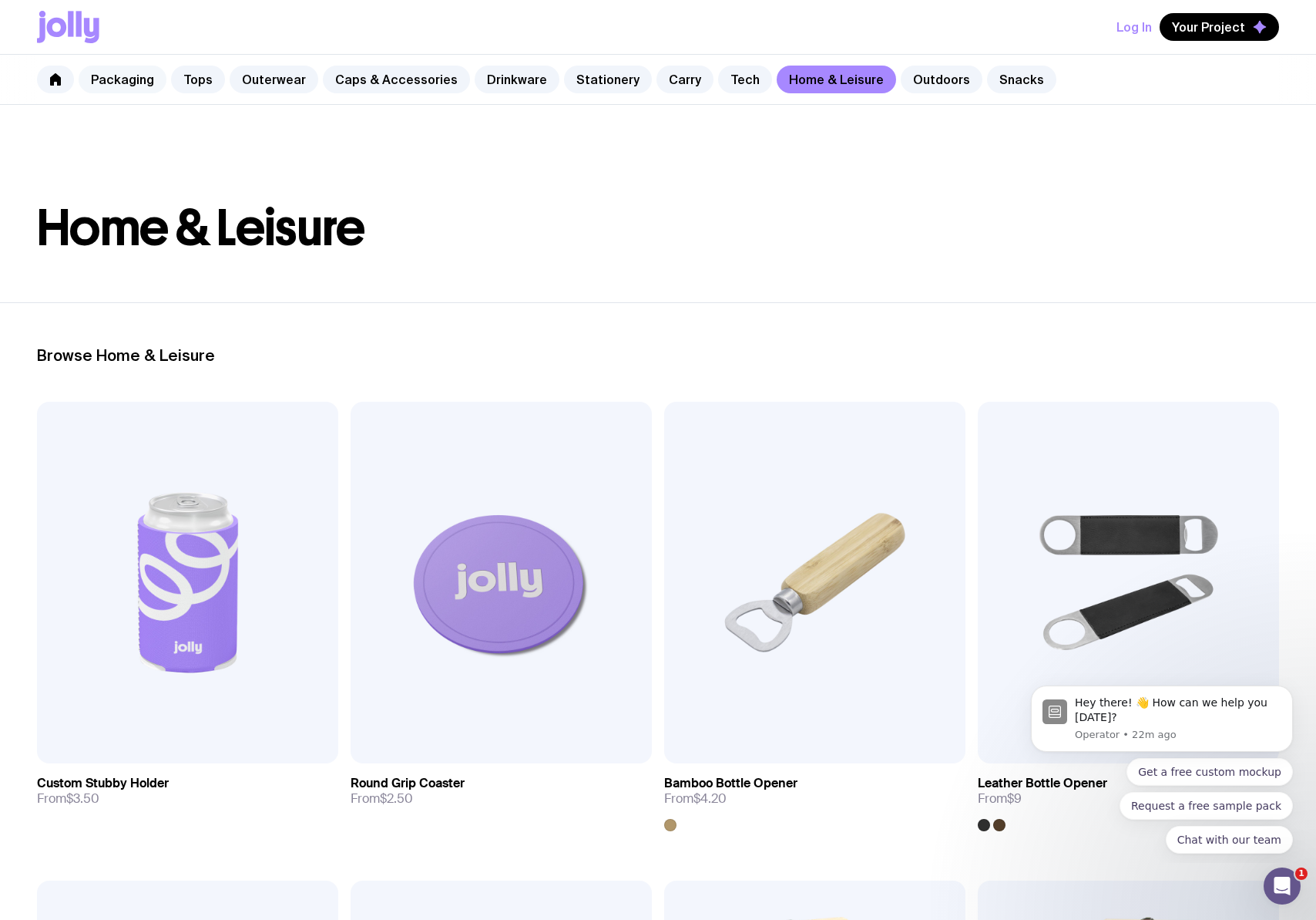
click at [119, 76] on link "Packaging" at bounding box center [122, 78] width 88 height 27
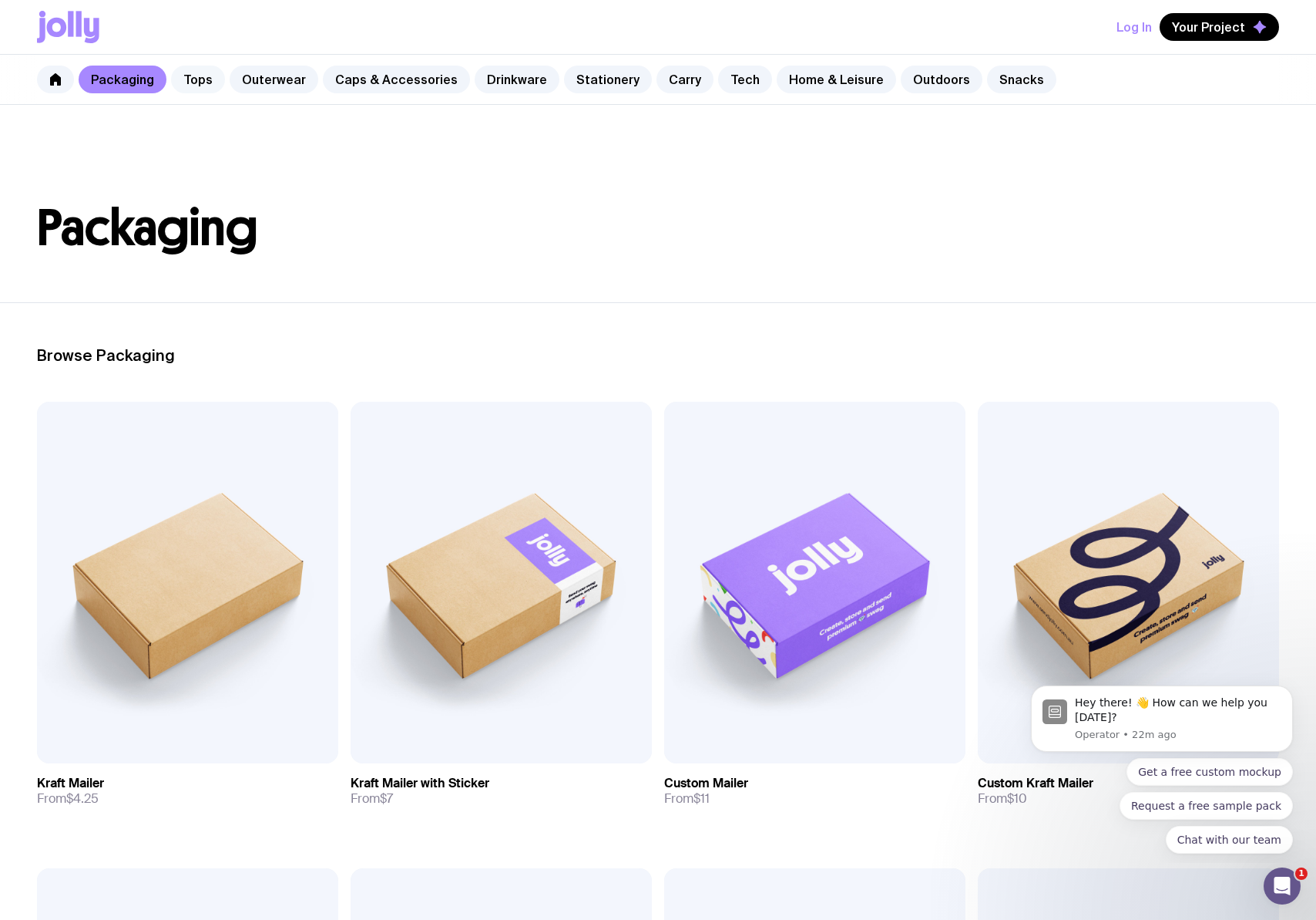
click at [215, 80] on link "Tops" at bounding box center [197, 78] width 54 height 27
